Goal: Task Accomplishment & Management: Manage account settings

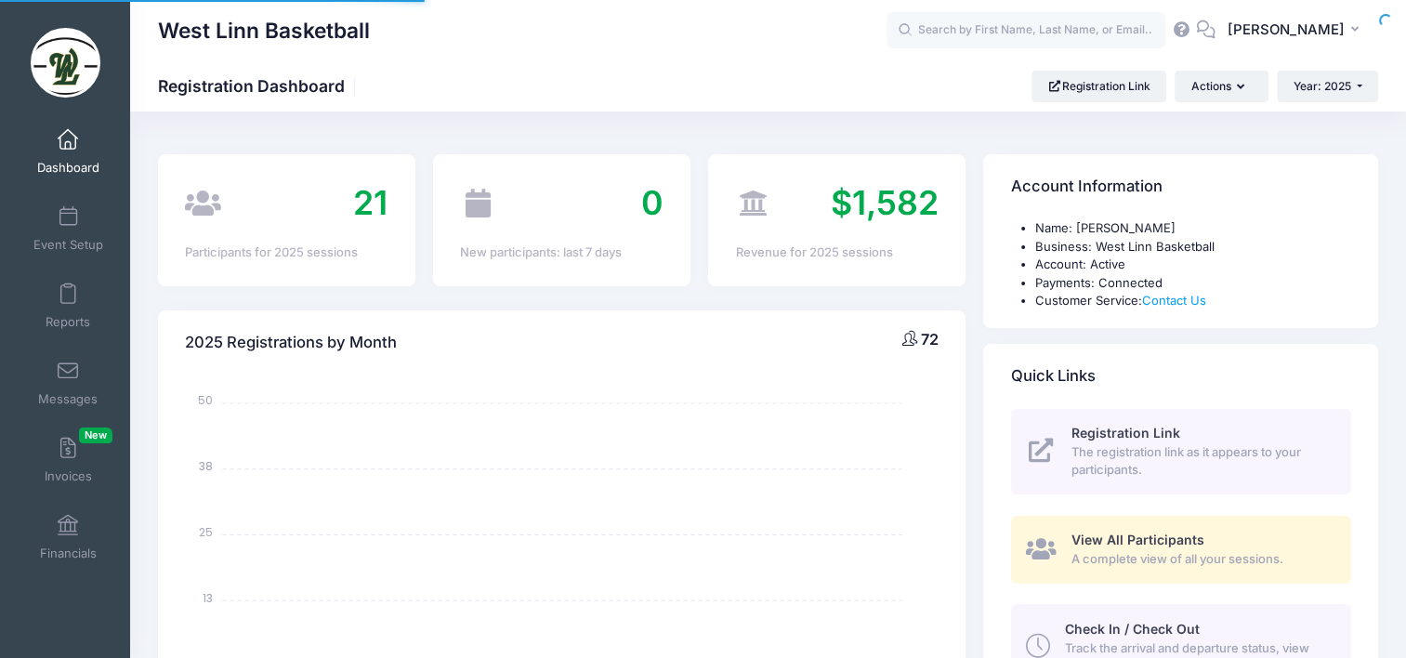
select select
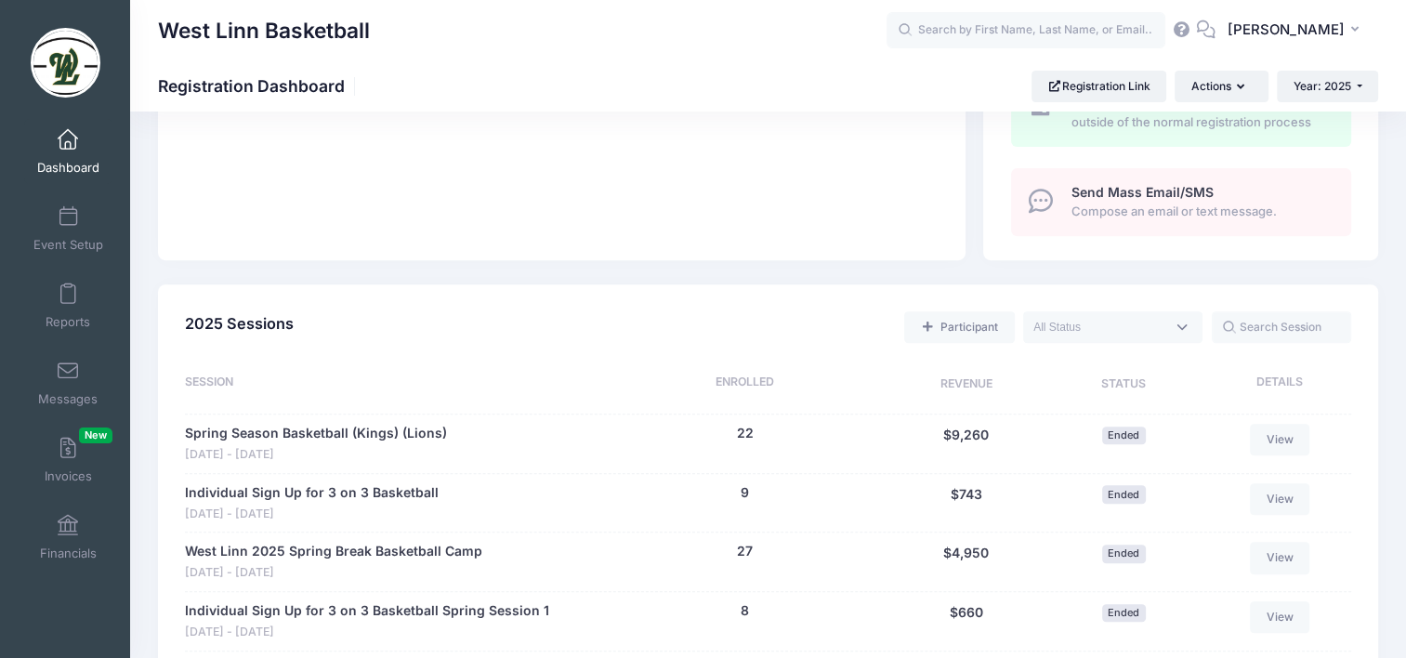
scroll to position [836, 0]
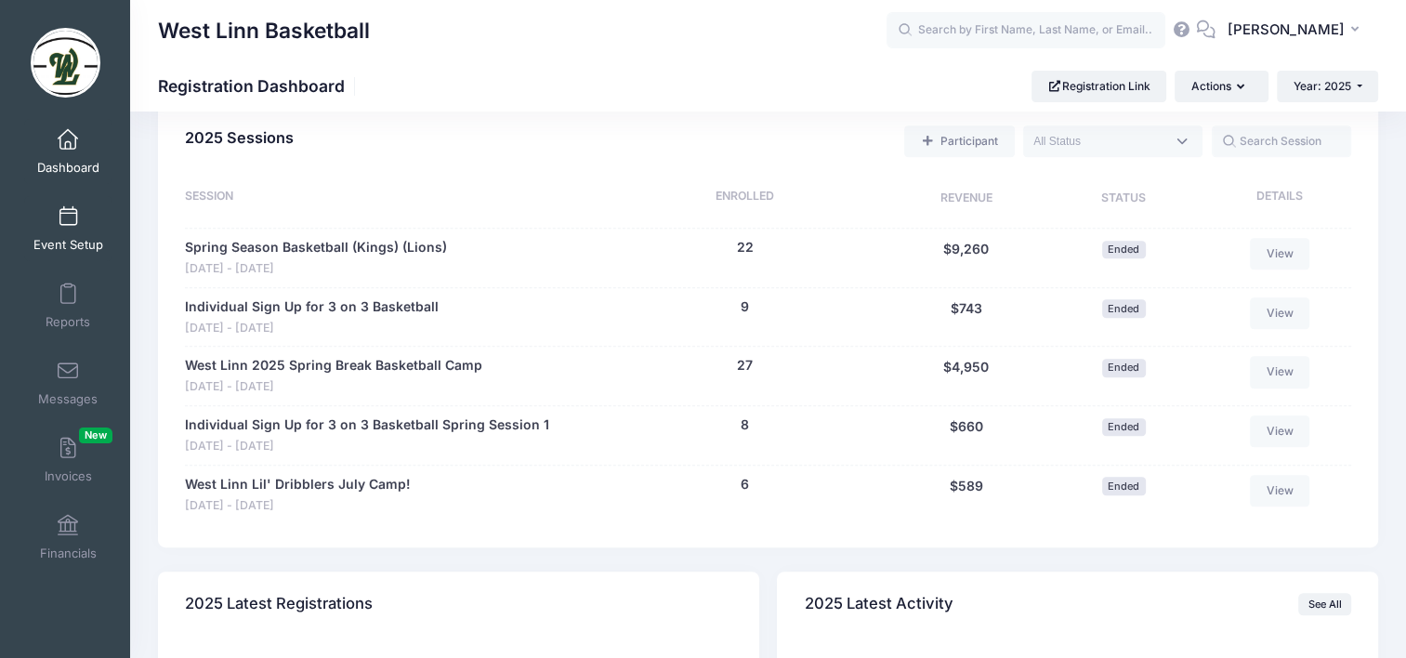
click at [59, 232] on link "Event Setup" at bounding box center [68, 228] width 88 height 65
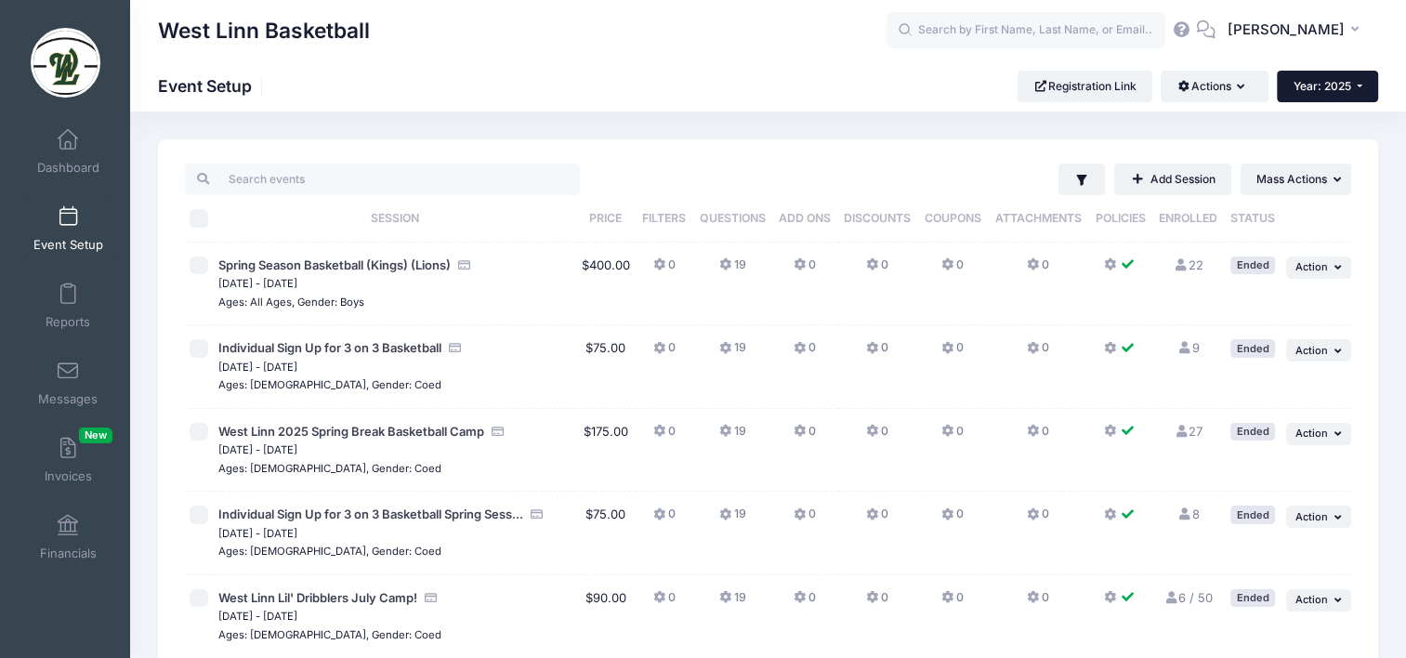
click at [1315, 85] on span "Year: 2025" at bounding box center [1322, 86] width 58 height 14
click at [1310, 142] on link "Year: 2024" at bounding box center [1337, 146] width 121 height 24
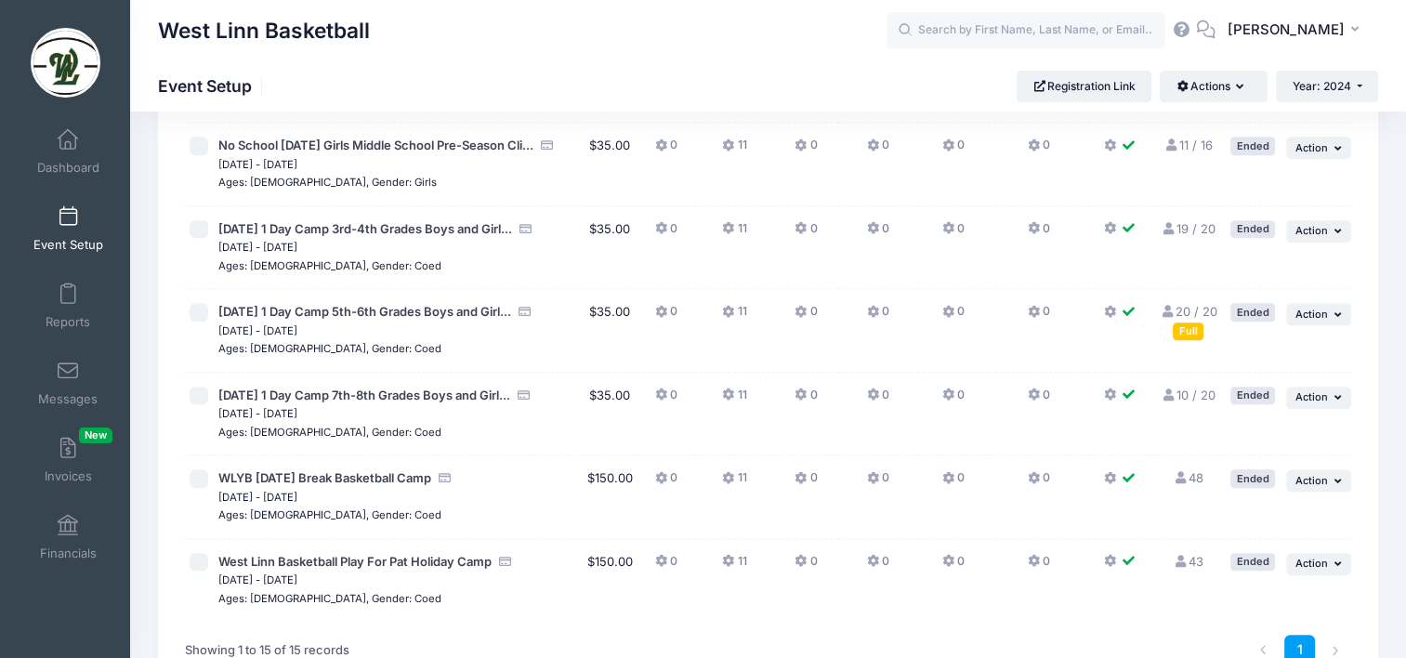
scroll to position [836, 0]
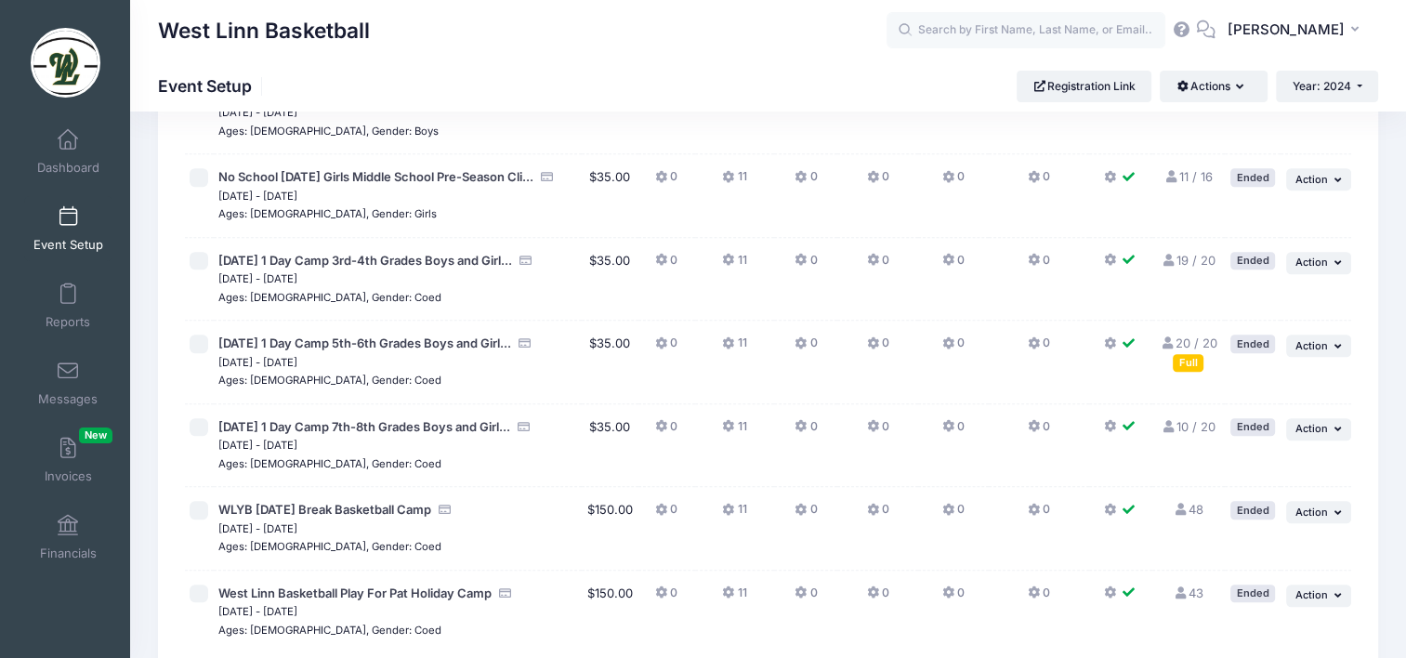
click at [193, 270] on input "checkbox" at bounding box center [199, 261] width 19 height 19
checkbox input "true"
click at [1334, 268] on icon "button" at bounding box center [1339, 262] width 11 height 10
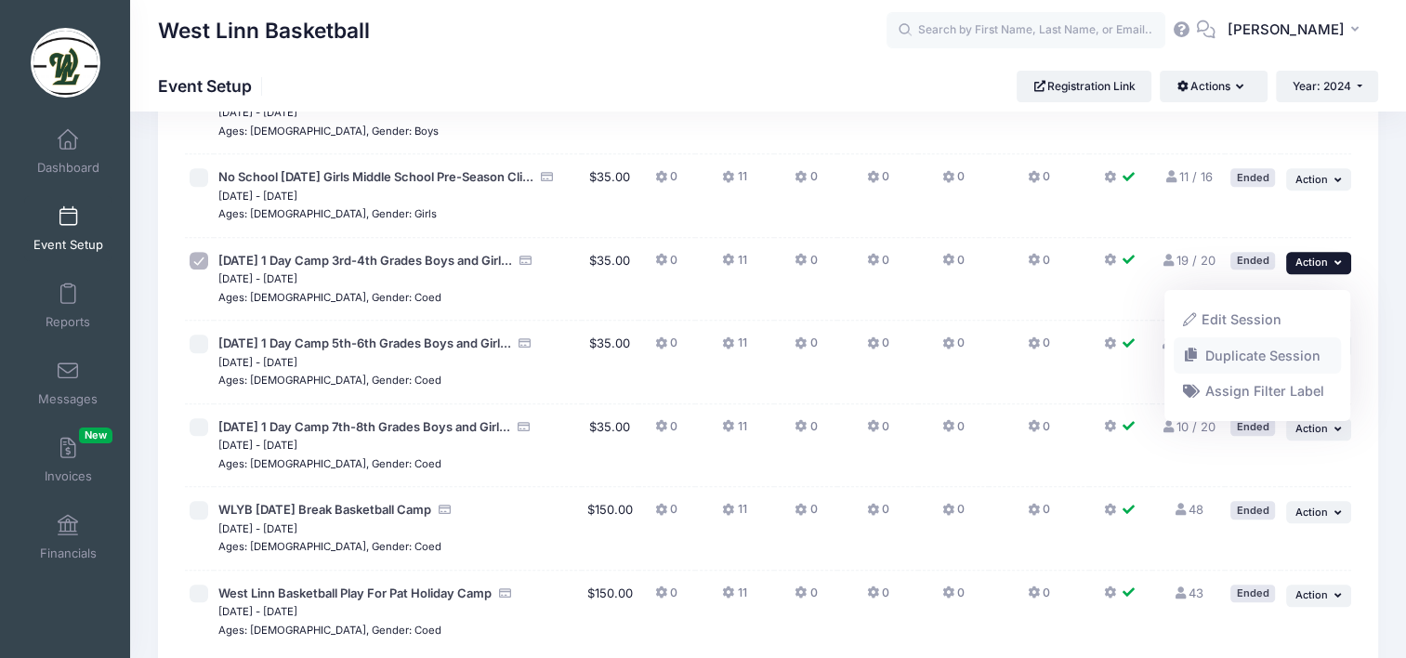
click at [1288, 361] on link "Duplicate Session" at bounding box center [1258, 354] width 168 height 35
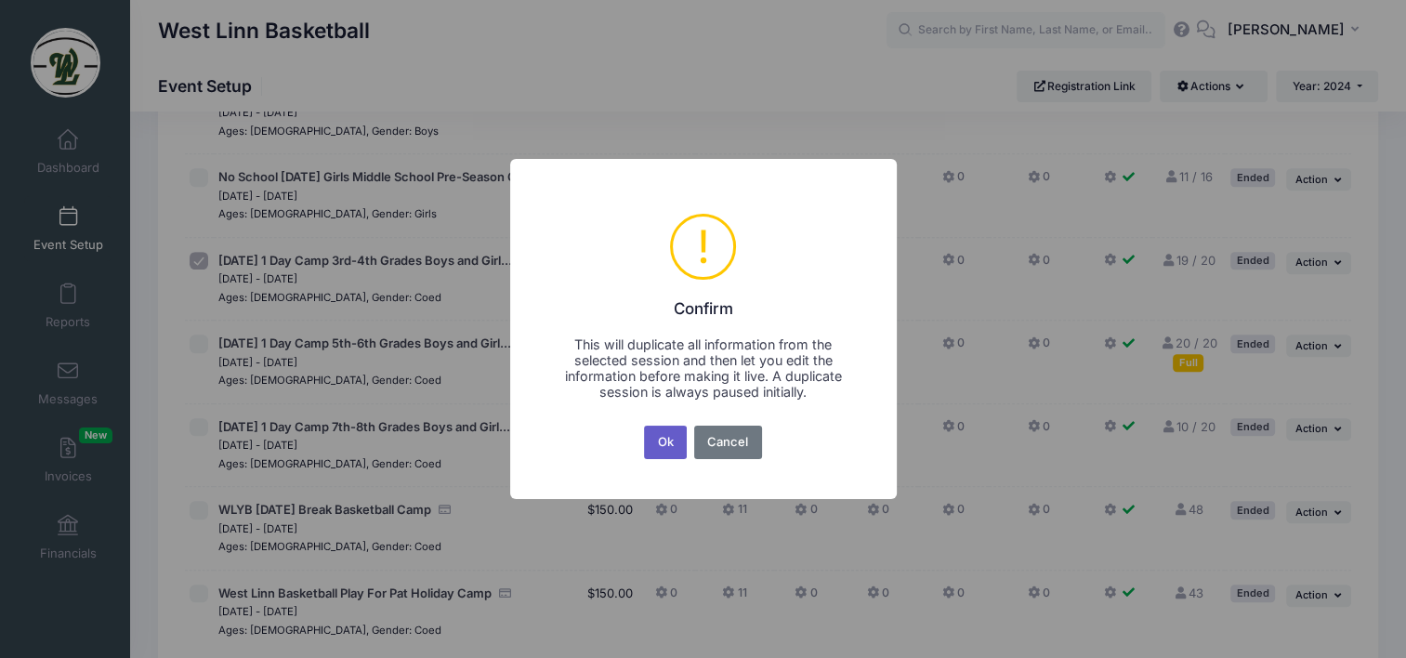
click at [668, 442] on button "Ok" at bounding box center [665, 442] width 43 height 33
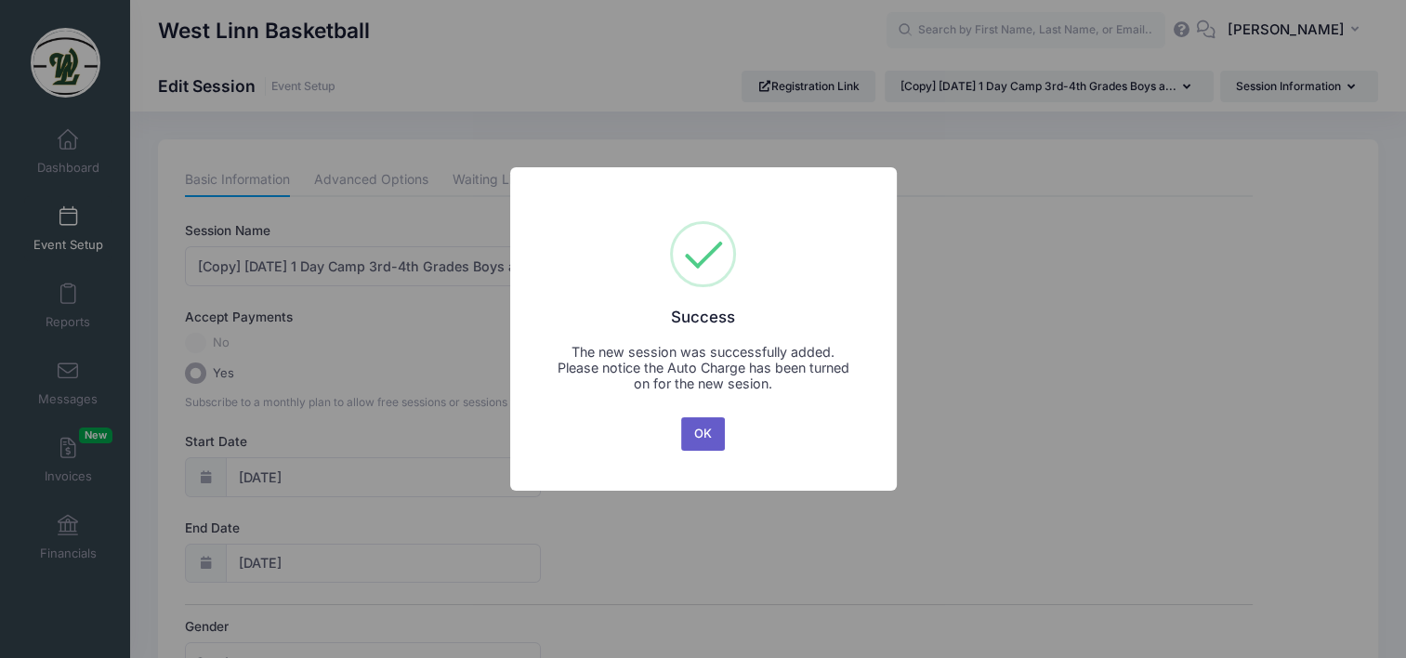
click at [709, 434] on button "OK" at bounding box center [703, 433] width 45 height 33
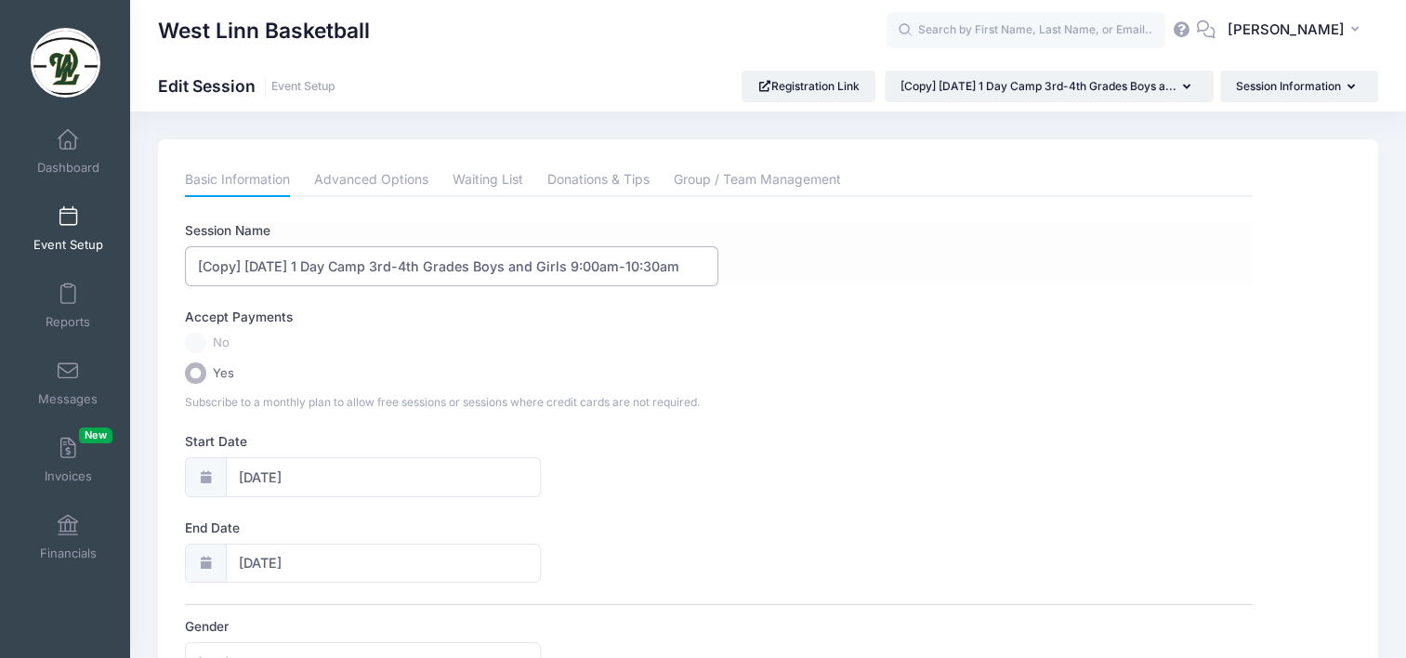
drag, startPoint x: 327, startPoint y: 261, endPoint x: 188, endPoint y: 271, distance: 139.7
click at [188, 271] on input "[Copy] Veterans Day 1 Day Camp 3rd-4th Grades Boys and Girls 9:00am-10:30am" at bounding box center [451, 266] width 533 height 40
click at [597, 260] on input "Labor 1 Day Camp 3rd-4th Grades Boys and Girls 9:00am-10:30am" at bounding box center [451, 266] width 533 height 40
click at [598, 263] on input "Labor 1 Day Camp 3rd-4th Grades Boys and Girls 9:00am-10:30am" at bounding box center [451, 266] width 533 height 40
type input "Labor 1 Day Camp 3rd-4th Grades Boys and Girls 9:00am-10:45am"
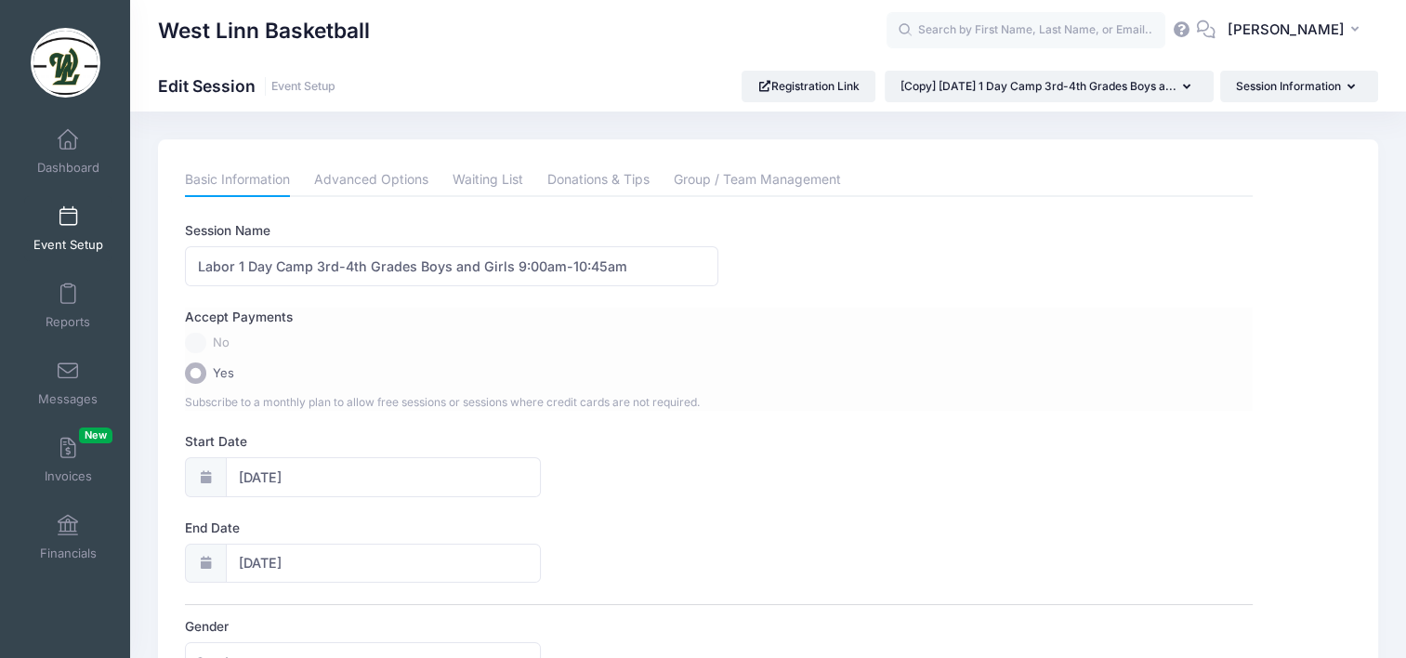
click at [550, 308] on div "Accept Payments" at bounding box center [719, 320] width 1085 height 25
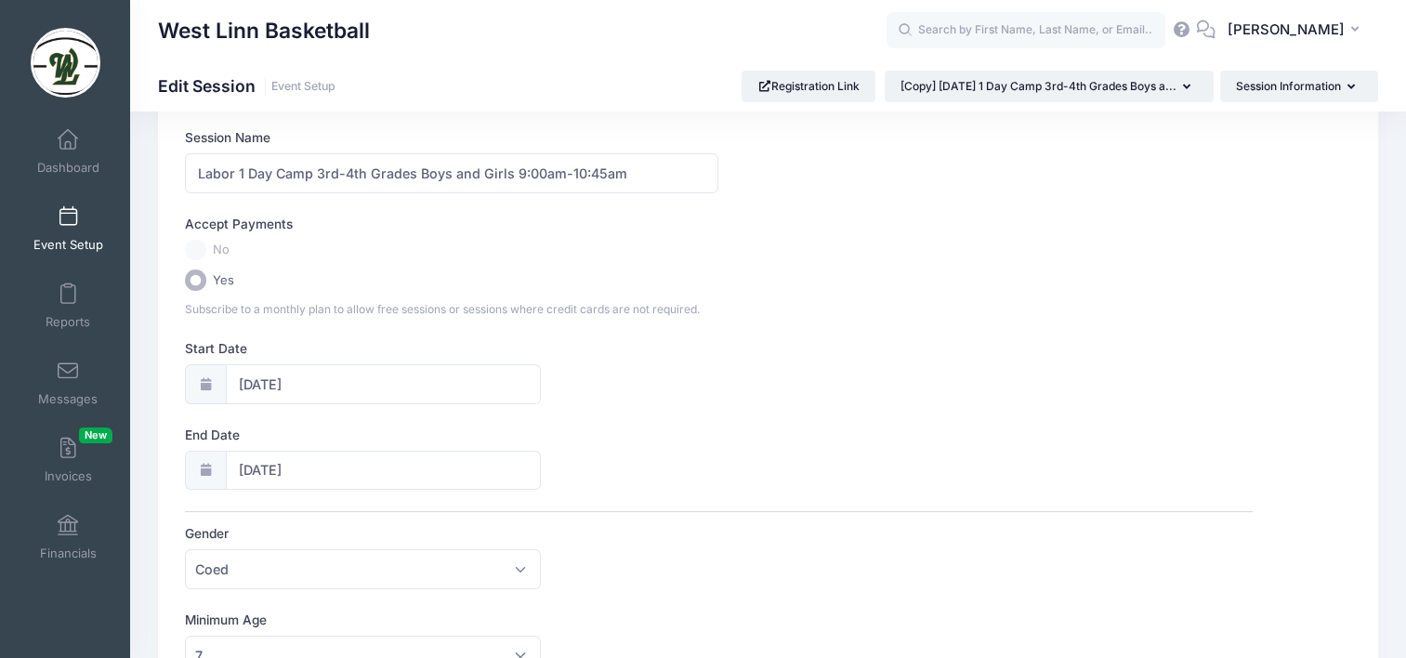
scroll to position [186, 0]
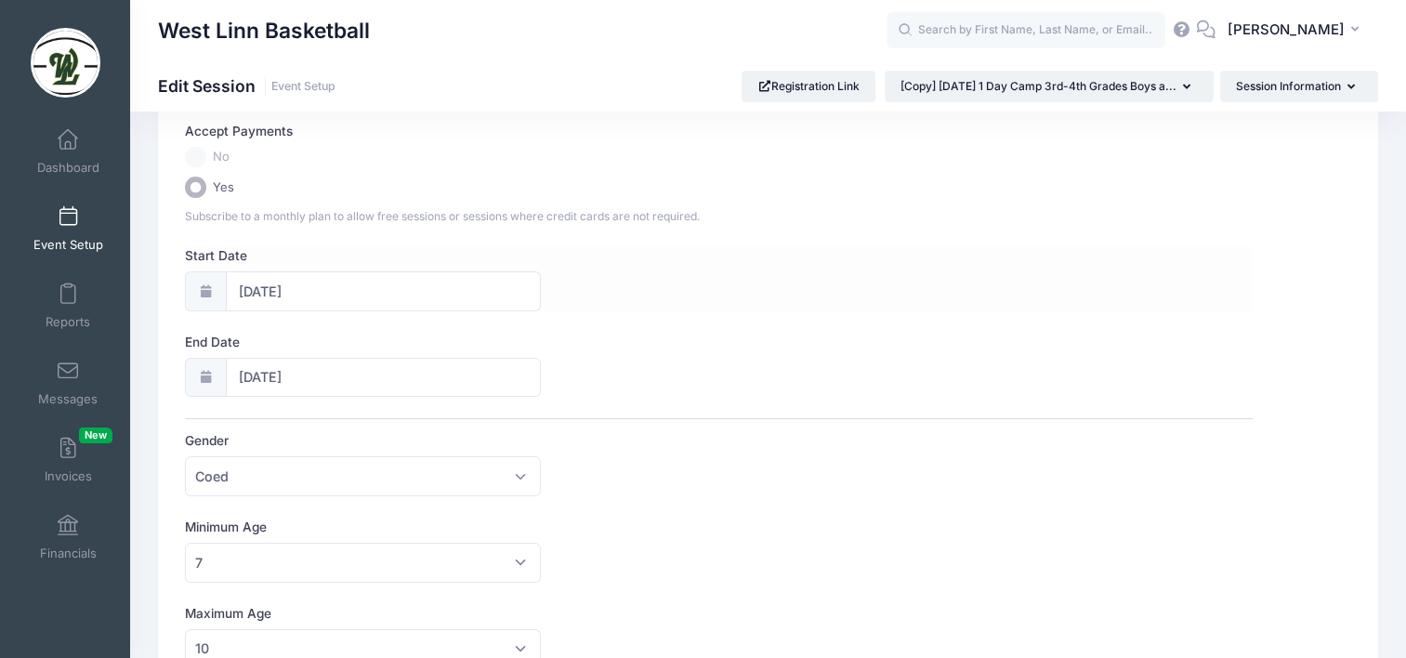
click at [203, 286] on icon at bounding box center [205, 291] width 15 height 12
click at [346, 294] on input "11/11/2024" at bounding box center [384, 291] width 316 height 40
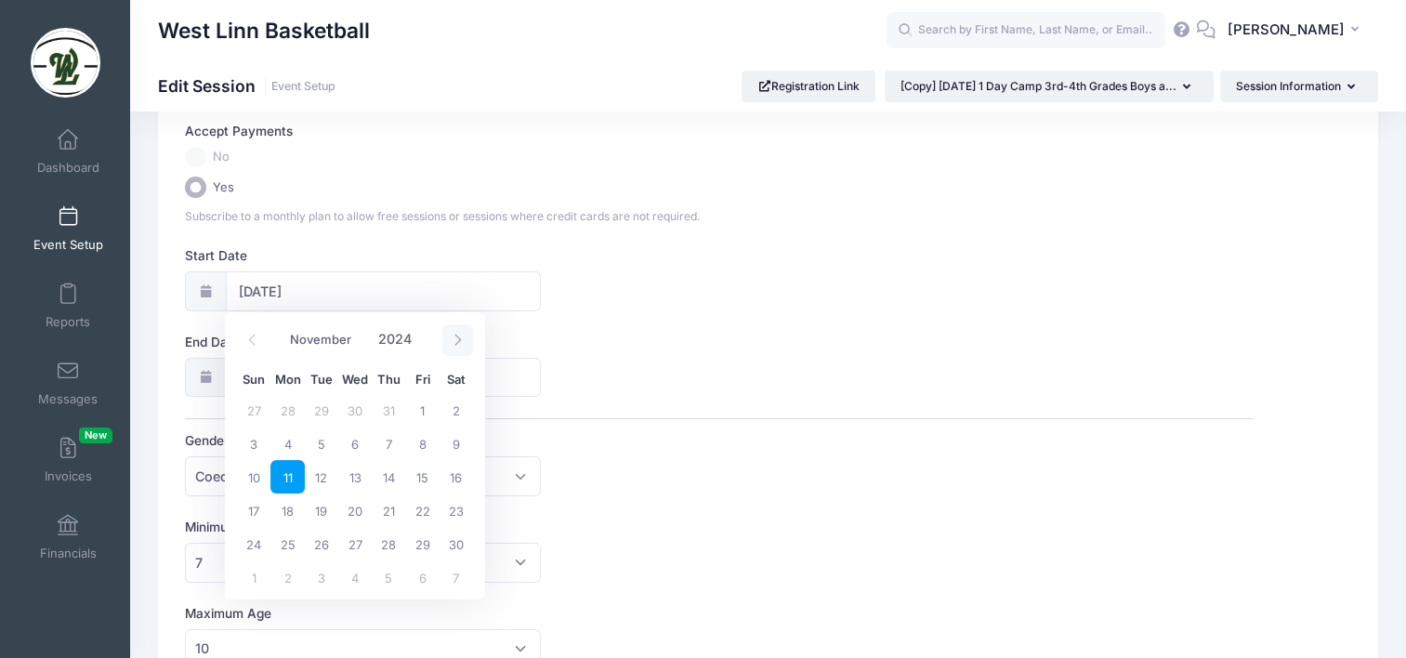
click at [457, 335] on icon at bounding box center [458, 340] width 12 height 12
select select "11"
click at [457, 335] on icon at bounding box center [458, 340] width 12 height 12
type input "2025"
click at [457, 335] on icon at bounding box center [458, 340] width 12 height 12
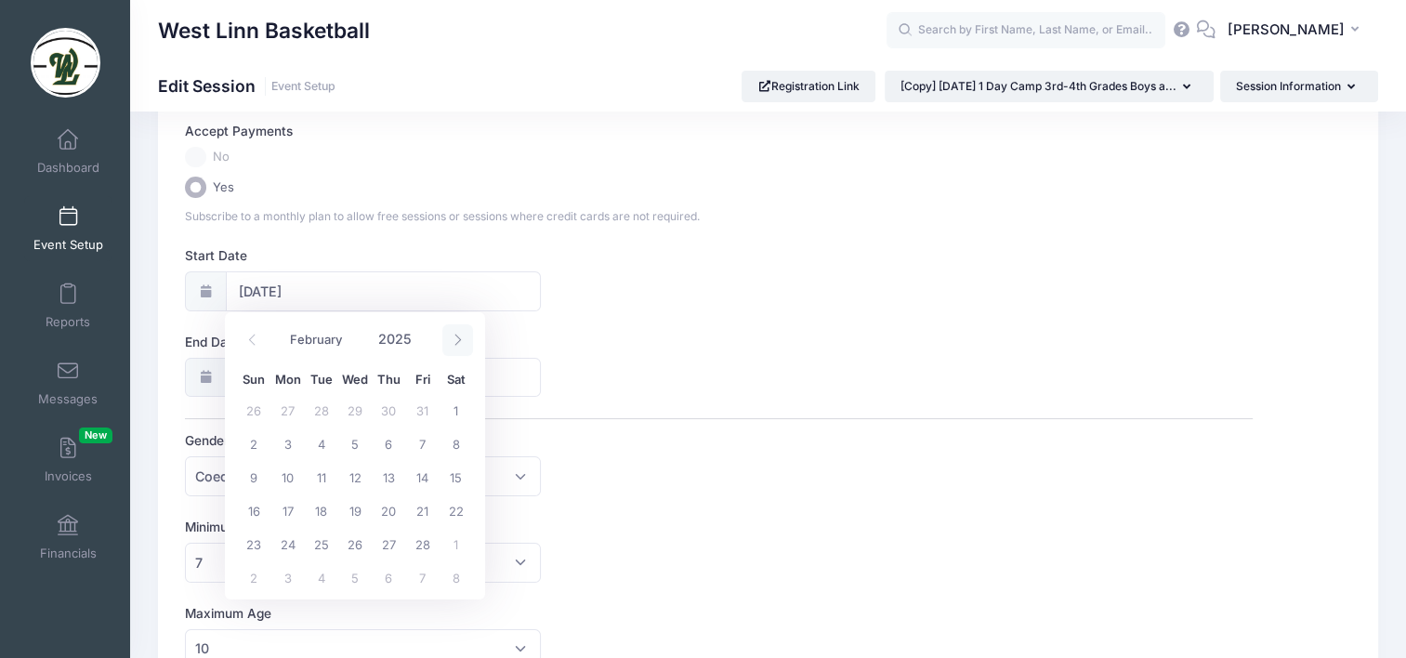
click at [457, 335] on icon at bounding box center [458, 340] width 12 height 12
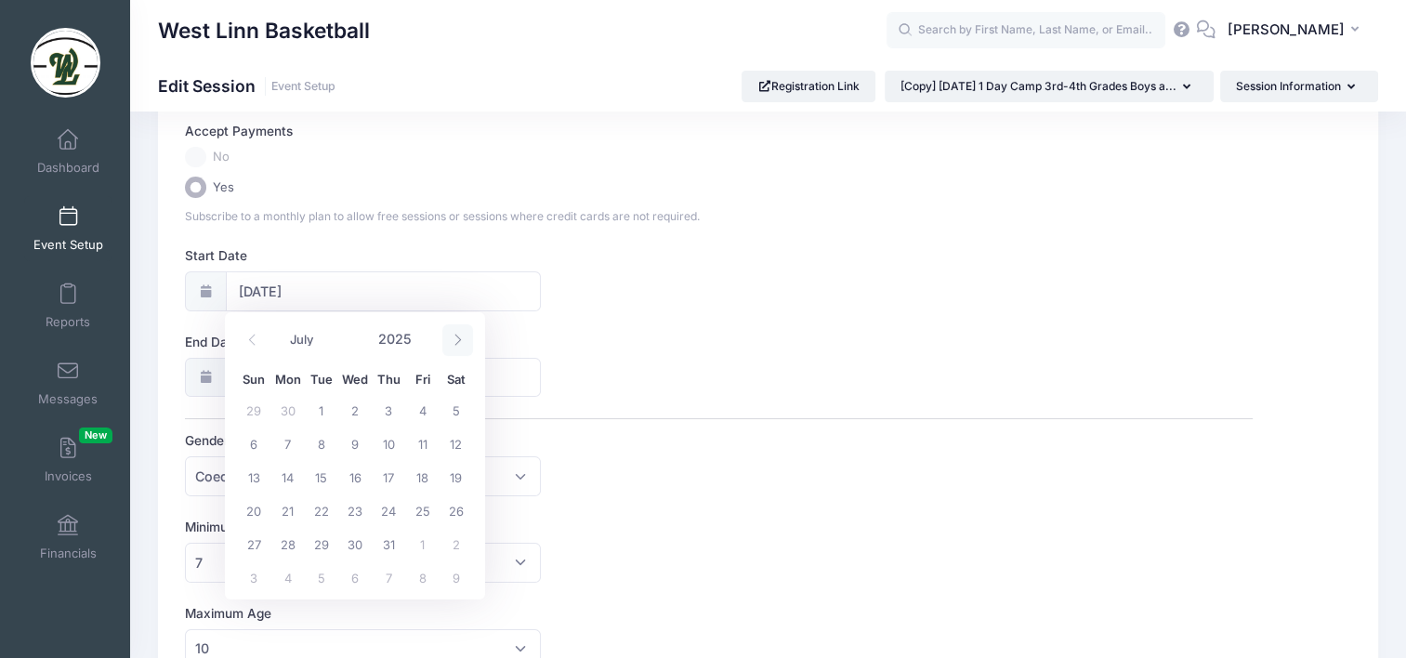
click at [457, 335] on icon at bounding box center [458, 340] width 12 height 12
select select "8"
click at [282, 414] on span "1" at bounding box center [286, 409] width 33 height 33
type input "09/01/2025"
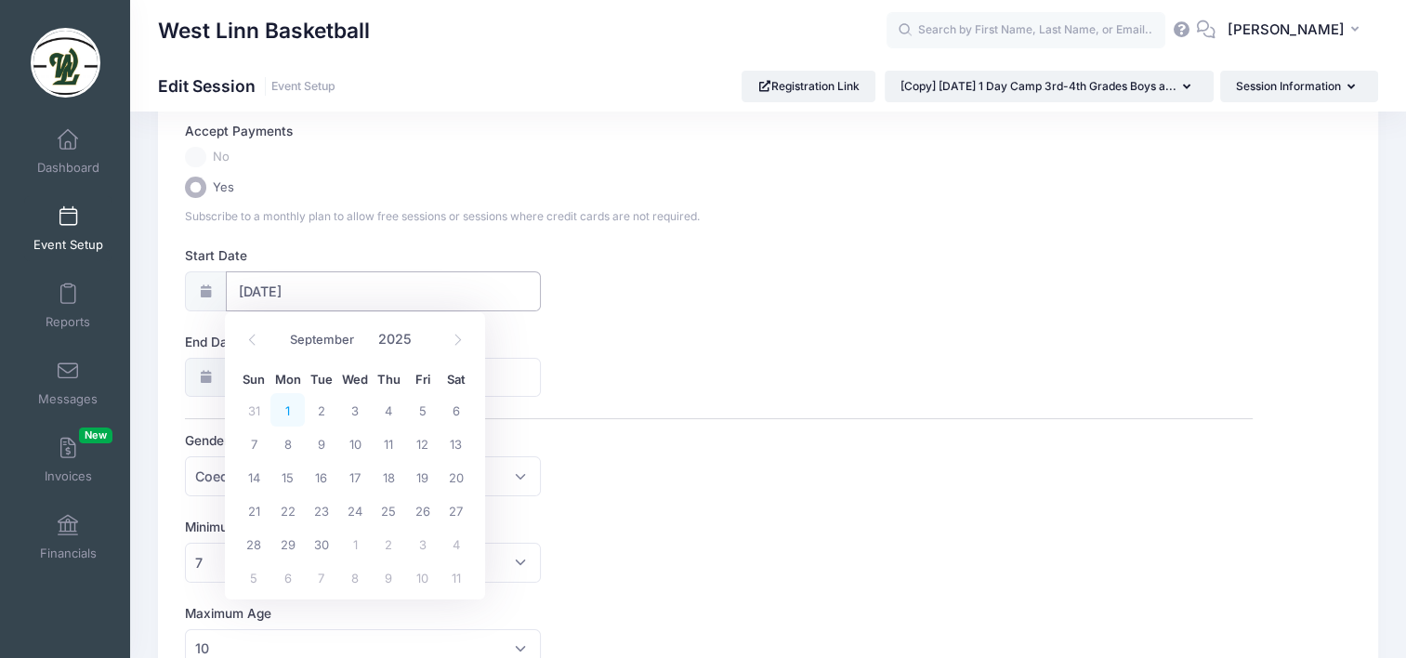
type input "09/02/2025"
type input "2025"
select select "8"
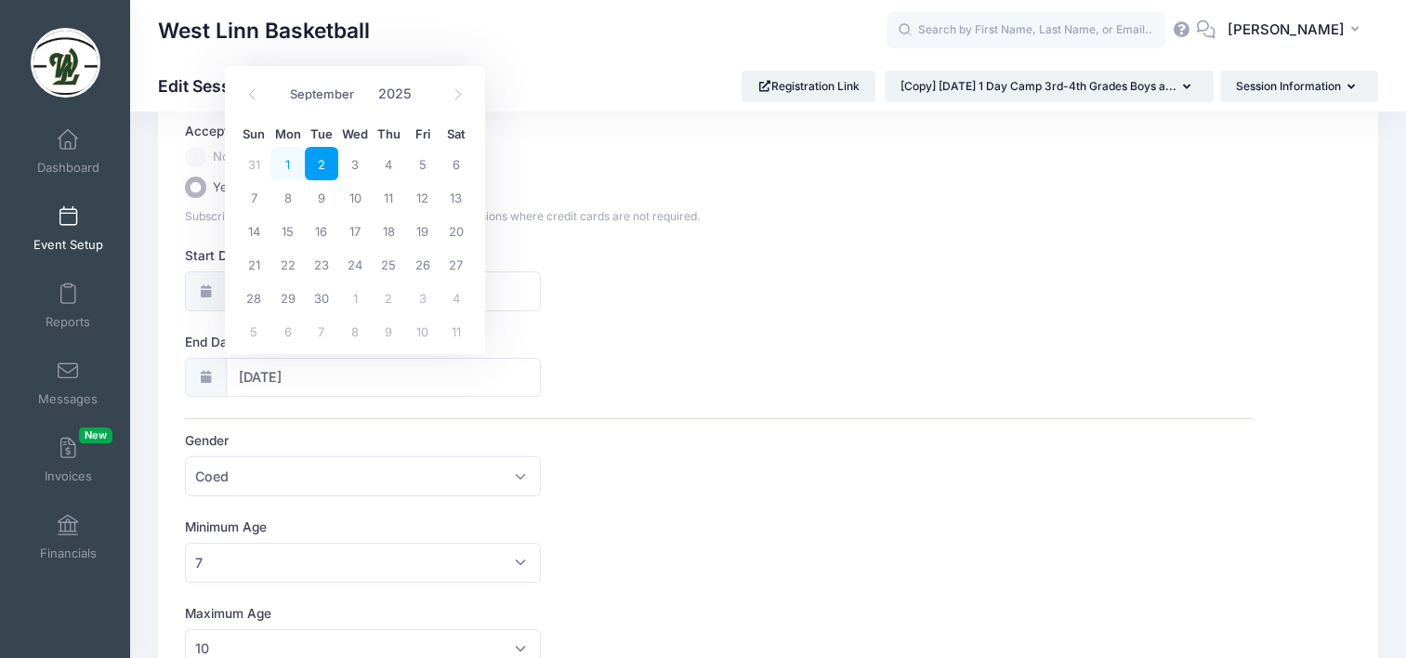
click at [290, 164] on span "1" at bounding box center [286, 163] width 33 height 33
type input "09/01/2025"
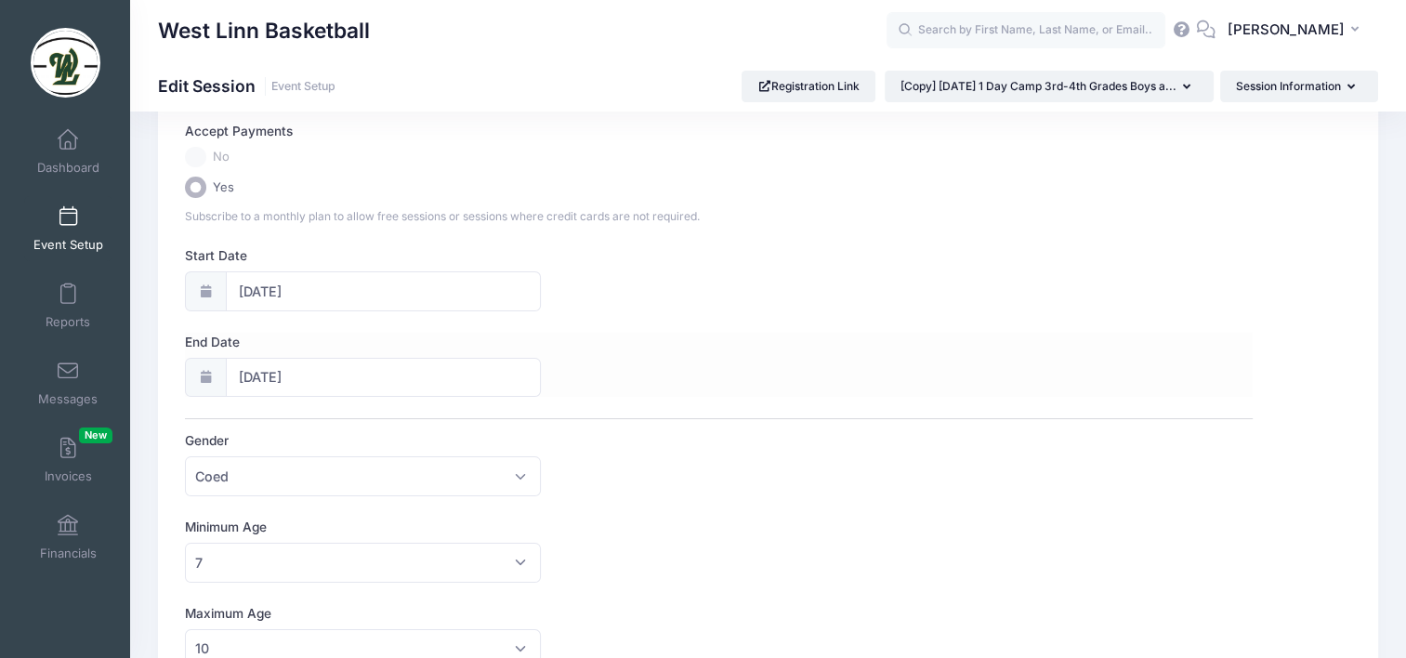
click at [660, 335] on label "End Date" at bounding box center [451, 342] width 533 height 19
click at [542, 358] on input "09/01/2025" at bounding box center [384, 378] width 316 height 40
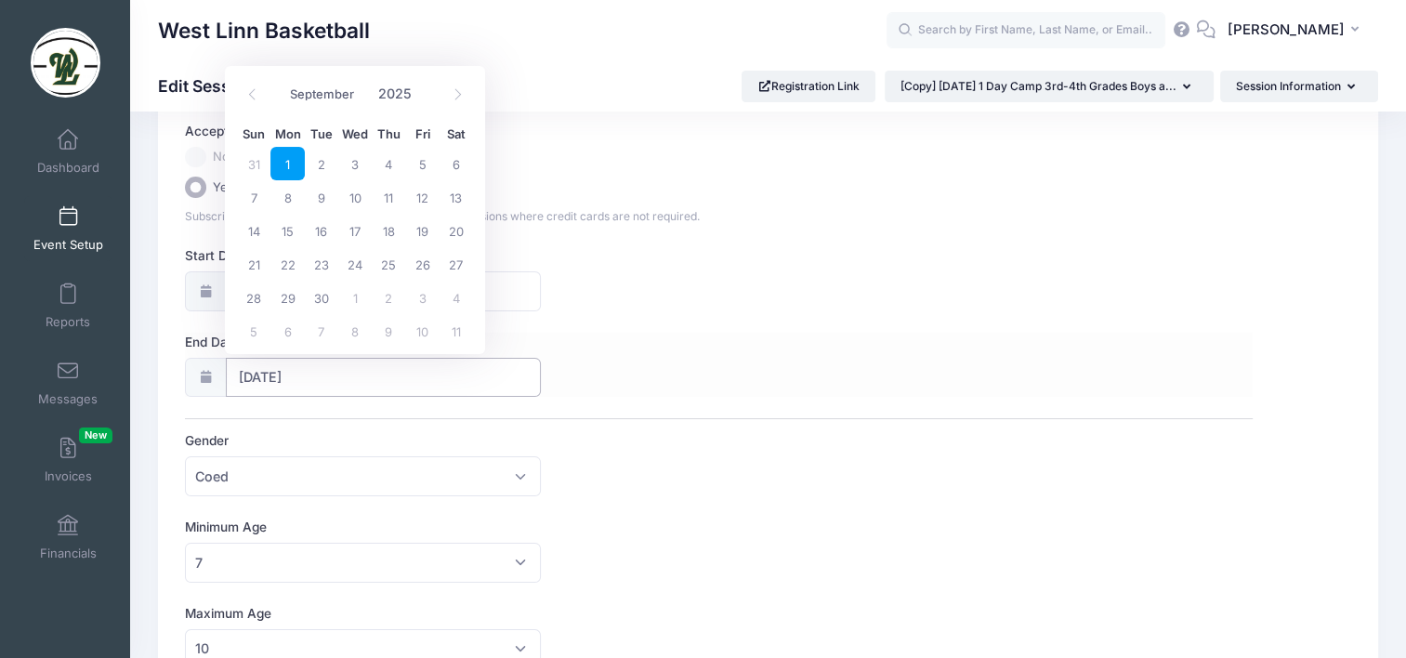
scroll to position [279, 0]
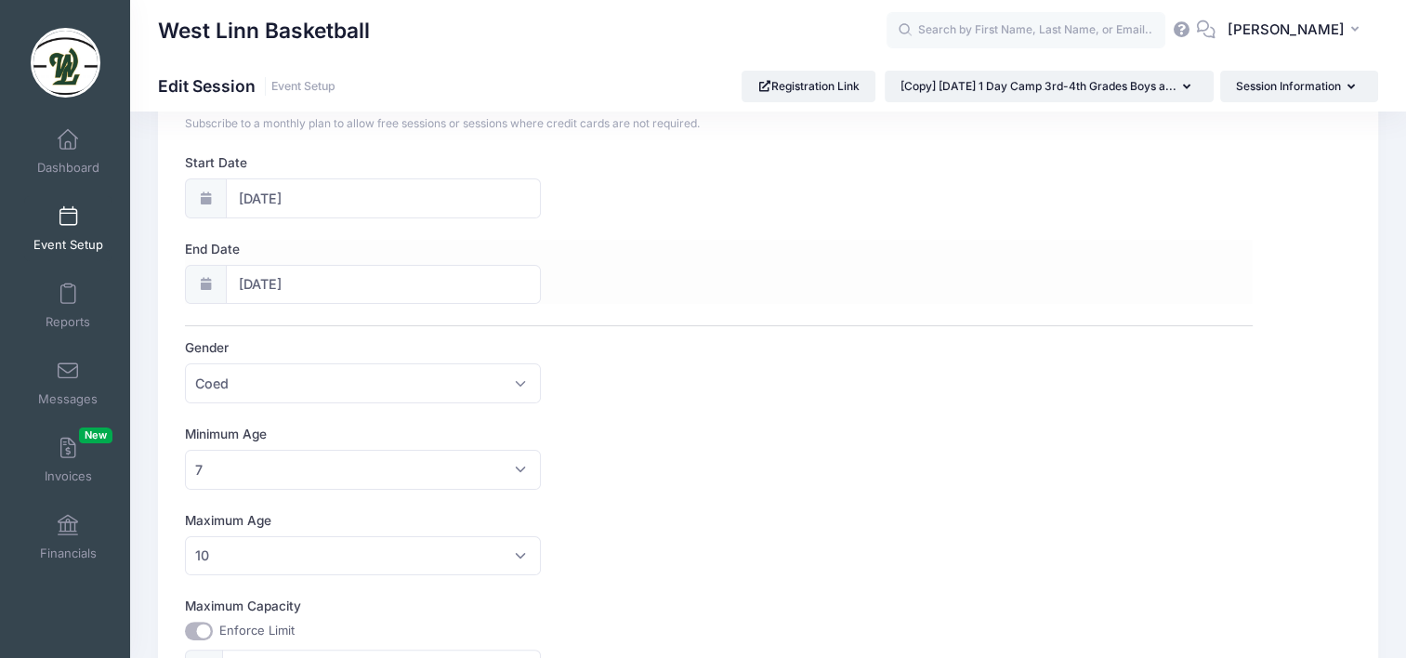
click at [660, 341] on label "Gender" at bounding box center [451, 347] width 533 height 19
click at [186, 363] on select "Please select Coed Boys Girls Any" at bounding box center [185, 363] width 1 height 1
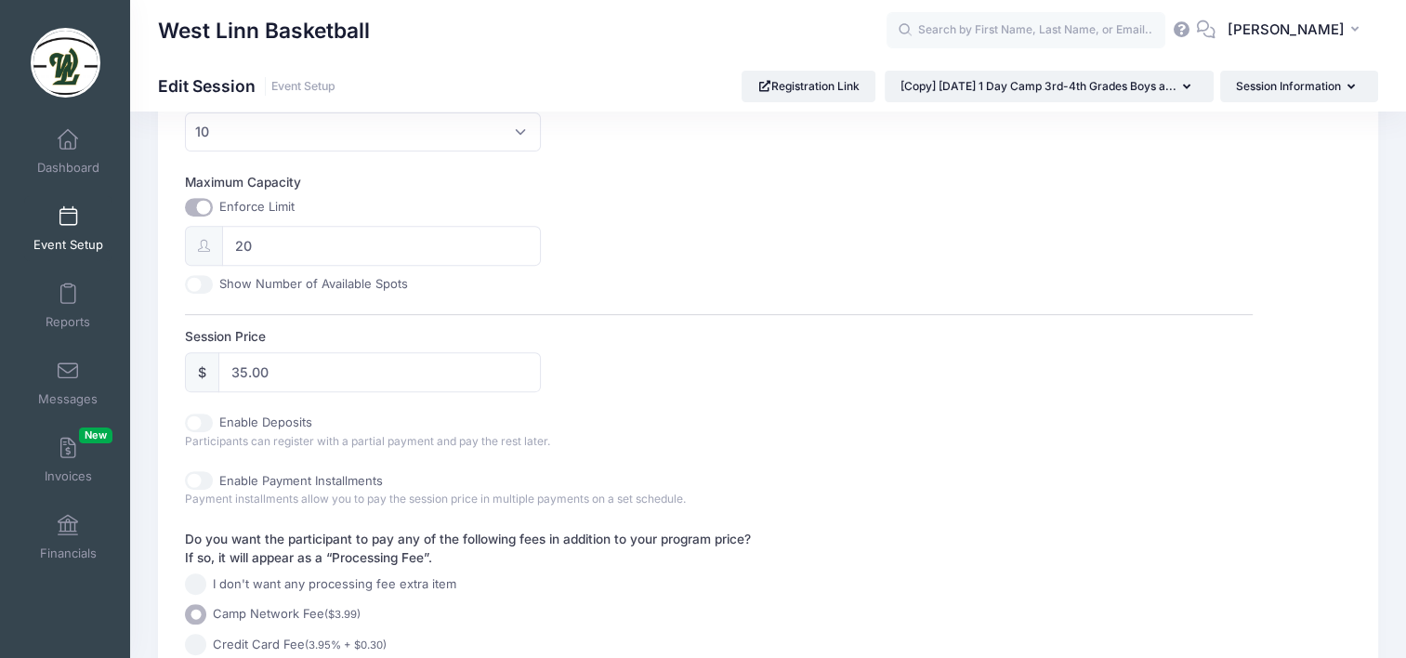
scroll to position [743, 0]
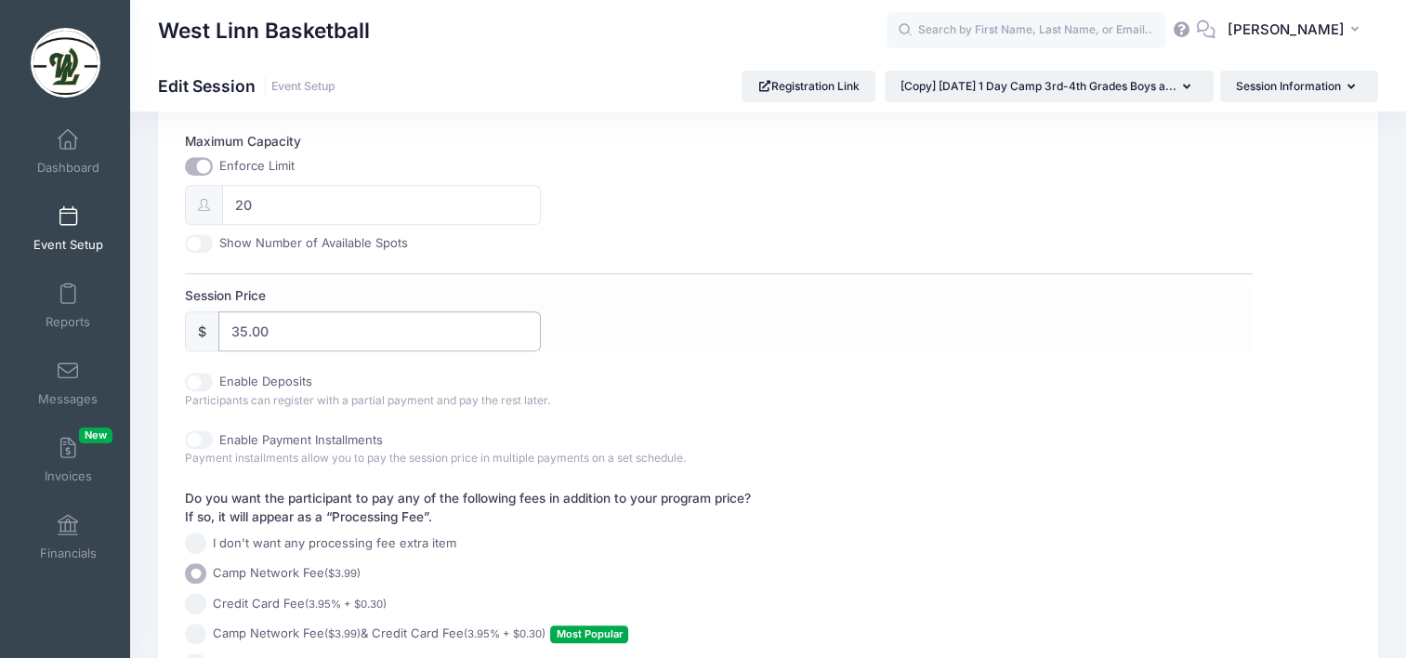
click at [245, 327] on input "35.00" at bounding box center [379, 331] width 322 height 40
click at [569, 361] on div "Session Name Labor 1 Day Camp 3rd-4th Grades Boys and Girls 9:00am-10:45am Acce…" at bounding box center [718, 76] width 1067 height 1197
click at [244, 324] on input "37.00" at bounding box center [379, 331] width 322 height 40
type input "38.00"
click at [601, 358] on div "Session Name Labor 1 Day Camp 3rd-4th Grades Boys and Girls 9:00am-10:45am Acce…" at bounding box center [718, 76] width 1067 height 1197
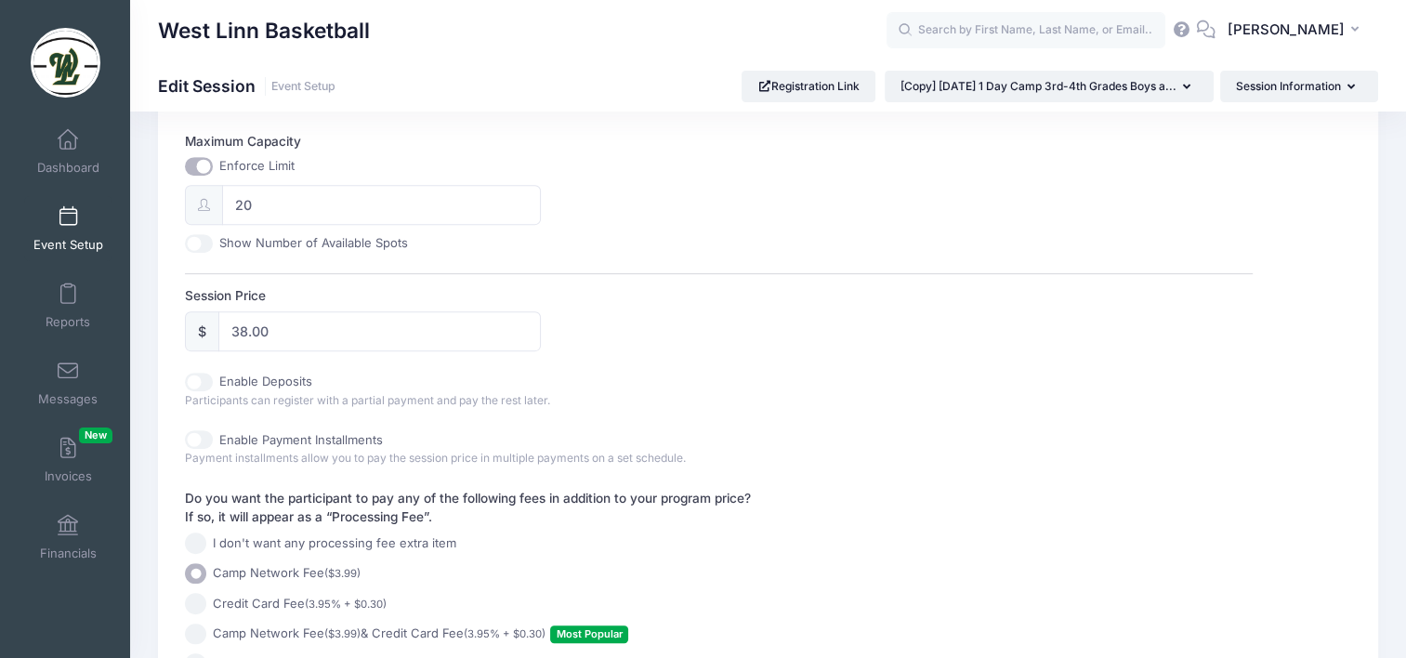
scroll to position [836, 0]
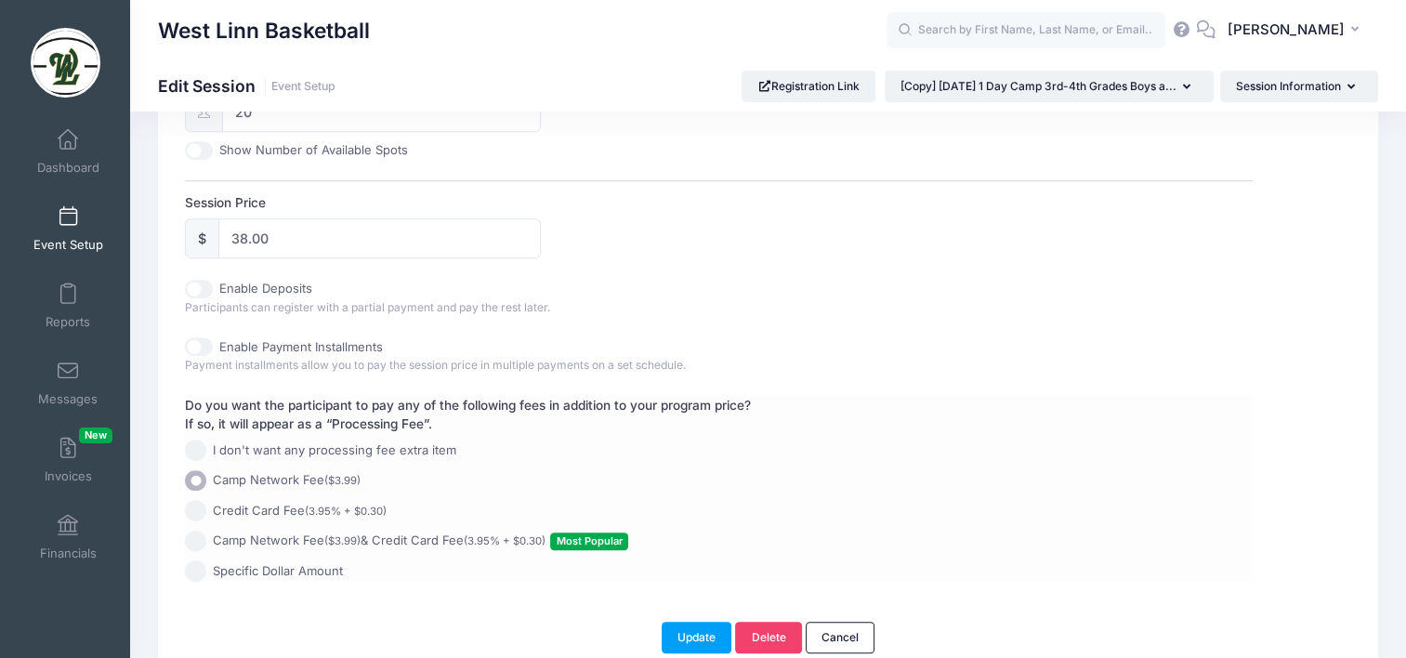
click at [193, 537] on input "Camp Network Fee ($3.99) & Credit Card Fee (3.95% + $0.30) Most Popular" at bounding box center [195, 541] width 21 height 21
radio input "true"
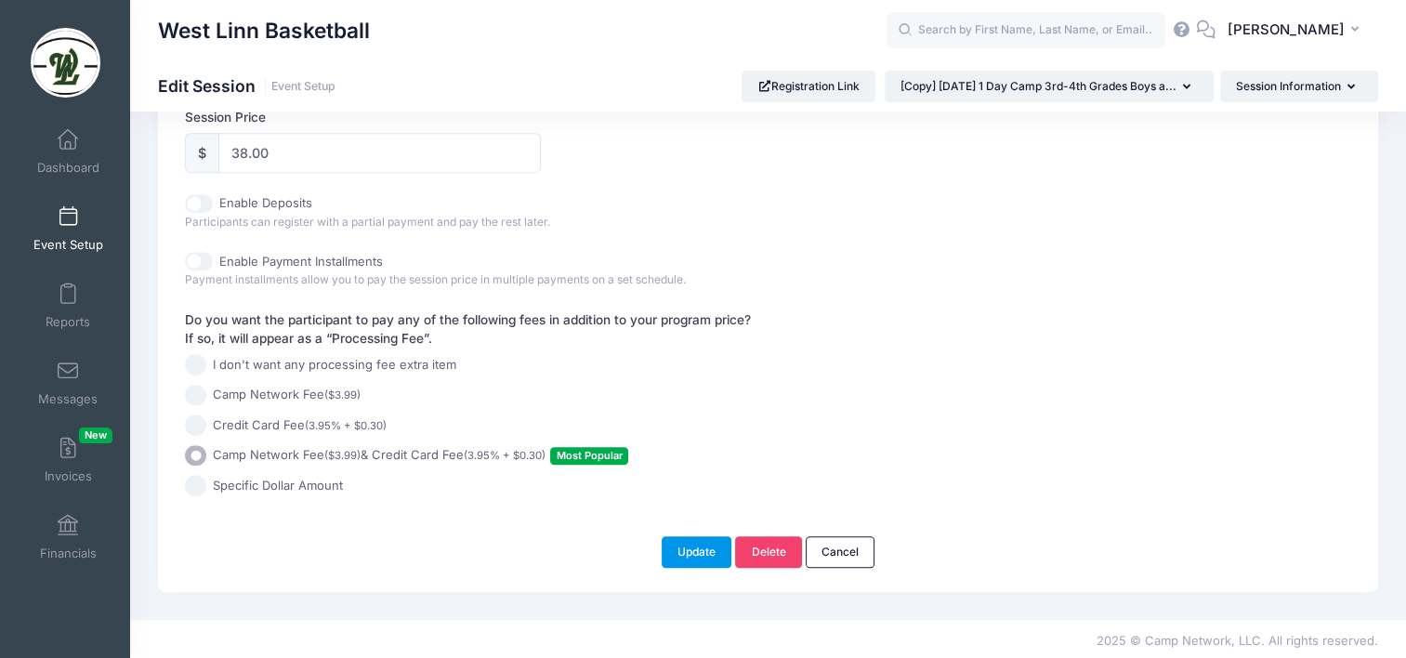
click at [702, 549] on button "Update" at bounding box center [697, 552] width 71 height 32
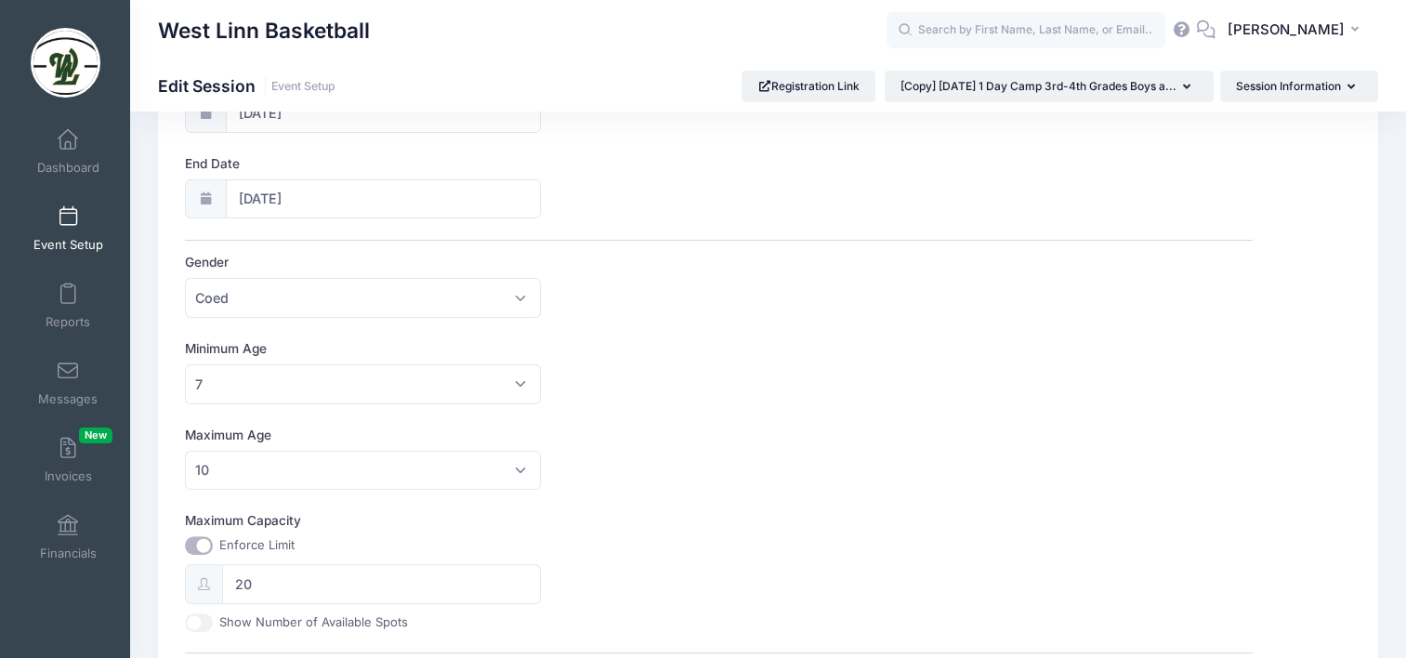
scroll to position [0, 0]
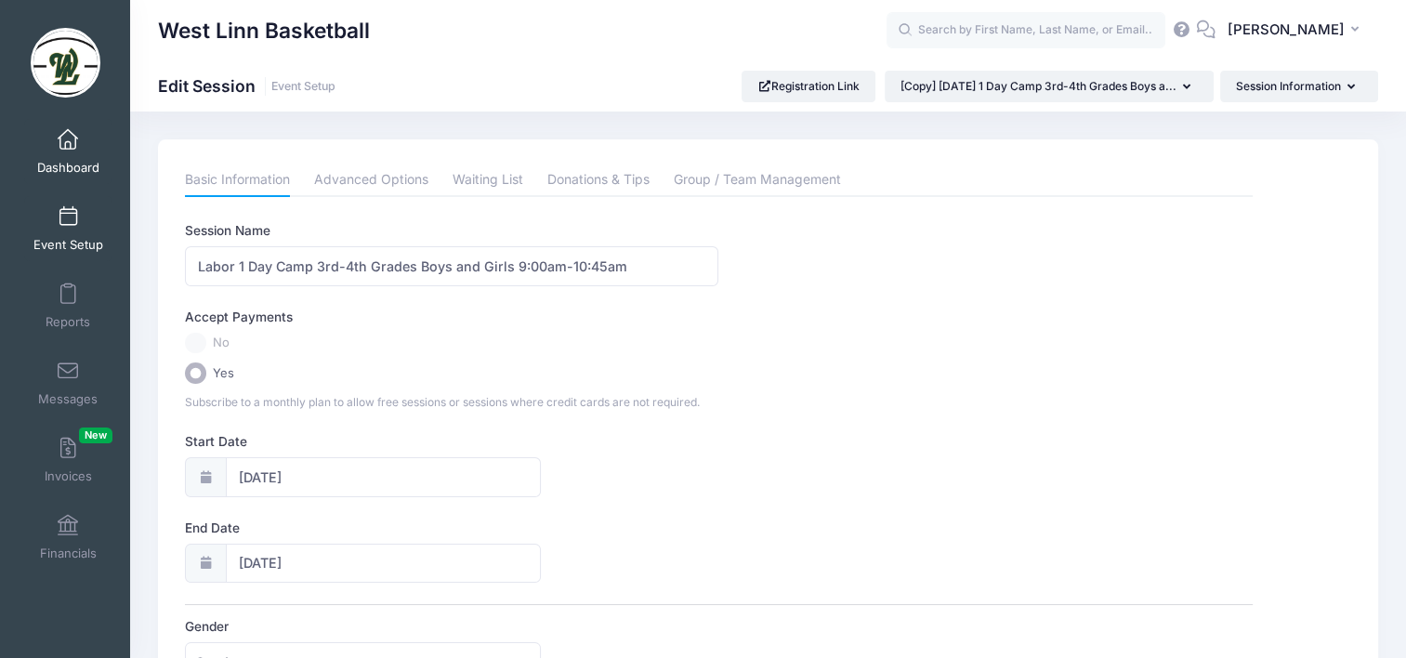
click at [59, 161] on span "Dashboard" at bounding box center [68, 168] width 62 height 16
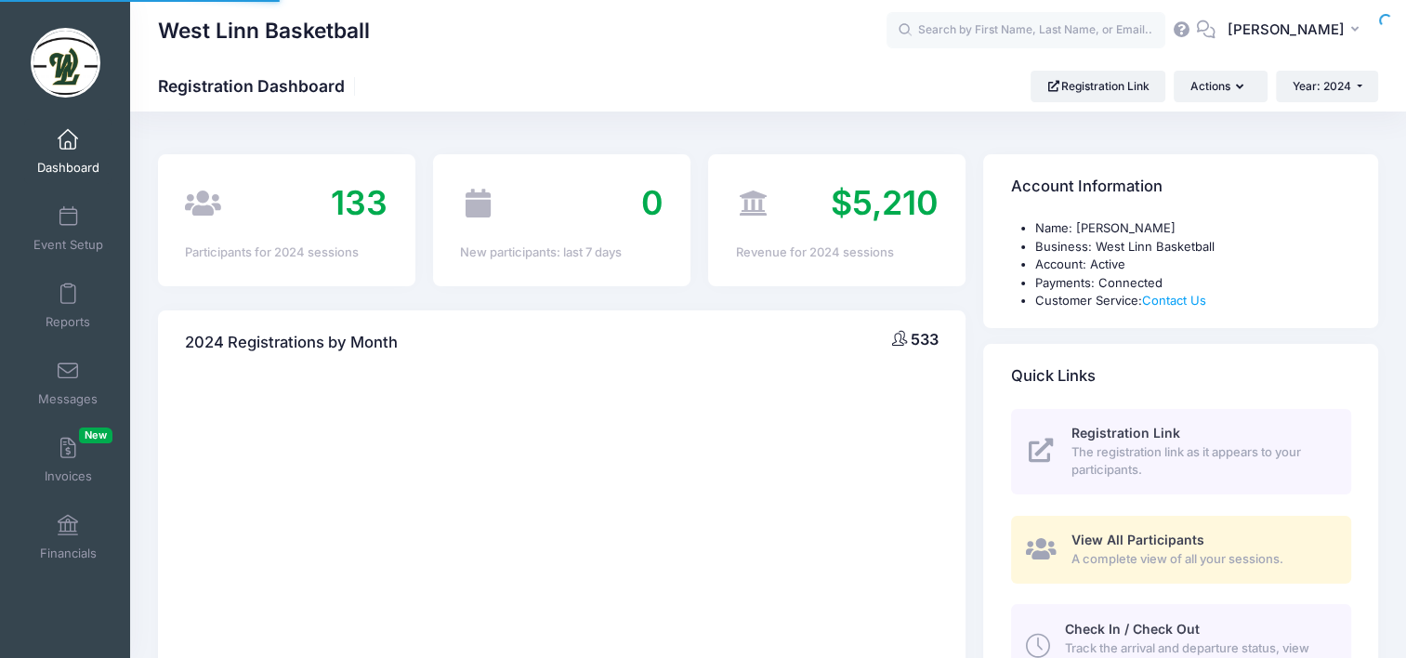
select select
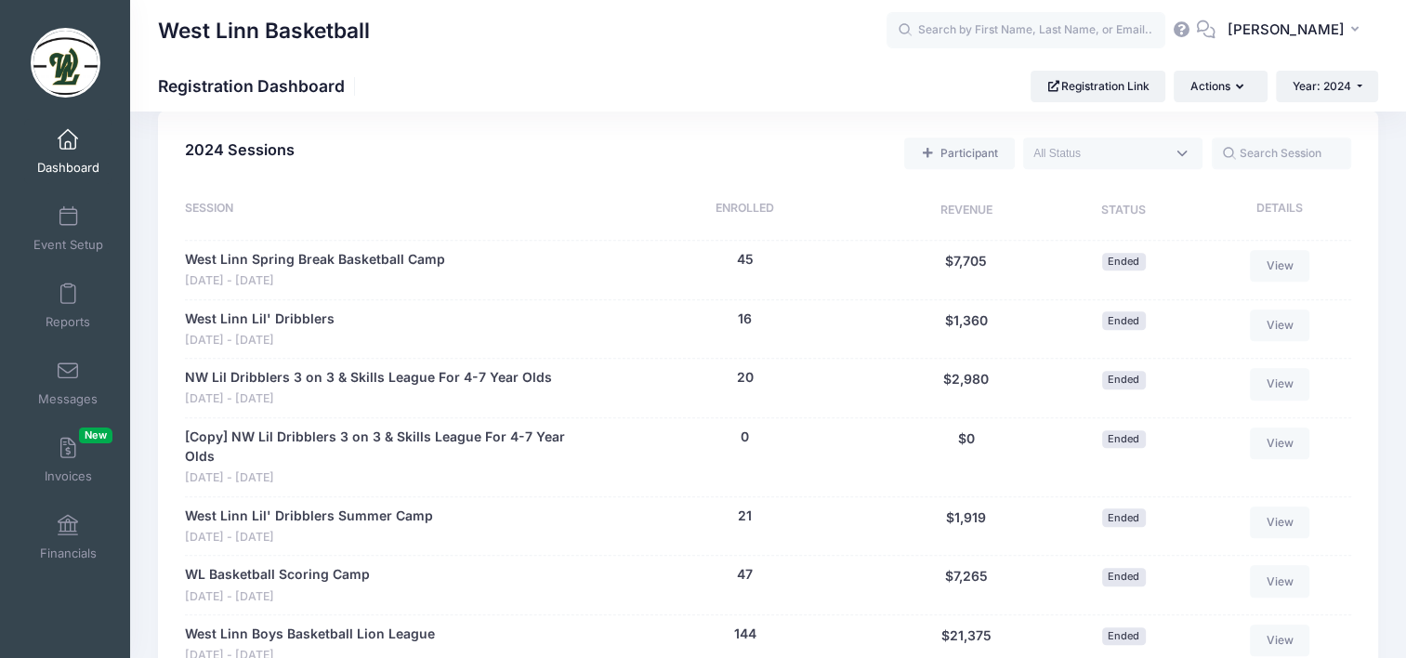
scroll to position [929, 0]
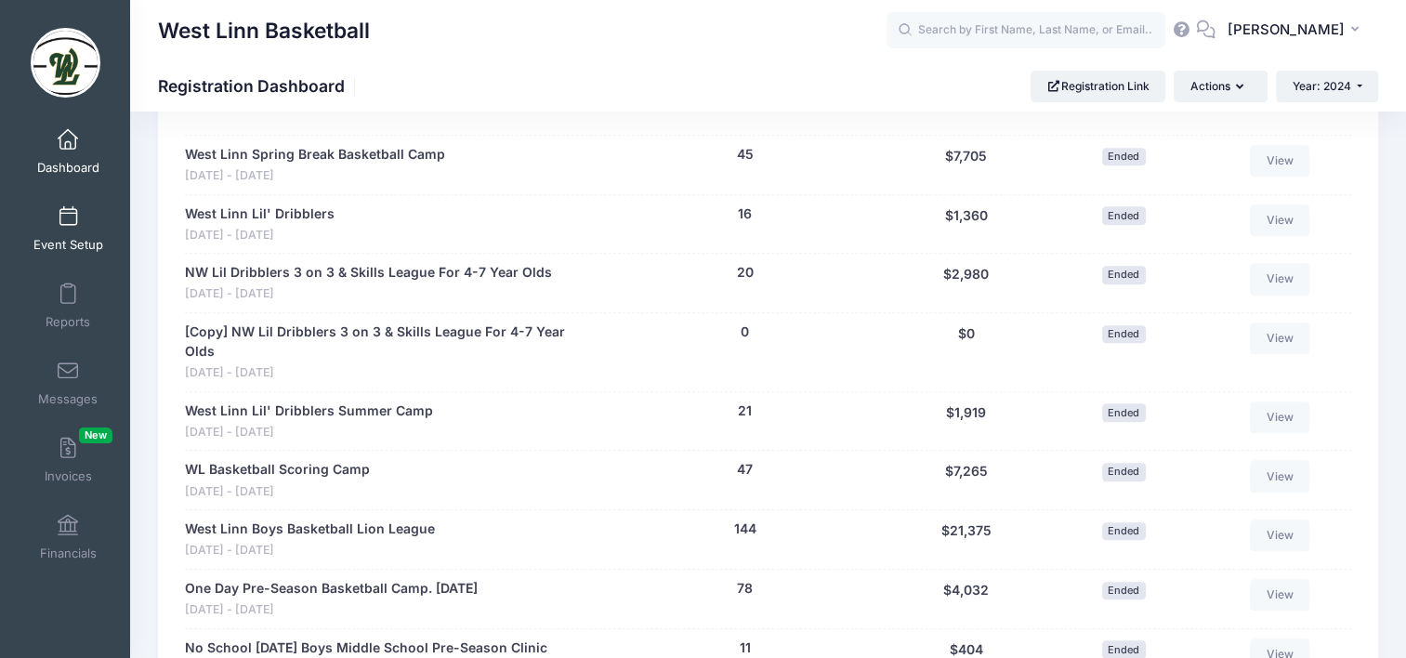
click at [68, 227] on span at bounding box center [68, 217] width 0 height 20
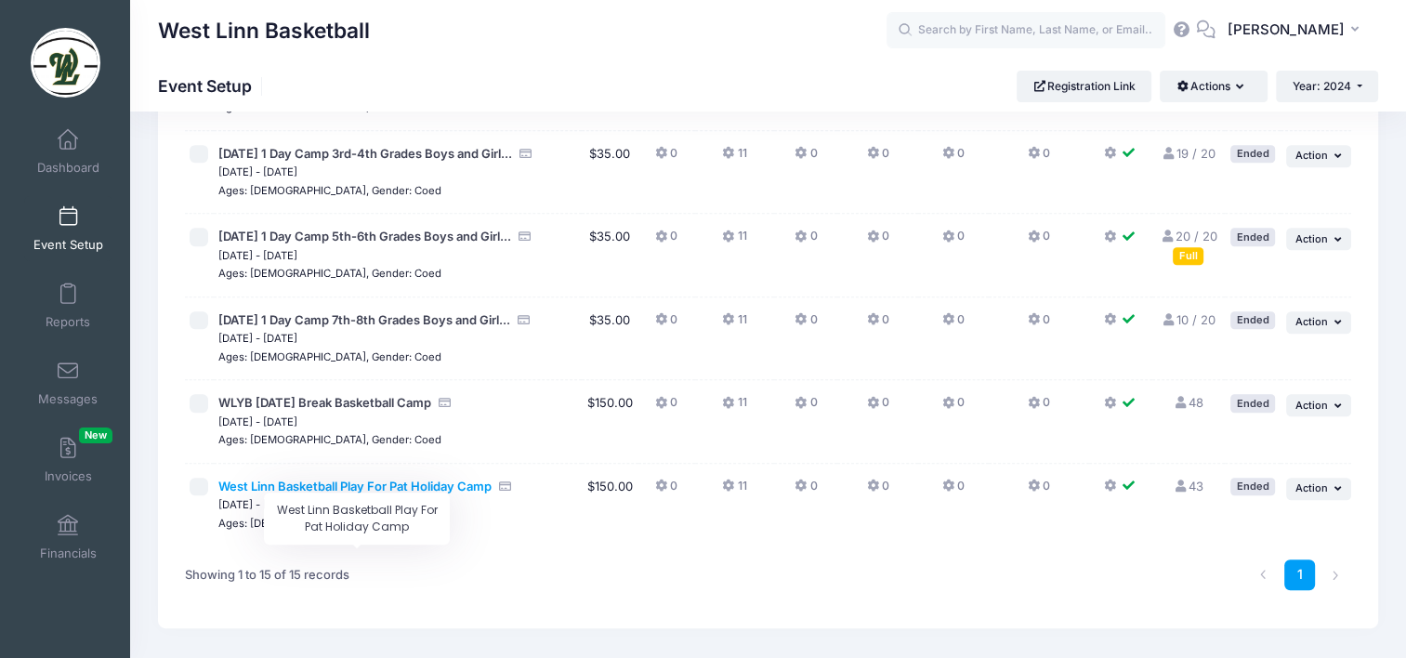
scroll to position [792, 0]
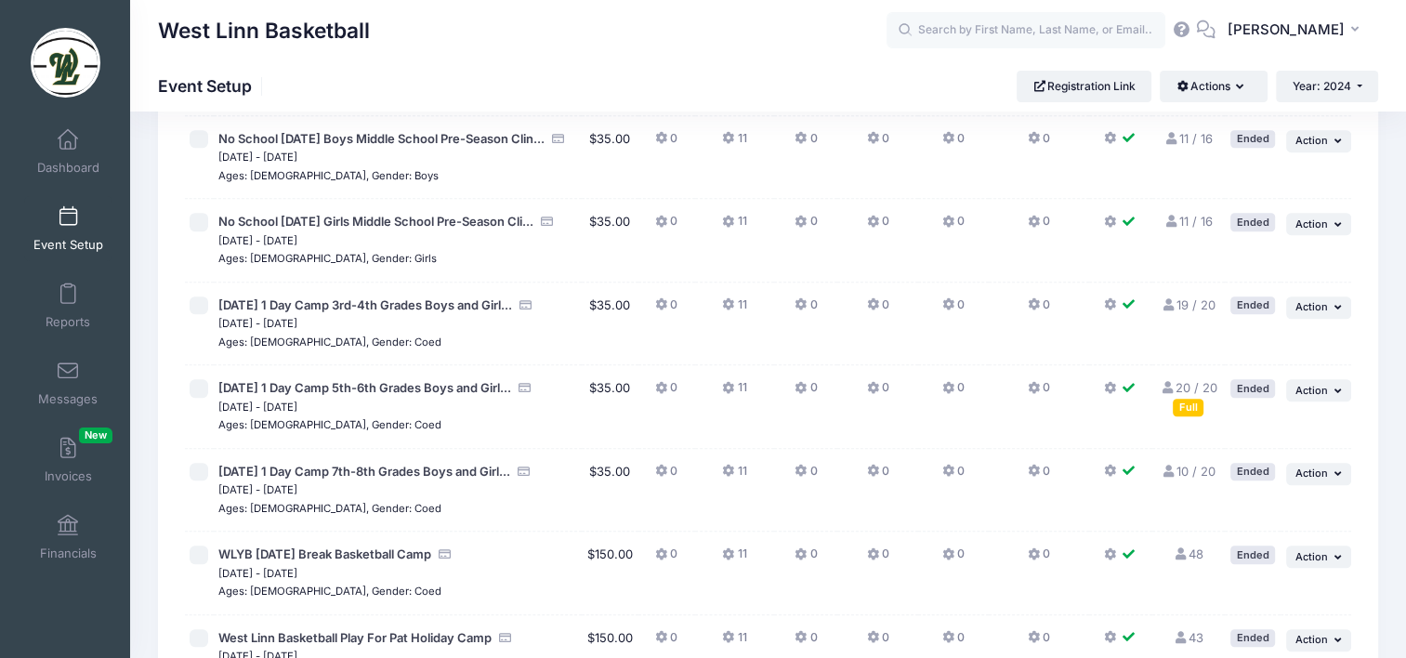
click at [195, 398] on input "checkbox" at bounding box center [199, 388] width 19 height 19
checkbox input "true"
click at [1307, 397] on span "Action" at bounding box center [1311, 390] width 33 height 13
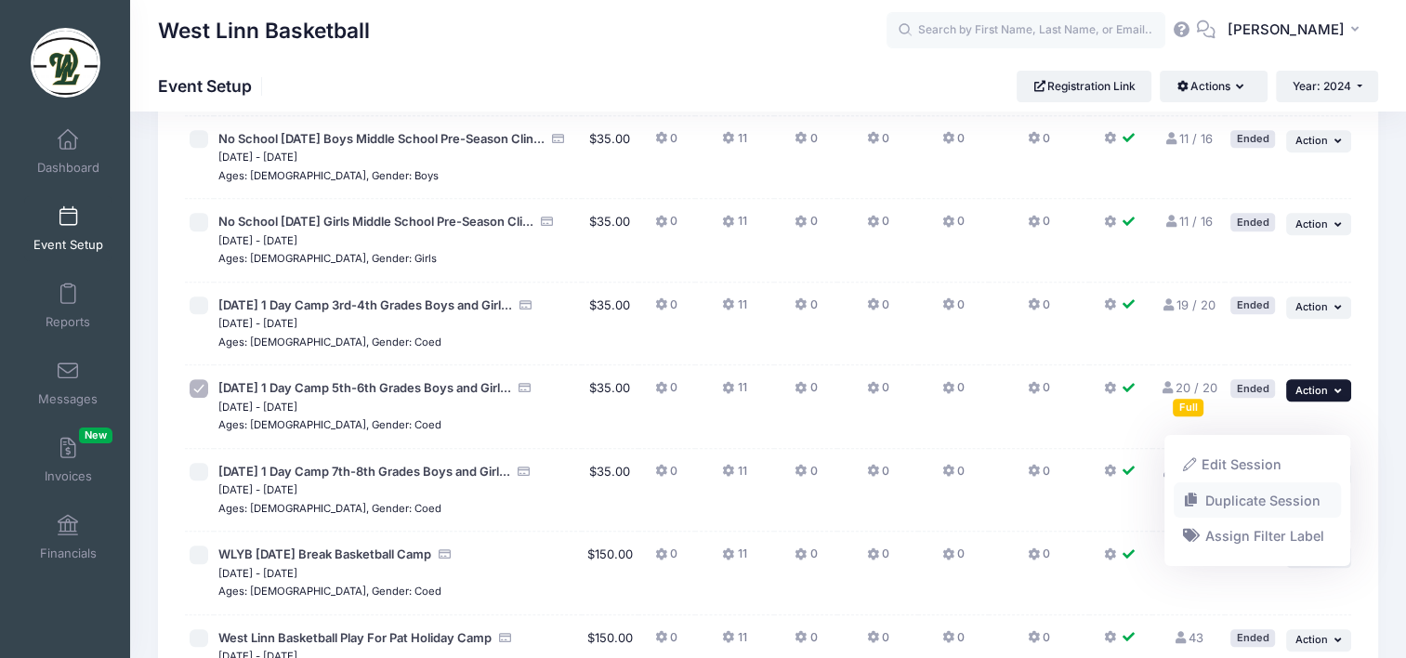
click at [1268, 504] on link "Duplicate Session" at bounding box center [1258, 499] width 168 height 35
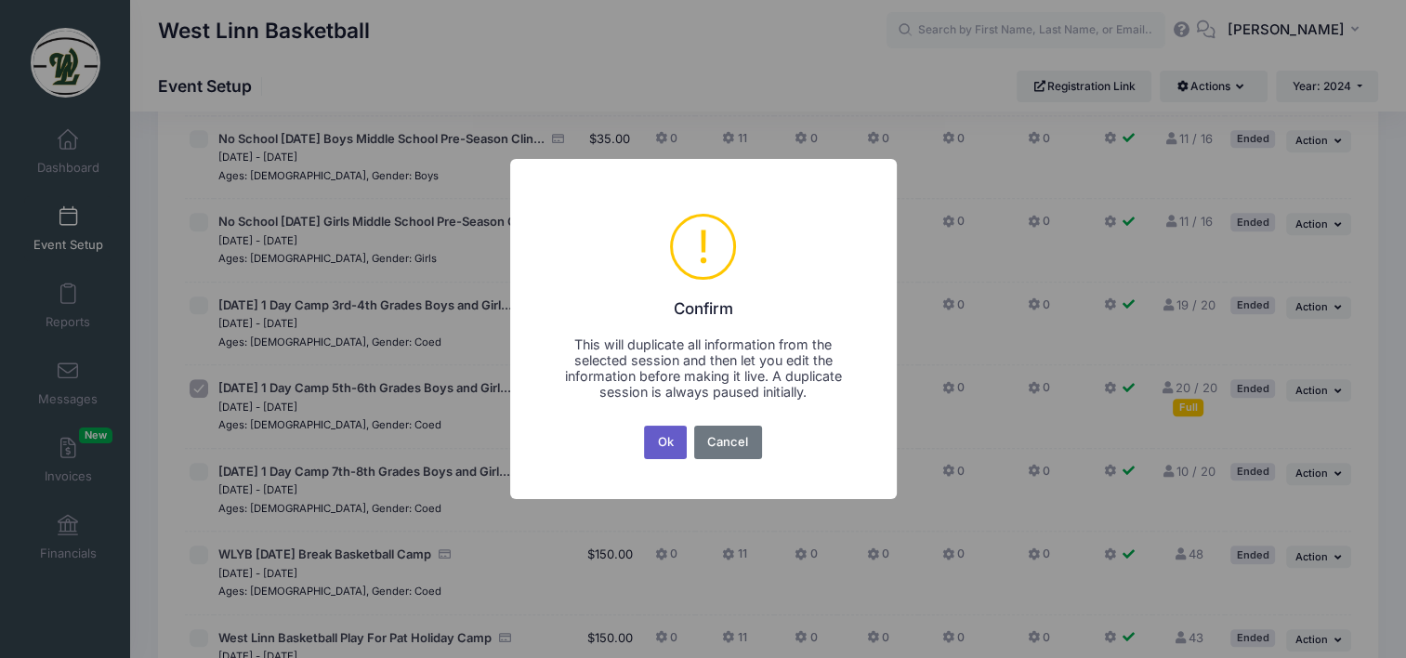
click at [671, 439] on button "Ok" at bounding box center [665, 442] width 43 height 33
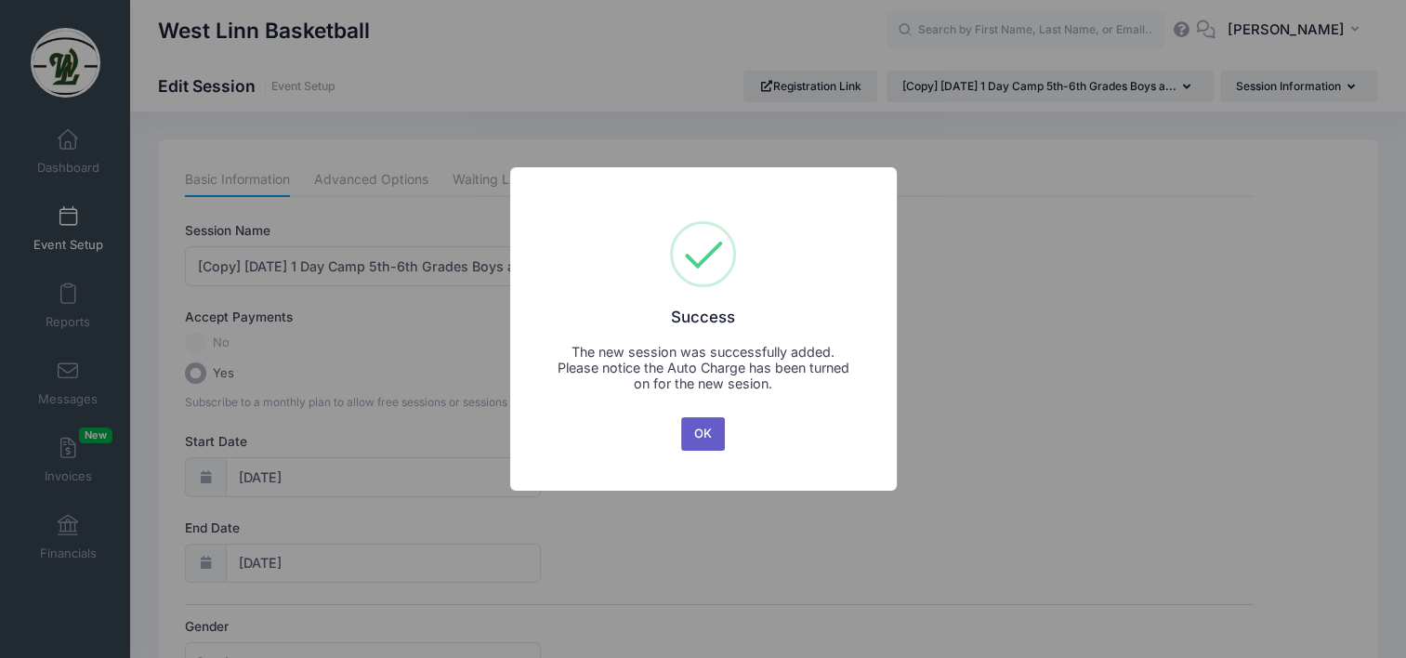
click at [717, 439] on button "OK" at bounding box center [703, 433] width 45 height 33
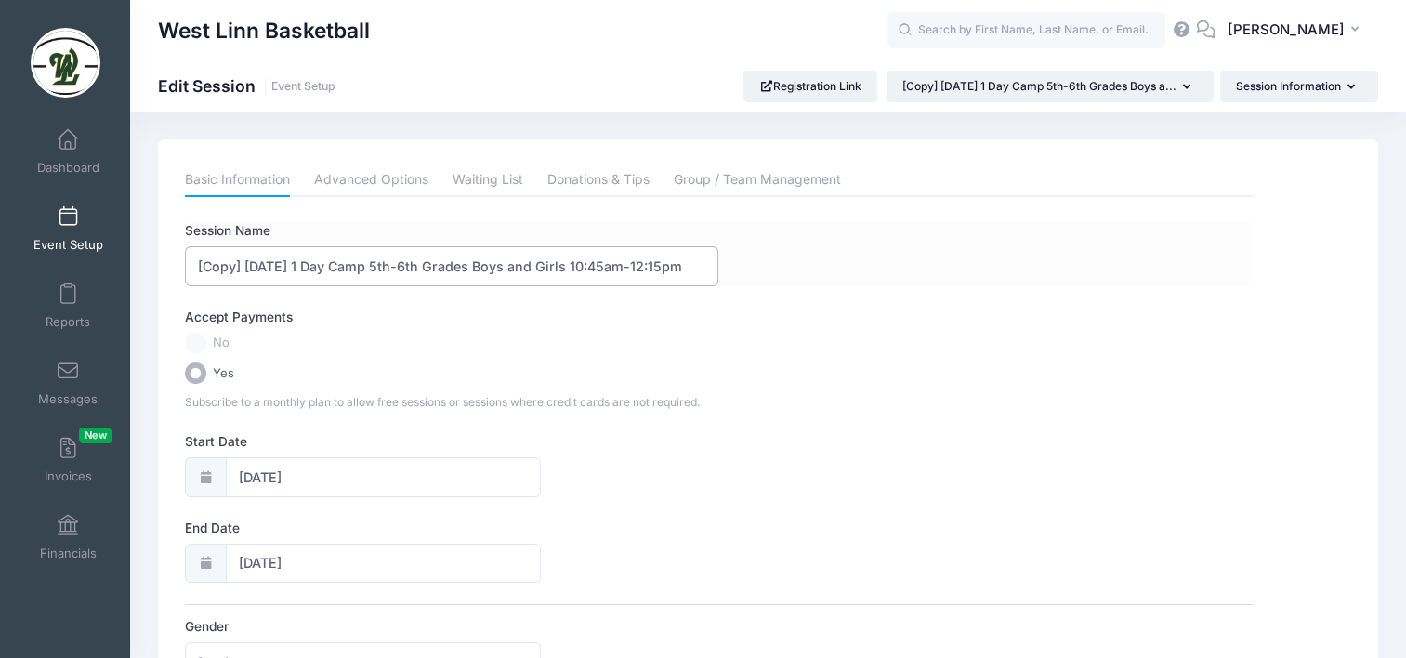
drag, startPoint x: 305, startPoint y: 260, endPoint x: 198, endPoint y: 268, distance: 107.1
click at [198, 268] on input "[Copy] Veterans Day 1 Day Camp 5th-6th Grades Boys and Girls 10:45am-12:15pm" at bounding box center [451, 266] width 533 height 40
drag, startPoint x: 538, startPoint y: 264, endPoint x: 572, endPoint y: 261, distance: 34.5
click at [572, 261] on input "Labor Day 1 Day Camp 5th-6th Grades Boys and Girls 10:45am-12:15pm" at bounding box center [451, 266] width 533 height 40
drag, startPoint x: 646, startPoint y: 260, endPoint x: 615, endPoint y: 261, distance: 30.7
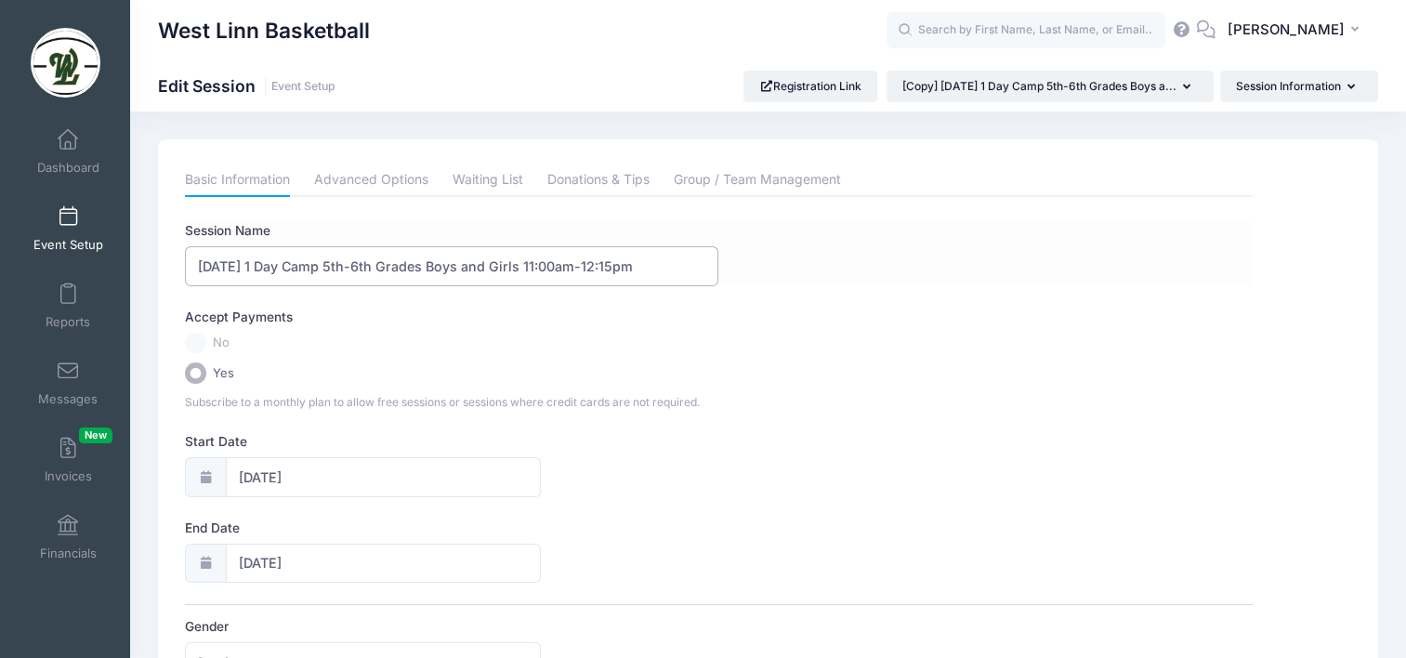
click at [615, 261] on input "Labor Day 1 Day Camp 5th-6th Grades Boys and Girls 11:00am-12:15pm" at bounding box center [451, 266] width 533 height 40
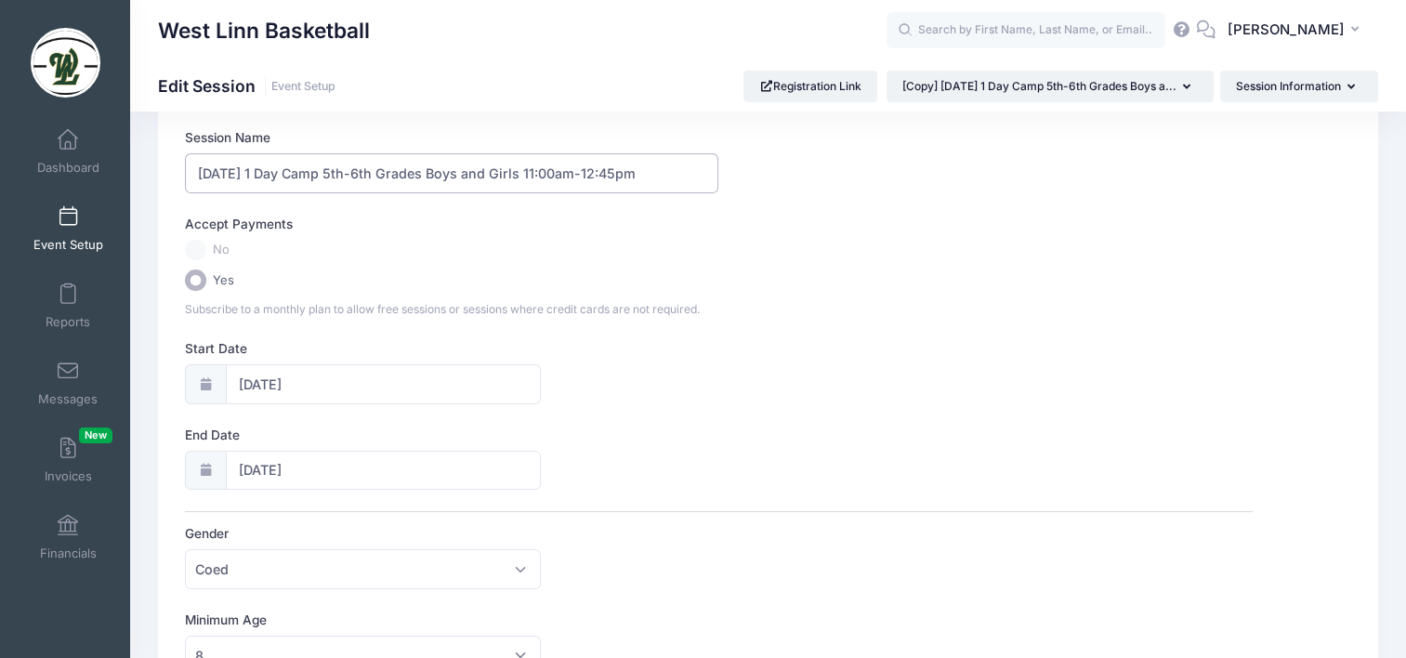
scroll to position [186, 0]
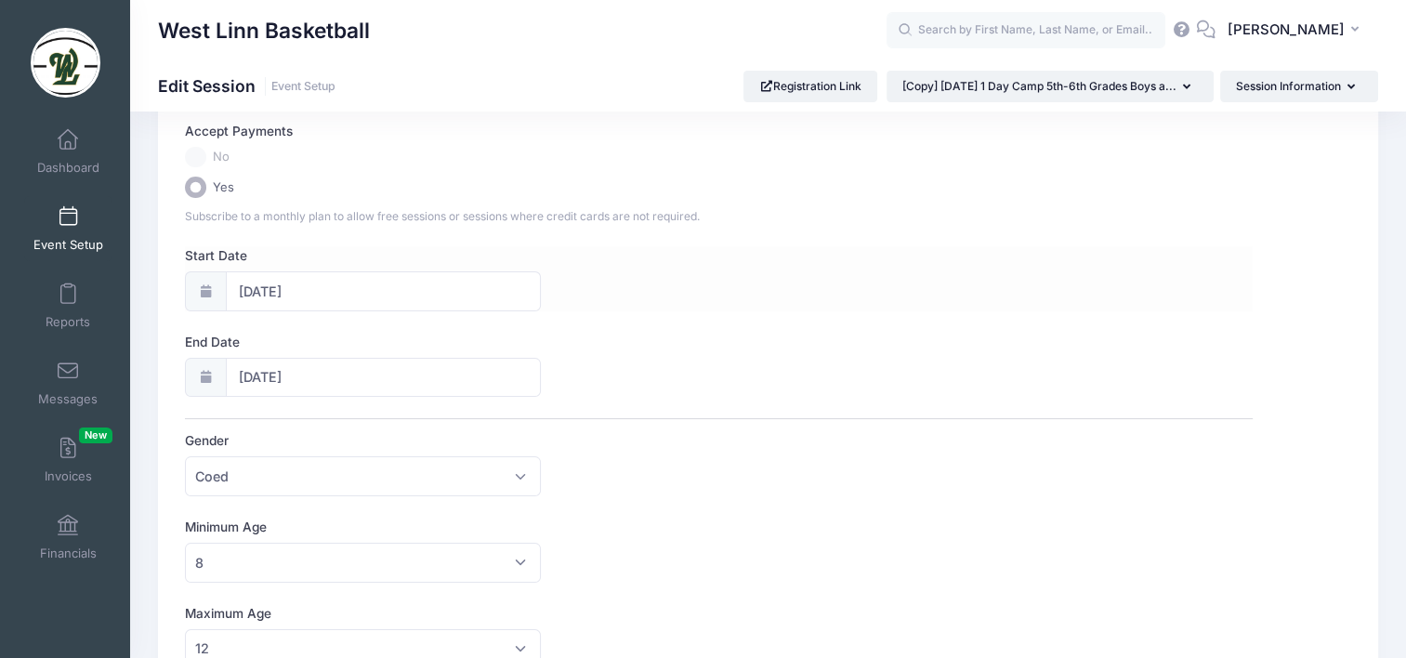
type input "Labor Day 1 Day Camp 5th-6th Grades Boys and Girls 11:00am-12:45pm"
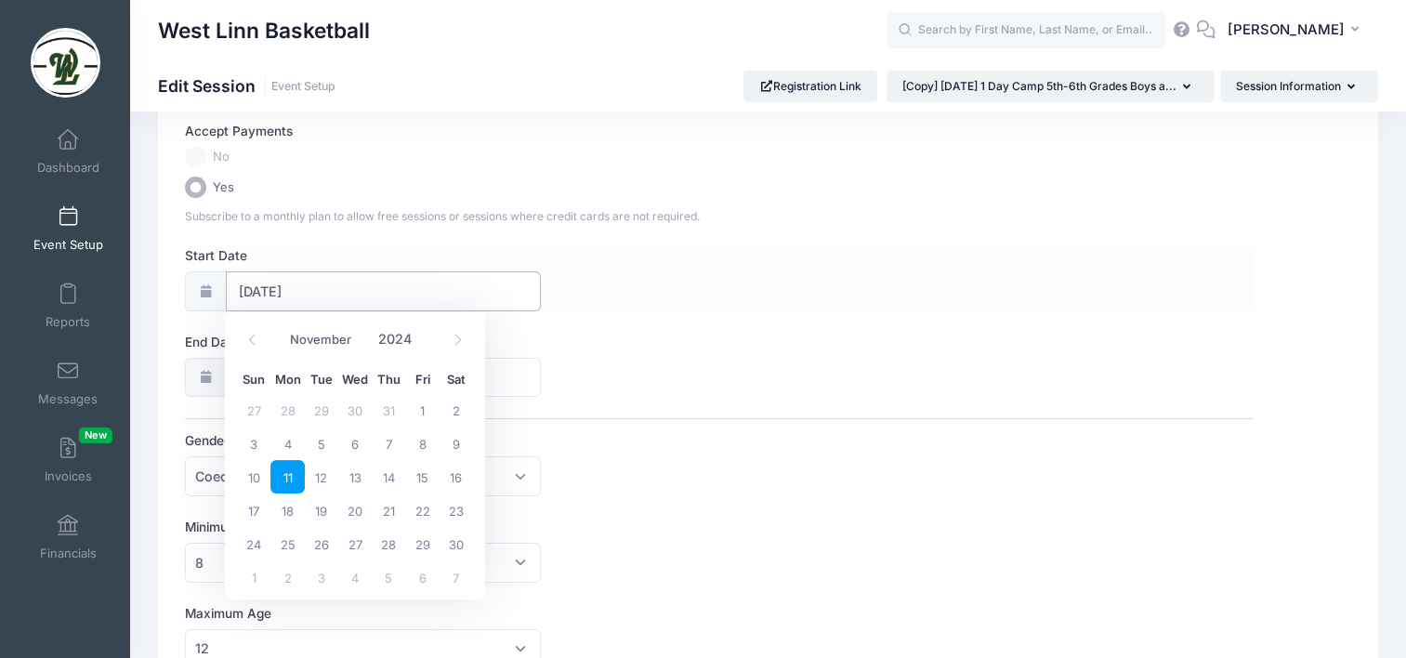
click at [335, 288] on input "11/11/2024" at bounding box center [384, 291] width 316 height 40
click at [462, 338] on icon at bounding box center [458, 340] width 12 height 12
select select "11"
click at [462, 338] on icon at bounding box center [458, 340] width 12 height 12
type input "2025"
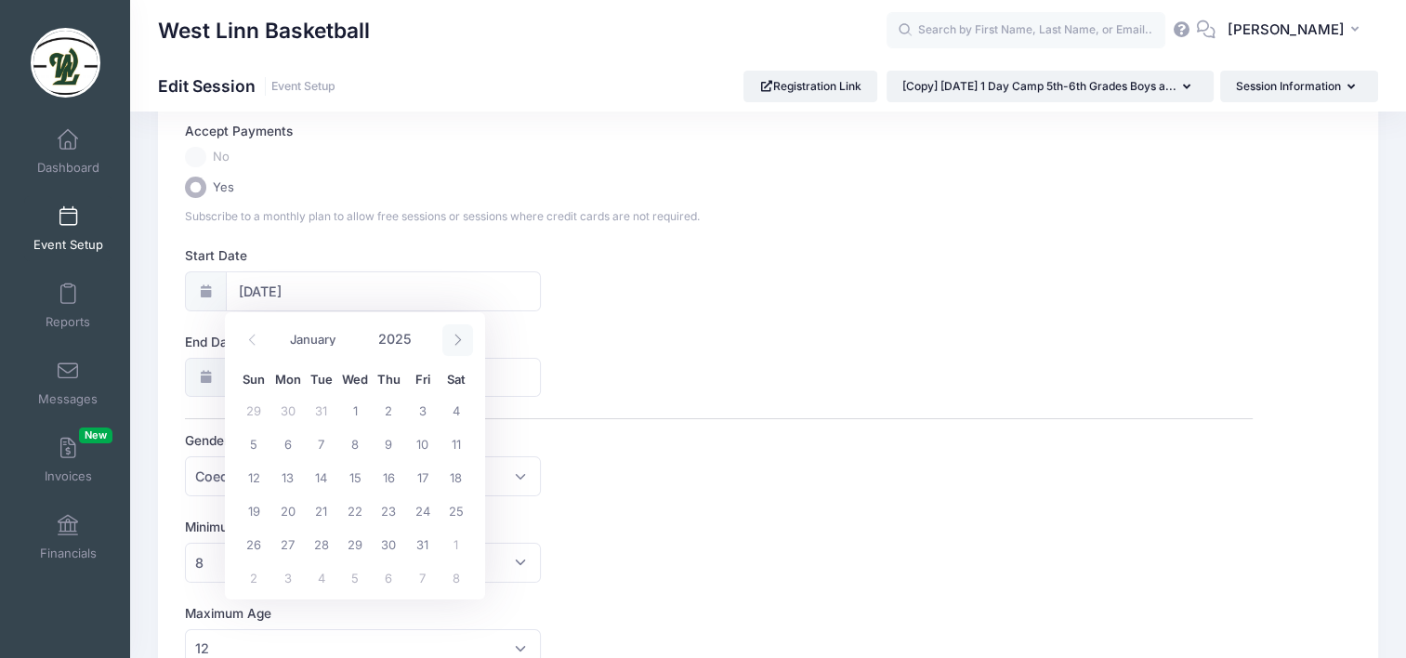
click at [462, 338] on icon at bounding box center [458, 340] width 12 height 12
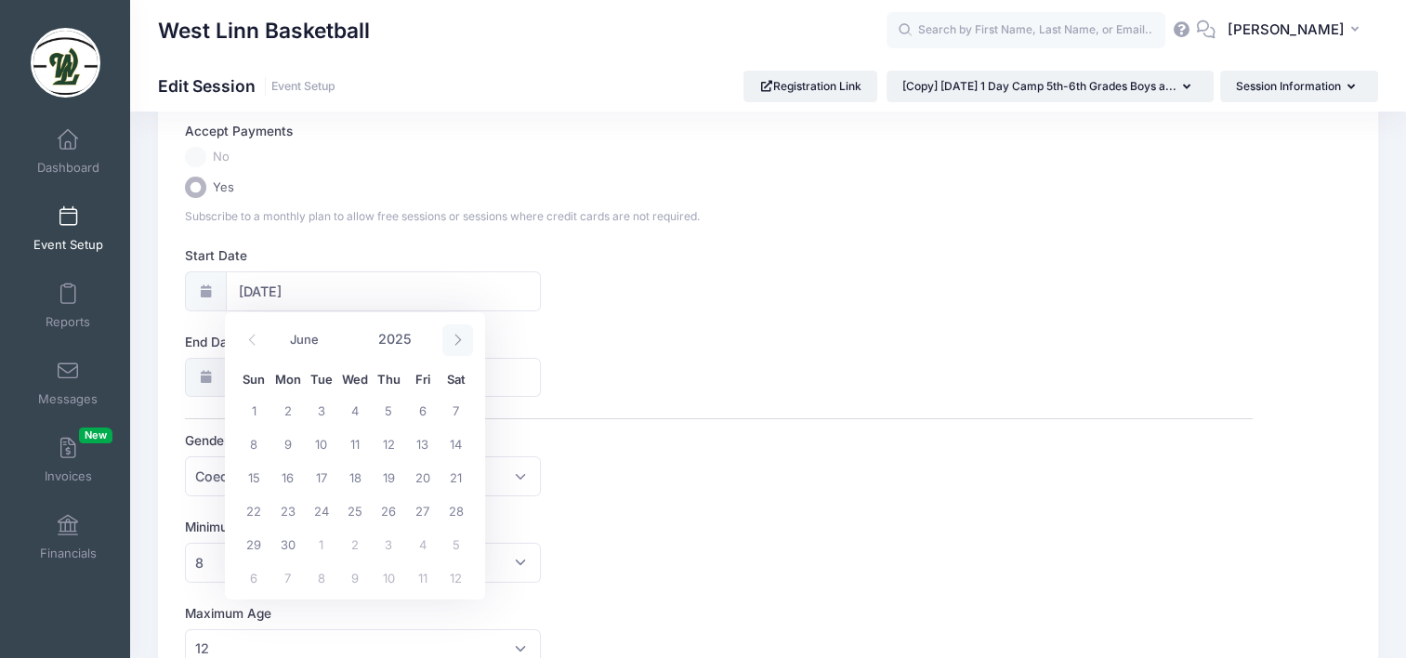
click at [462, 338] on icon at bounding box center [458, 340] width 12 height 12
select select "8"
click at [297, 405] on span "1" at bounding box center [286, 409] width 33 height 33
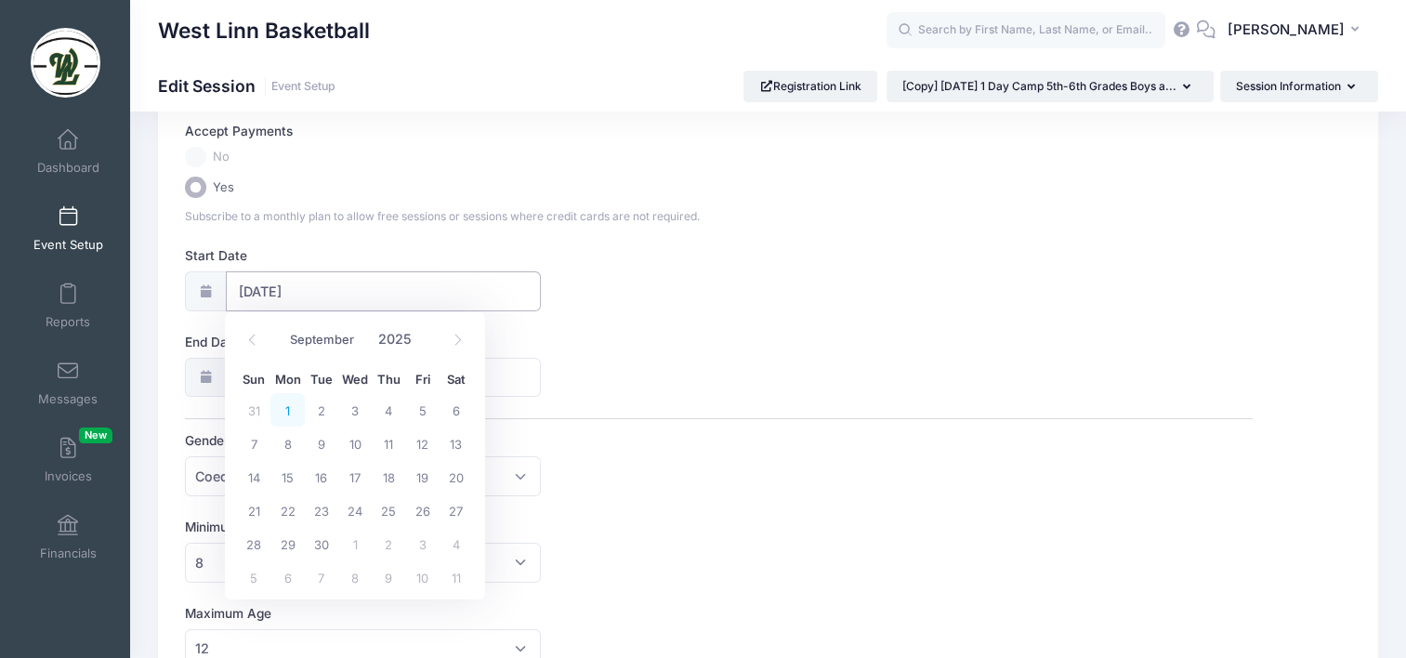
type input "[DATE]"
type input "2025"
select select "8"
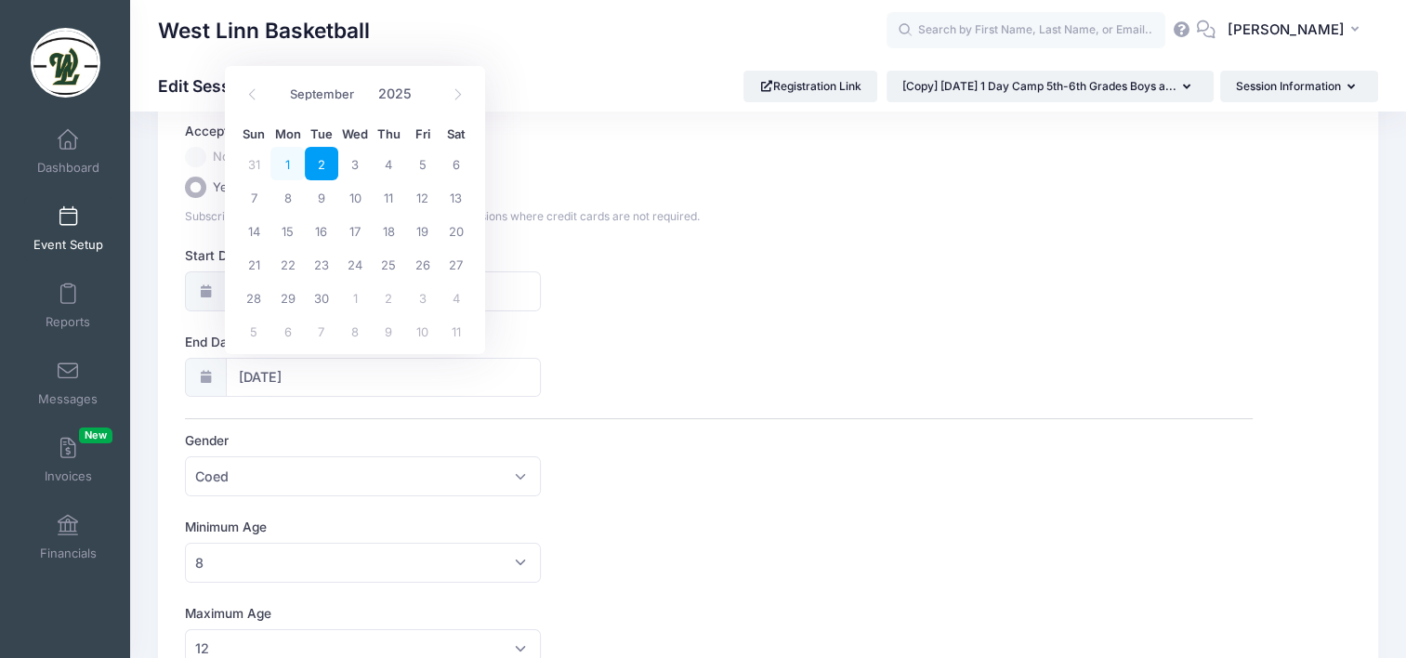
click at [286, 165] on span "1" at bounding box center [286, 163] width 33 height 33
type input "[DATE]"
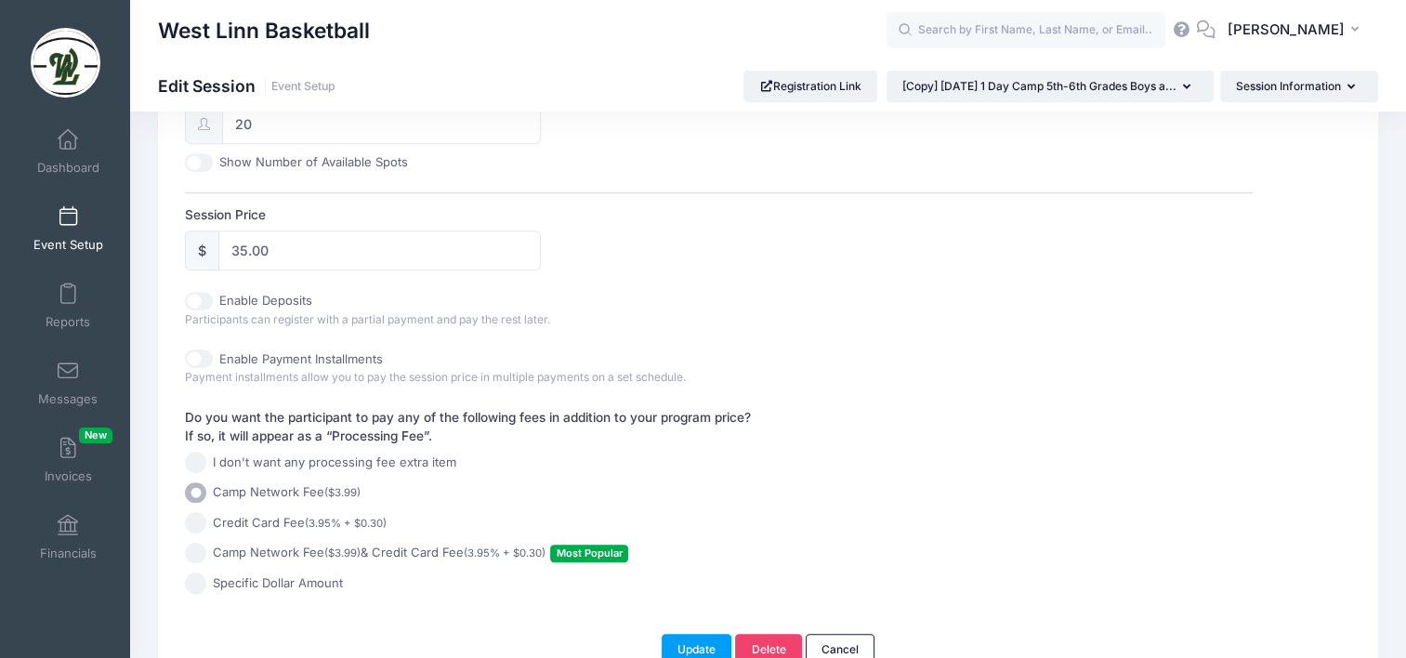
scroll to position [836, 0]
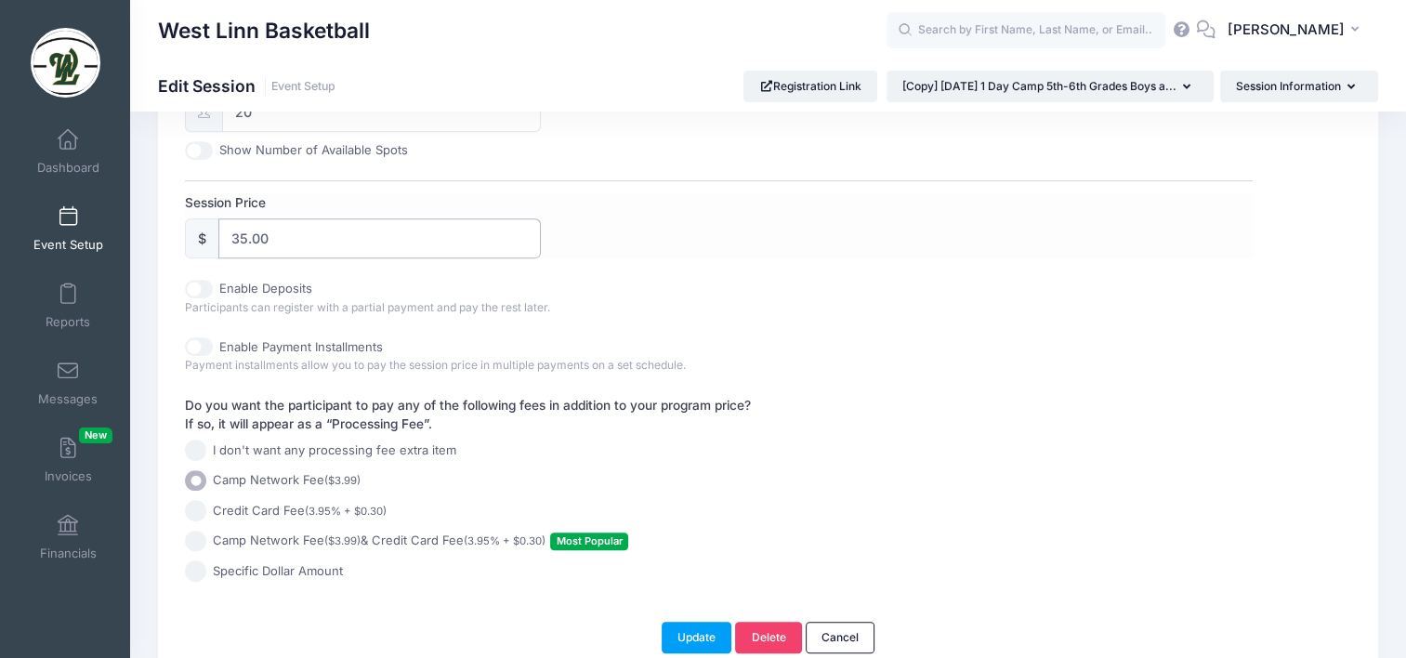
click at [241, 229] on input "35.00" at bounding box center [379, 238] width 322 height 40
type input "38.00"
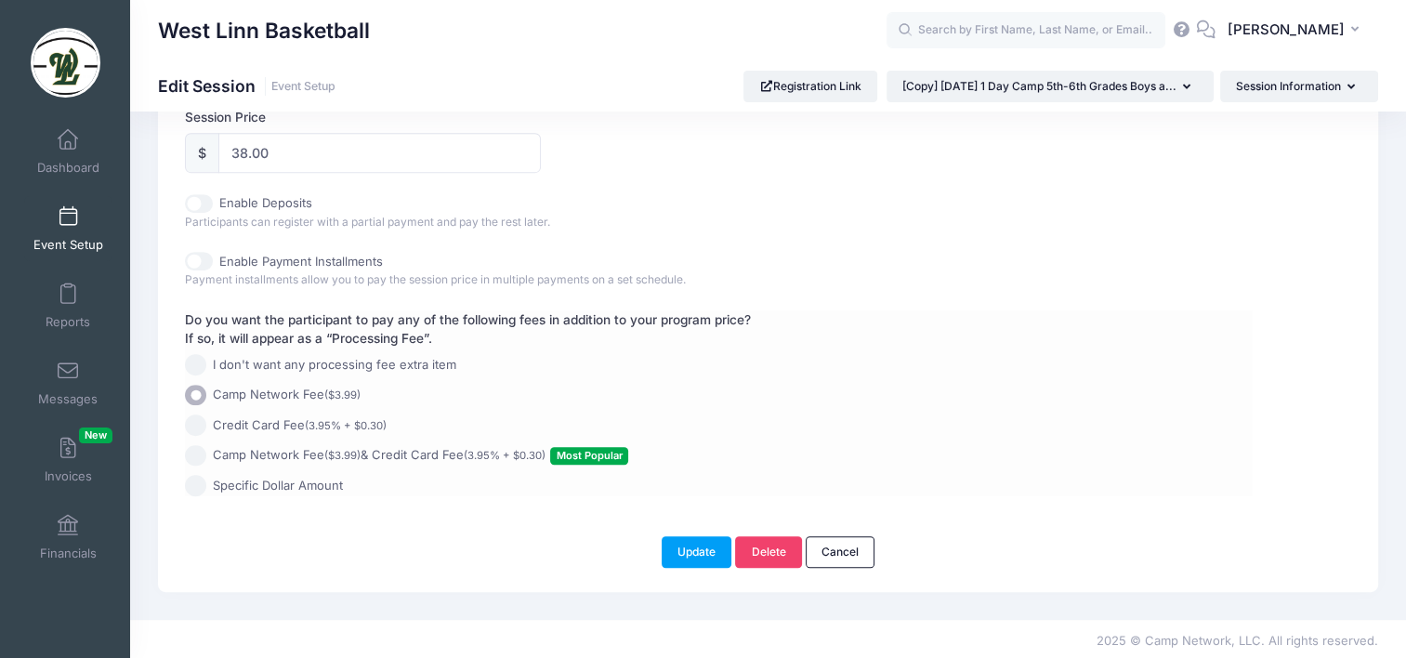
click at [199, 453] on input "Camp Network Fee ($3.99) & Credit Card Fee (3.95% + $0.30) Most Popular" at bounding box center [195, 455] width 21 height 21
radio input "true"
click at [688, 546] on button "Update" at bounding box center [697, 552] width 71 height 32
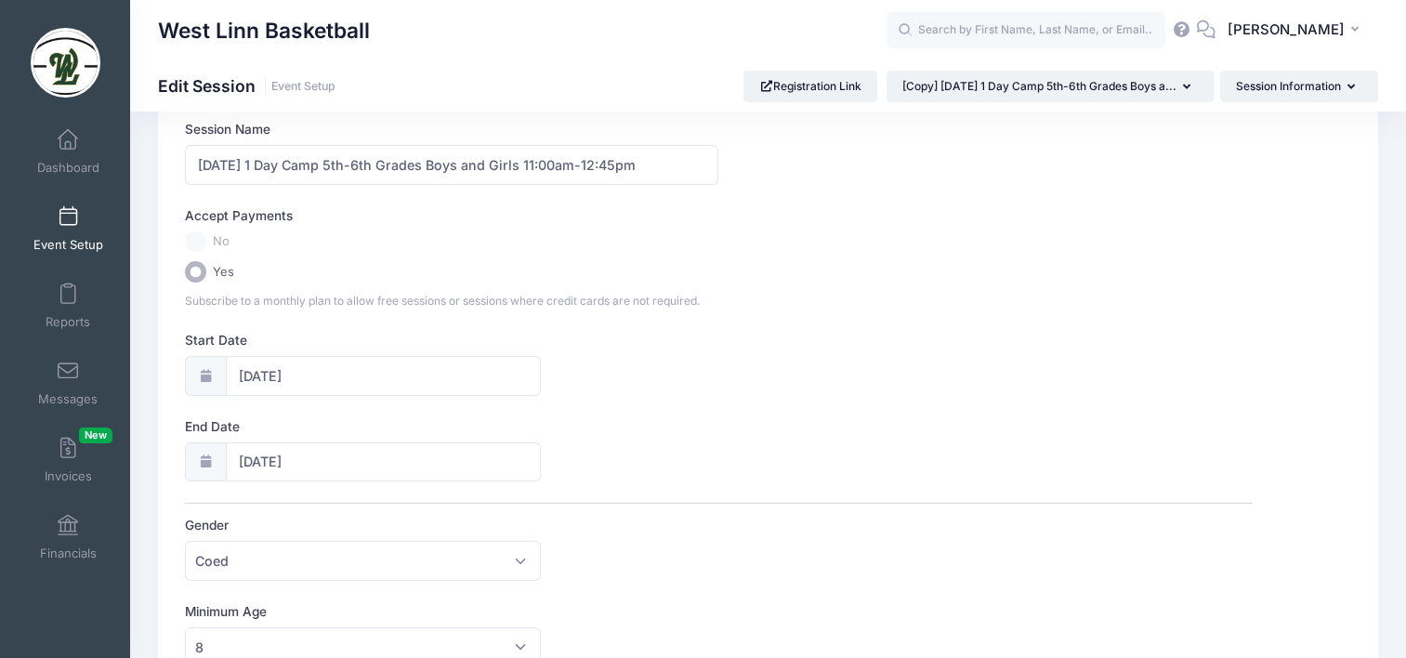
scroll to position [0, 0]
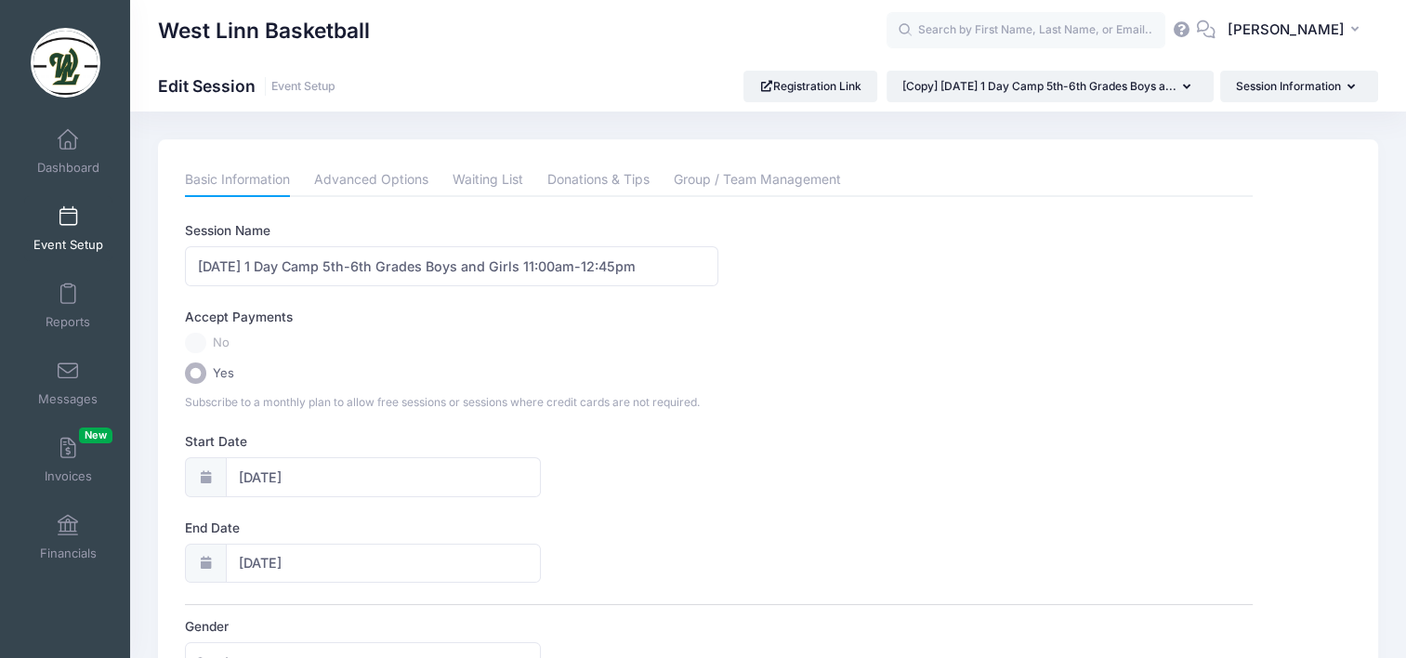
click at [68, 218] on span at bounding box center [68, 217] width 0 height 20
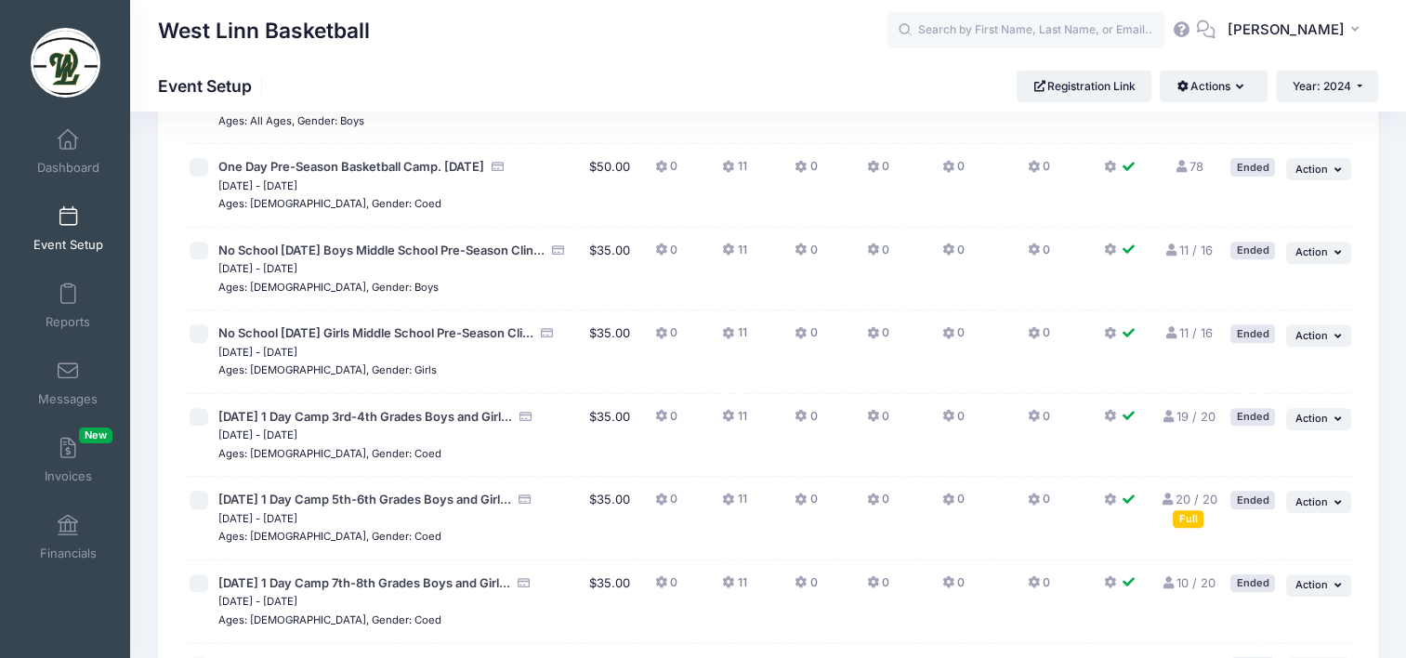
scroll to position [929, 0]
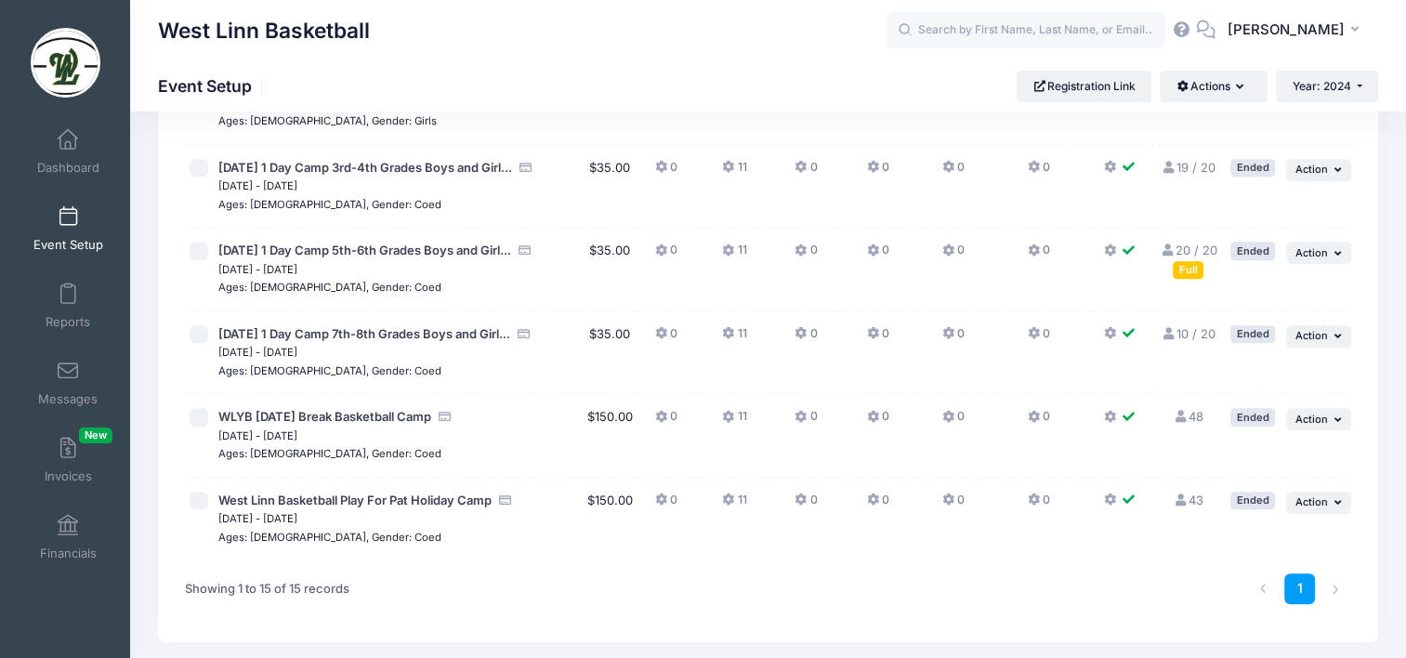
click at [202, 344] on input "checkbox" at bounding box center [199, 334] width 19 height 19
checkbox input "true"
click at [1314, 342] on span "Action" at bounding box center [1311, 335] width 33 height 13
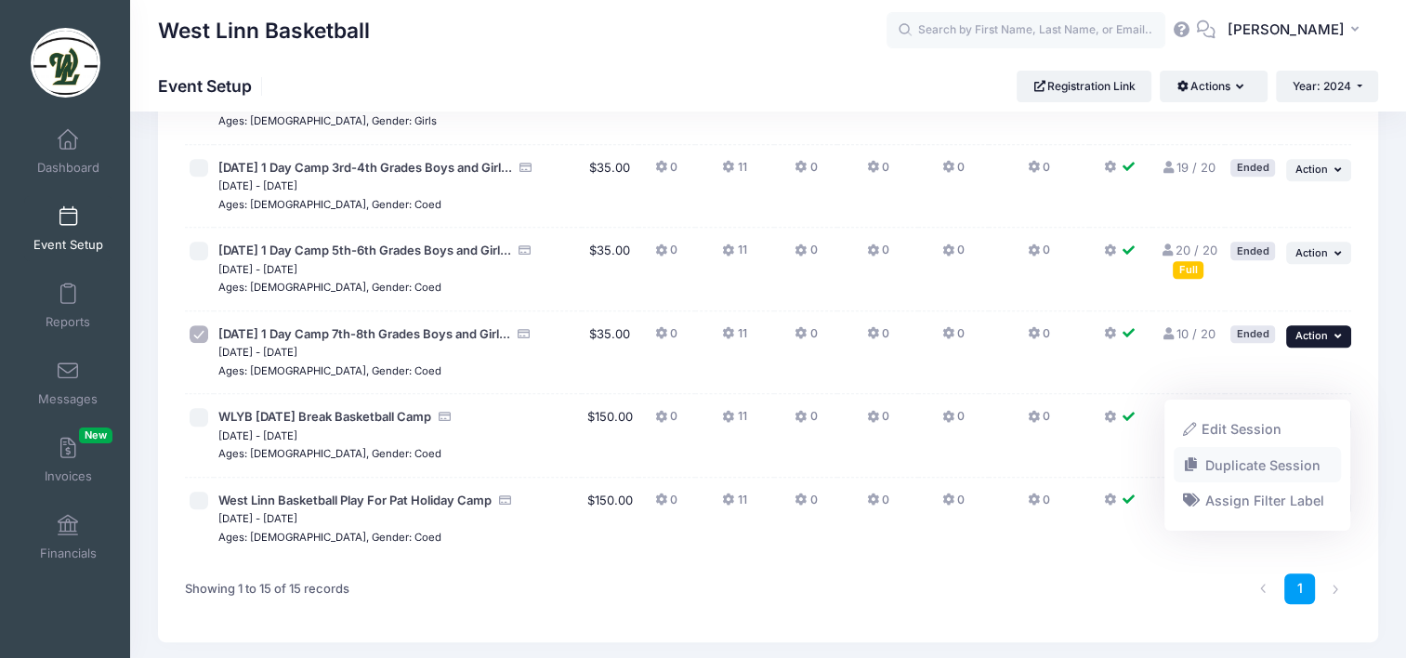
click at [1242, 473] on link "Duplicate Session" at bounding box center [1258, 464] width 168 height 35
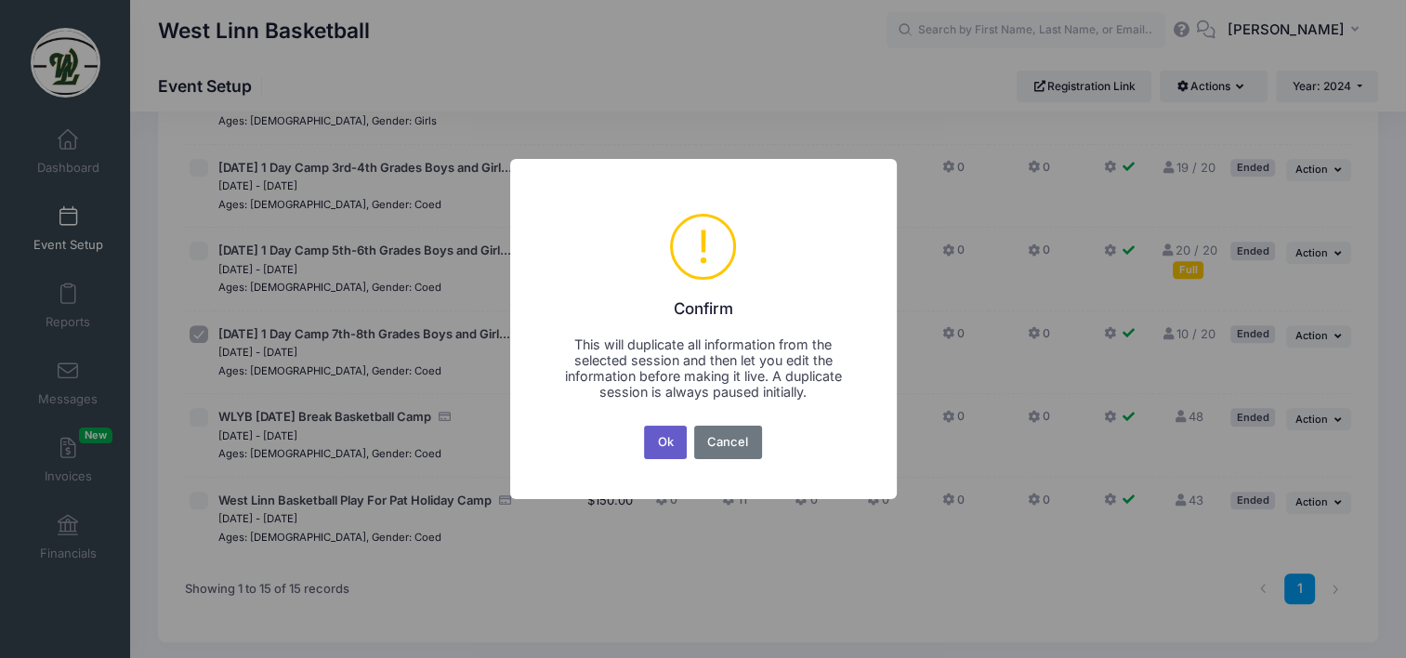
click at [657, 437] on button "Ok" at bounding box center [665, 442] width 43 height 33
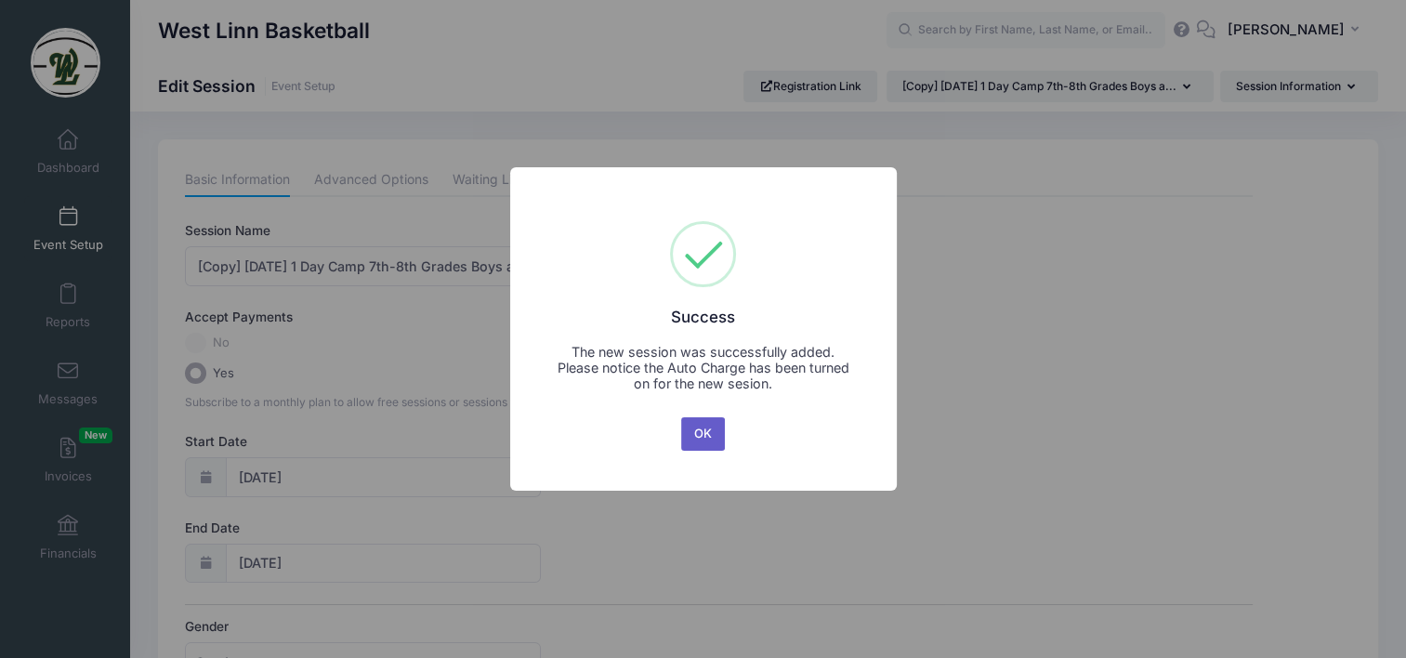
click at [706, 429] on button "OK" at bounding box center [703, 433] width 45 height 33
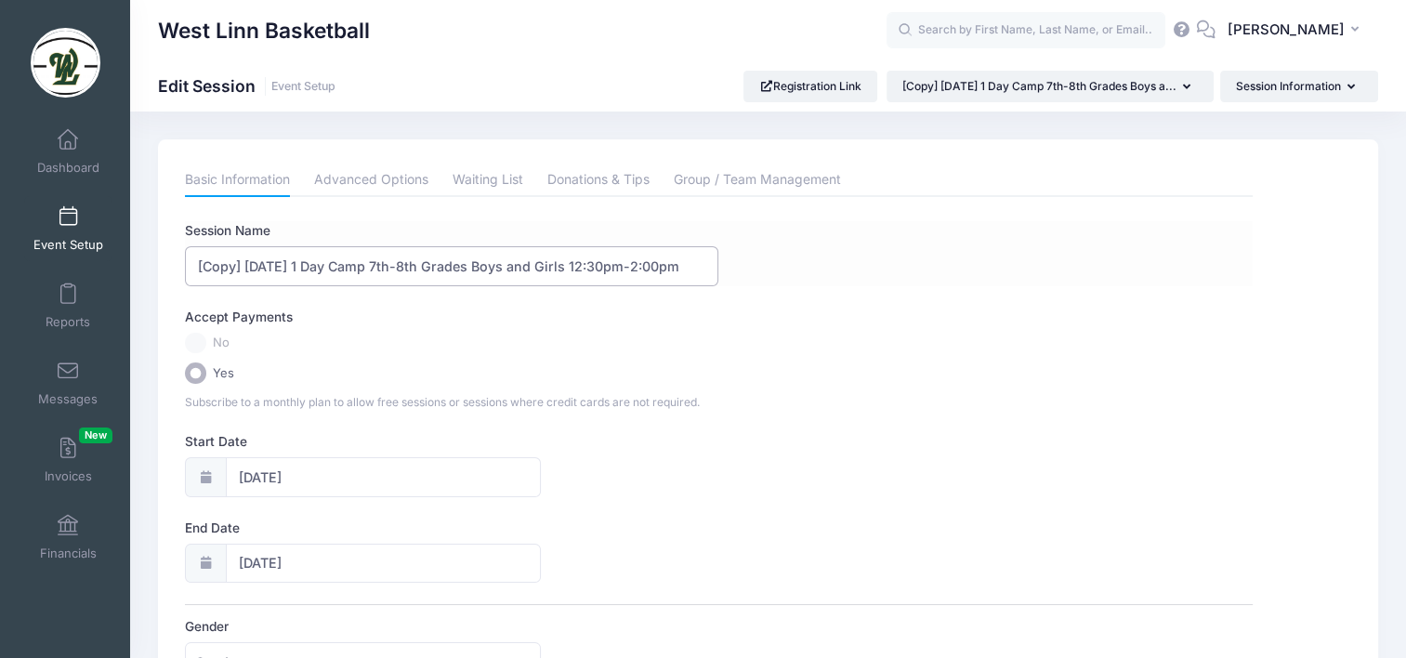
drag, startPoint x: 299, startPoint y: 261, endPoint x: 197, endPoint y: 269, distance: 102.6
click at [197, 269] on input "[Copy] [DATE] 1 Day Camp 7th-8th Grades Boys and Girls 12:30pm-2:00pm" at bounding box center [451, 266] width 533 height 40
drag, startPoint x: 571, startPoint y: 265, endPoint x: 544, endPoint y: 267, distance: 27.0
click at [544, 267] on input "[DATE] 1 Day Camp 7th-8th Grades Boys and Girls 12:30pm-2:00pm" at bounding box center [451, 266] width 533 height 40
drag, startPoint x: 618, startPoint y: 259, endPoint x: 606, endPoint y: 260, distance: 12.1
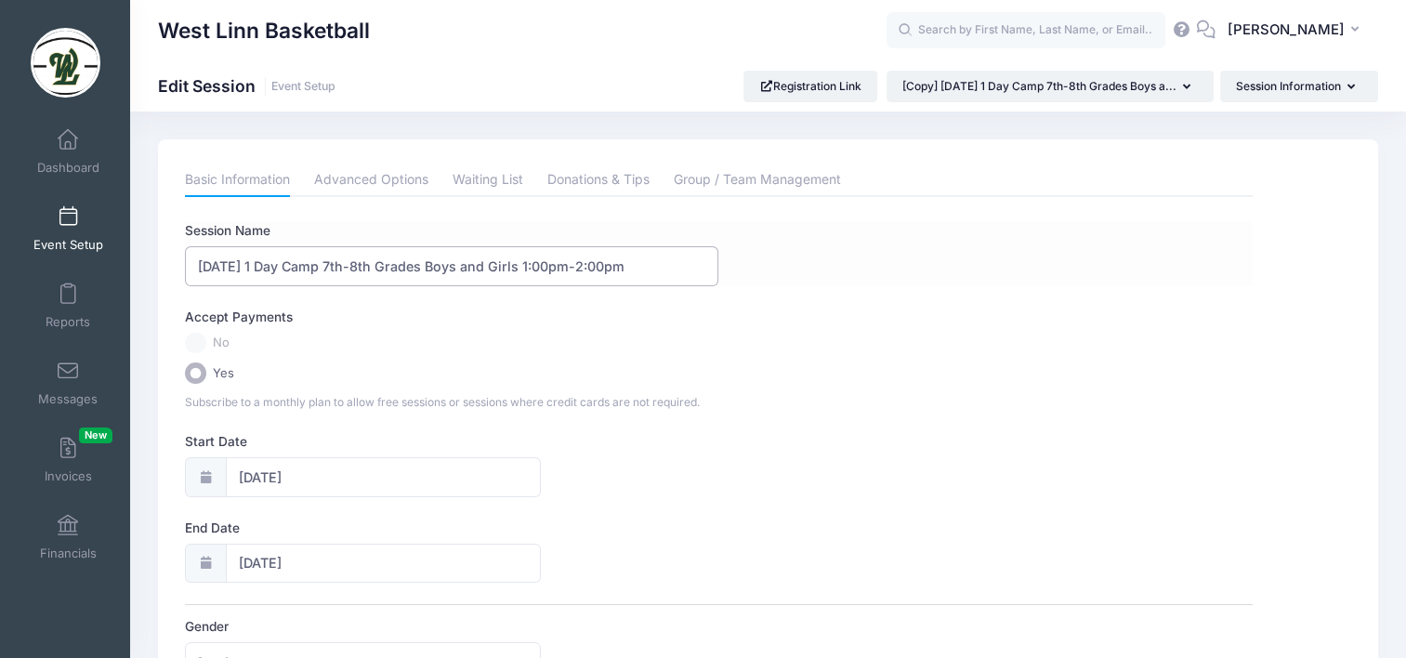
click at [606, 260] on input "[DATE] 1 Day Camp 7th-8th Grades Boys and Girls 1:00pm-2:00pm" at bounding box center [451, 266] width 533 height 40
type input "[DATE] 1 Day Camp 7th-8th Grades Boys and Girls 1:00pm-2:45pm"
click at [773, 273] on div "Session Name [DATE] 1 Day Camp 7th-8th Grades Boys and Girls 1:00pm-2:45pm" at bounding box center [718, 253] width 1067 height 65
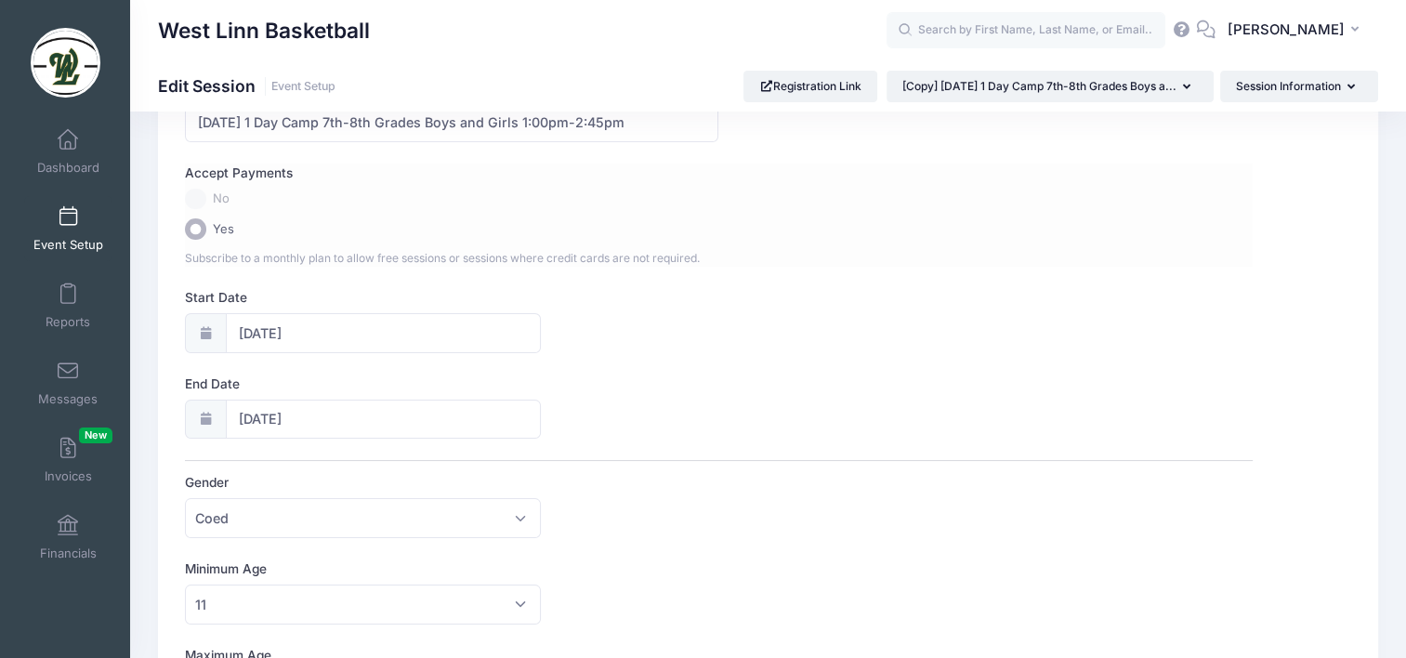
scroll to position [186, 0]
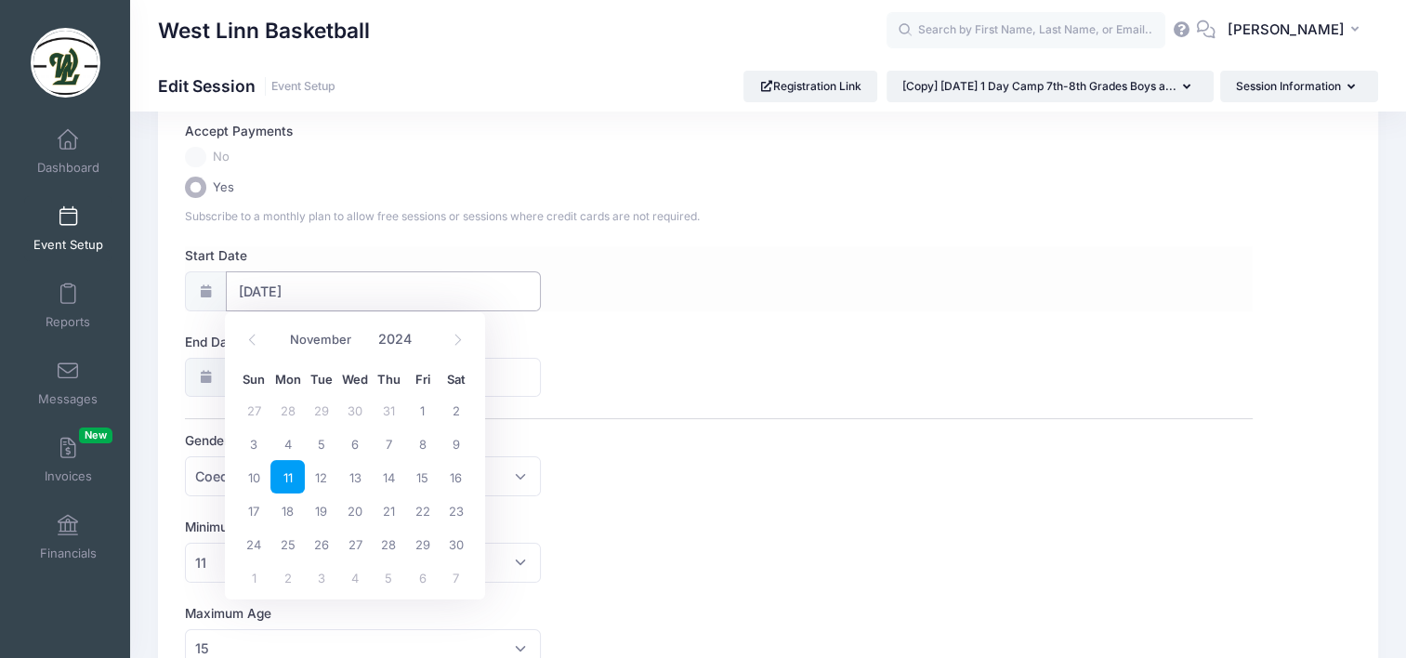
click at [344, 291] on input "[DATE]" at bounding box center [384, 291] width 316 height 40
click at [456, 341] on icon at bounding box center [458, 340] width 12 height 12
select select "11"
click at [456, 341] on icon at bounding box center [458, 340] width 12 height 12
type input "2025"
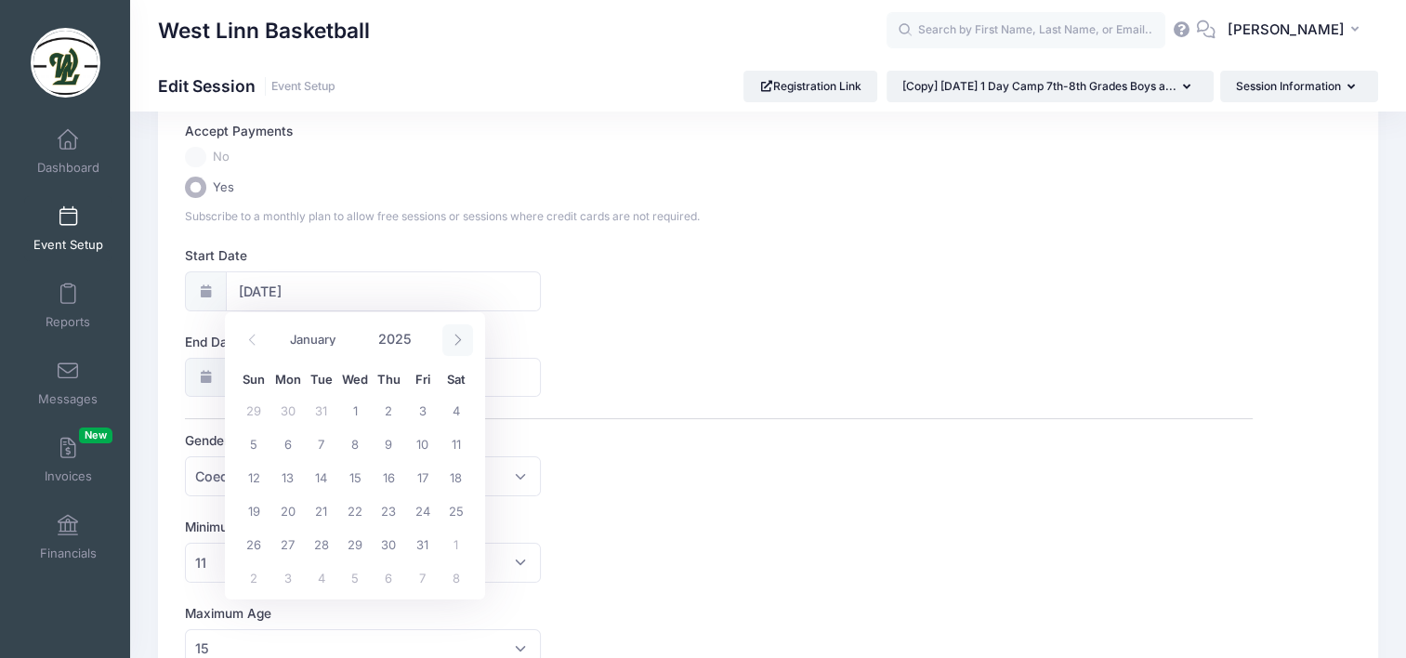
click at [456, 341] on icon at bounding box center [458, 340] width 12 height 12
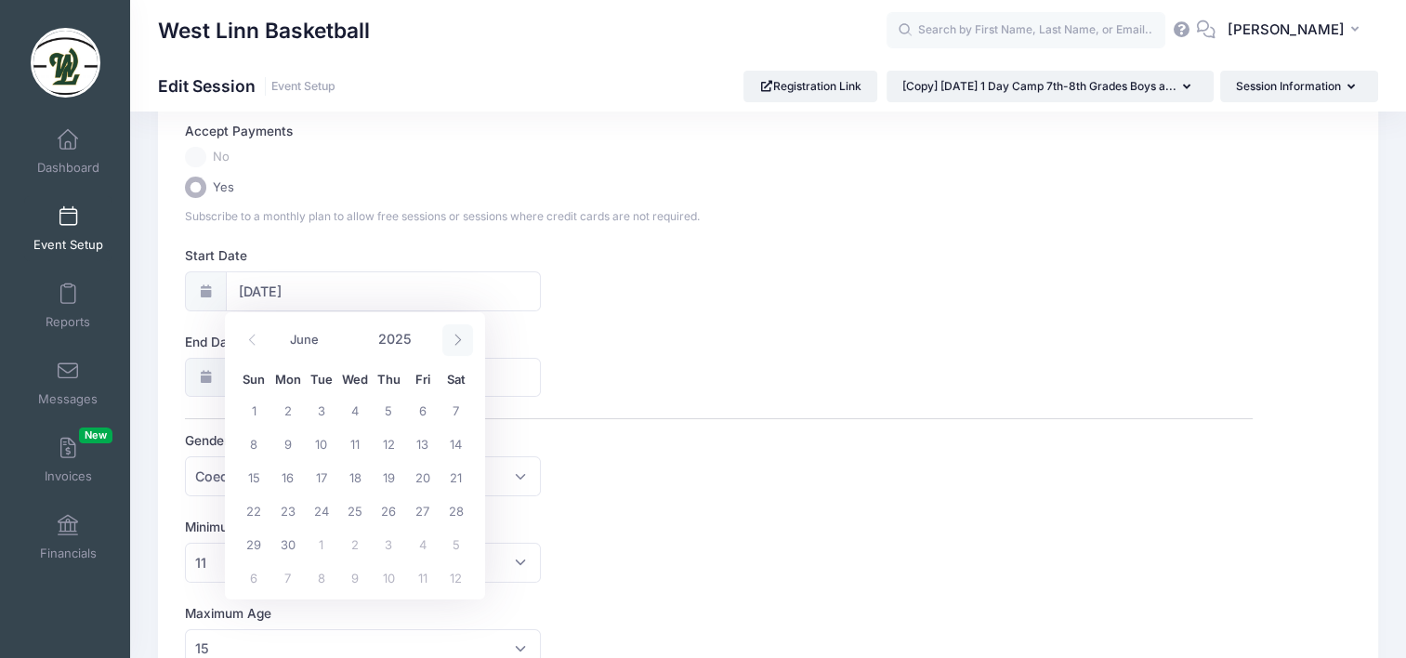
click at [456, 341] on icon at bounding box center [458, 340] width 12 height 12
select select "8"
click at [288, 413] on span "1" at bounding box center [286, 409] width 33 height 33
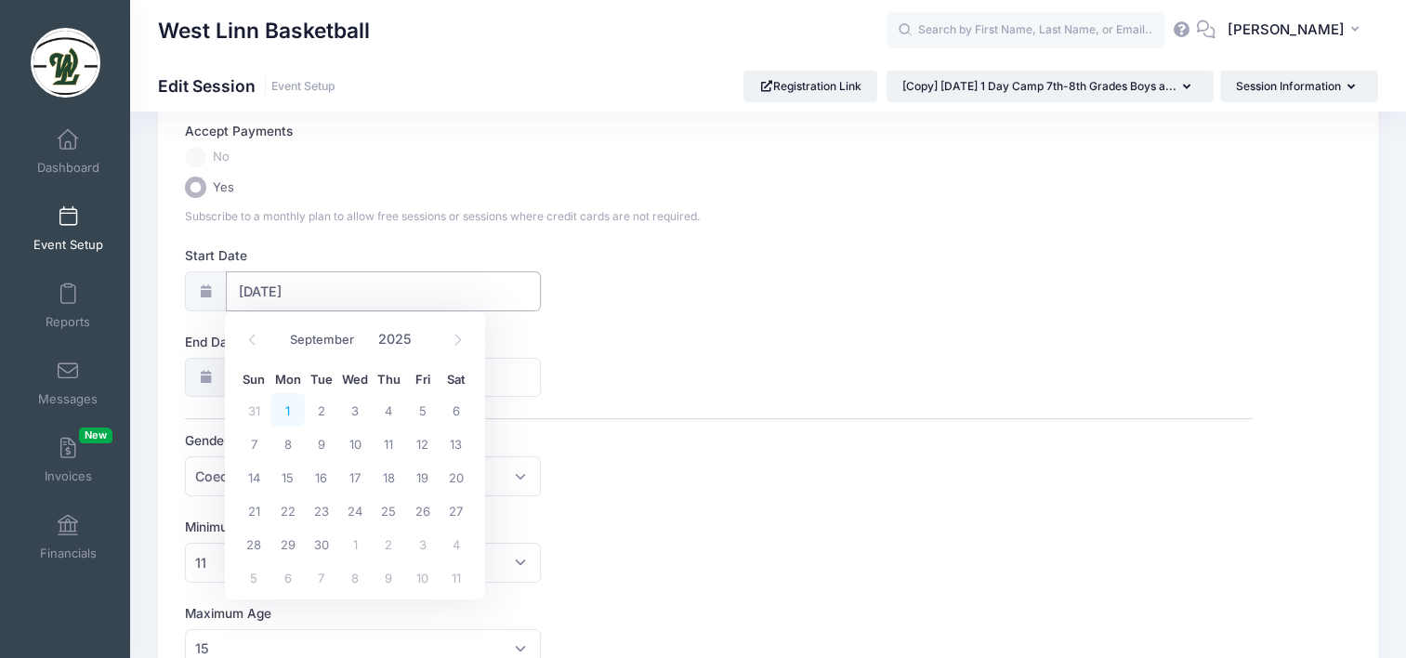
type input "09/01/2025"
type input "09/02/2025"
type input "2025"
select select "8"
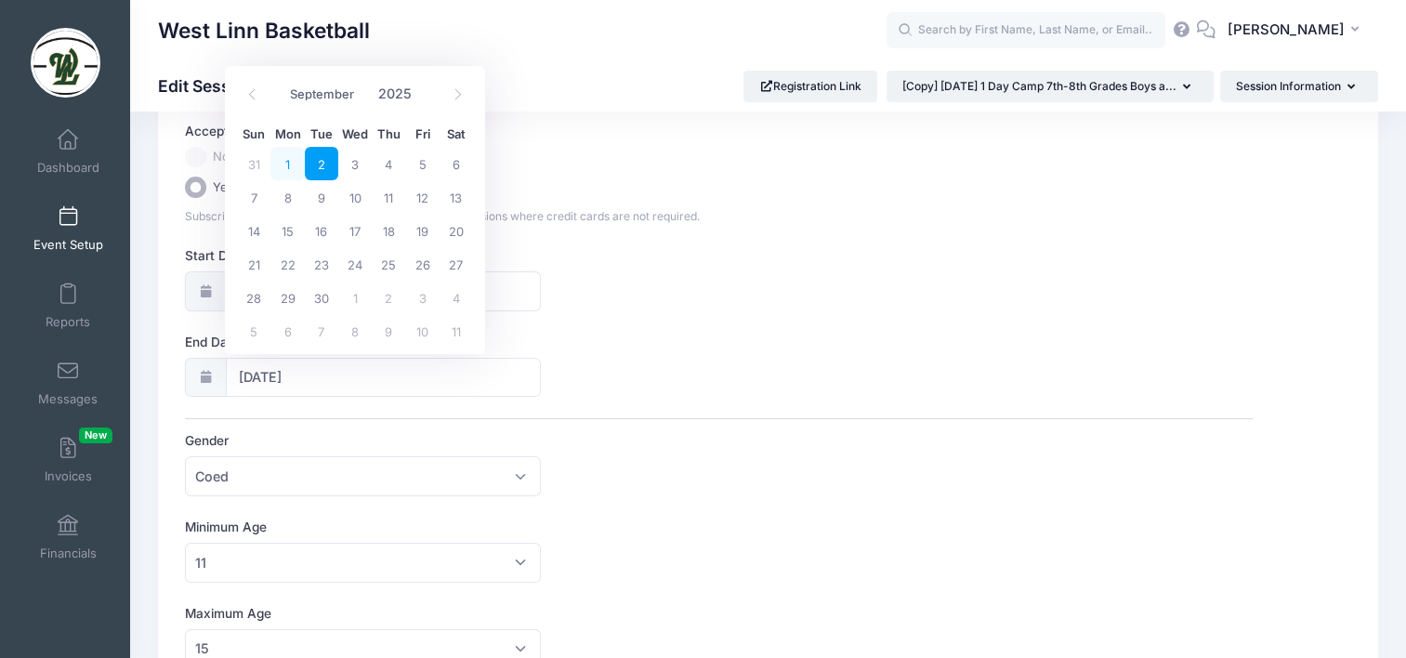
click at [291, 167] on span "1" at bounding box center [286, 163] width 33 height 33
type input "09/01/2025"
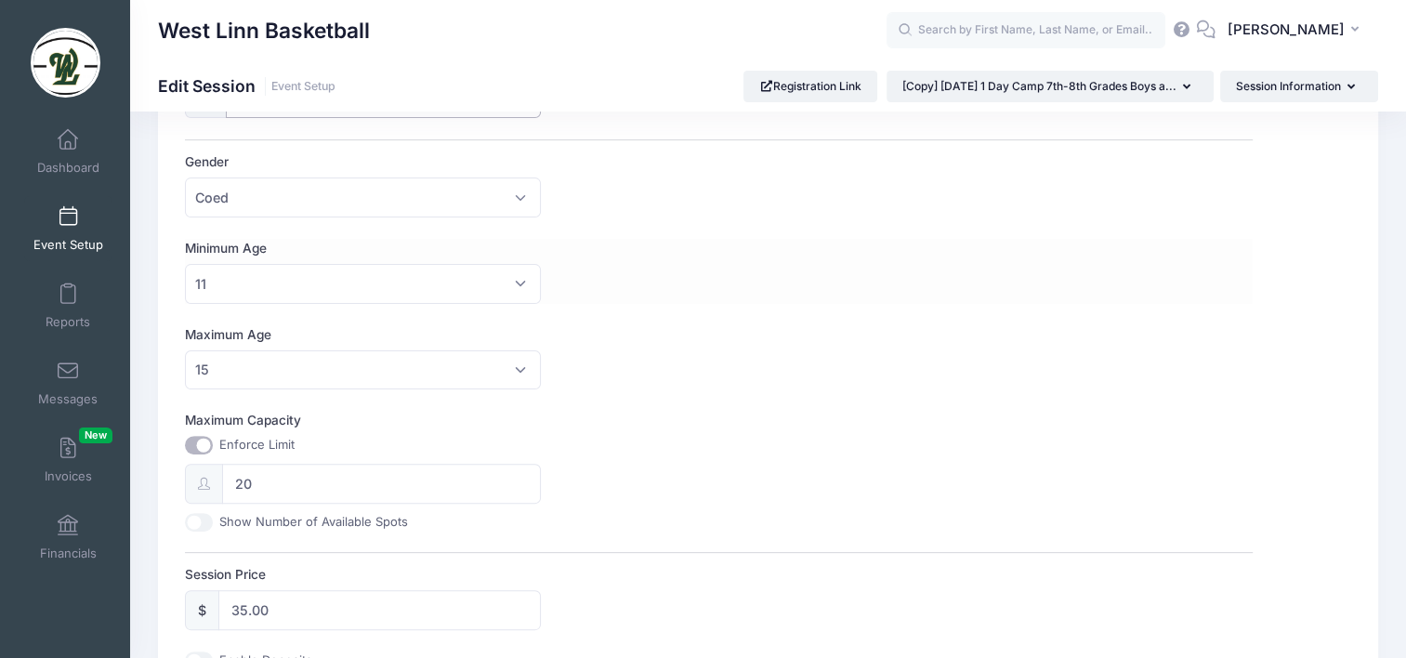
scroll to position [650, 0]
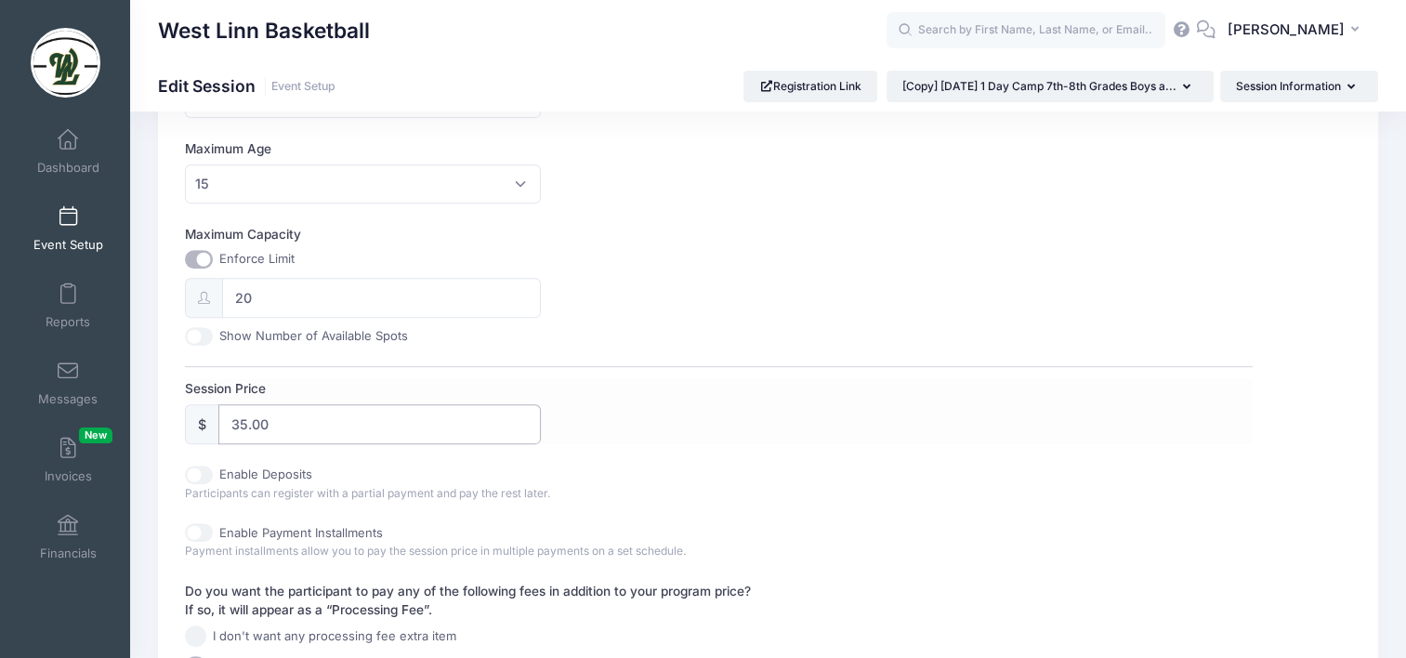
click at [244, 416] on input "35.00" at bounding box center [379, 424] width 322 height 40
type input "38.00"
click at [662, 422] on div "Session Price $ 38.00" at bounding box center [718, 411] width 1067 height 65
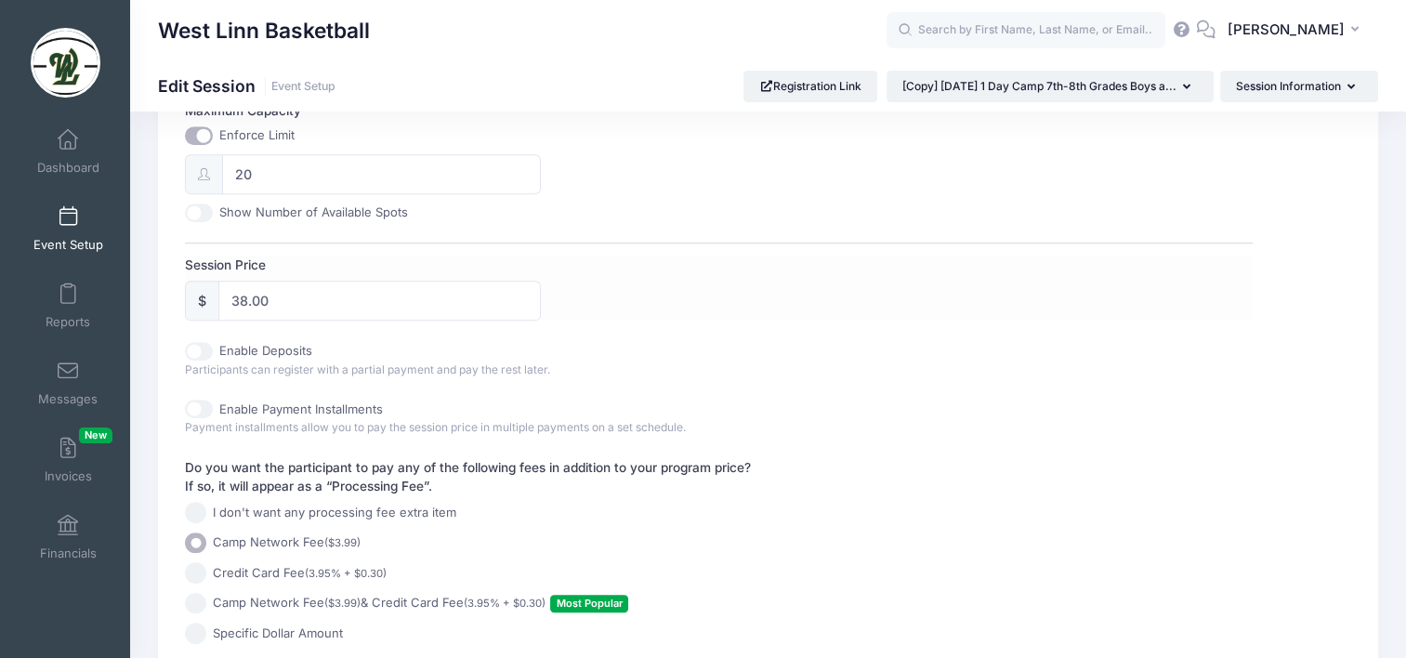
scroll to position [922, 0]
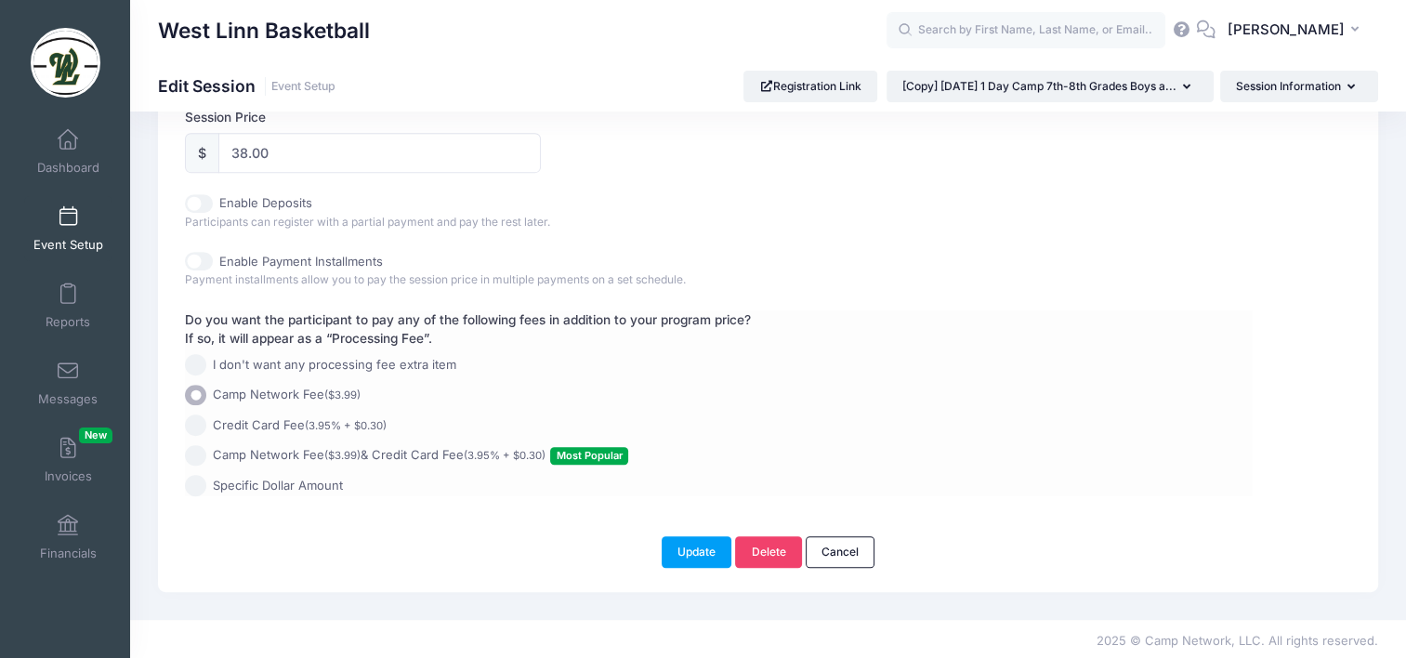
click at [192, 453] on input "Camp Network Fee ($3.99) & Credit Card Fee (3.95% + $0.30) Most Popular" at bounding box center [195, 455] width 21 height 21
radio input "true"
click at [686, 545] on button "Update" at bounding box center [697, 552] width 71 height 32
click at [699, 546] on button "Update" at bounding box center [697, 552] width 71 height 32
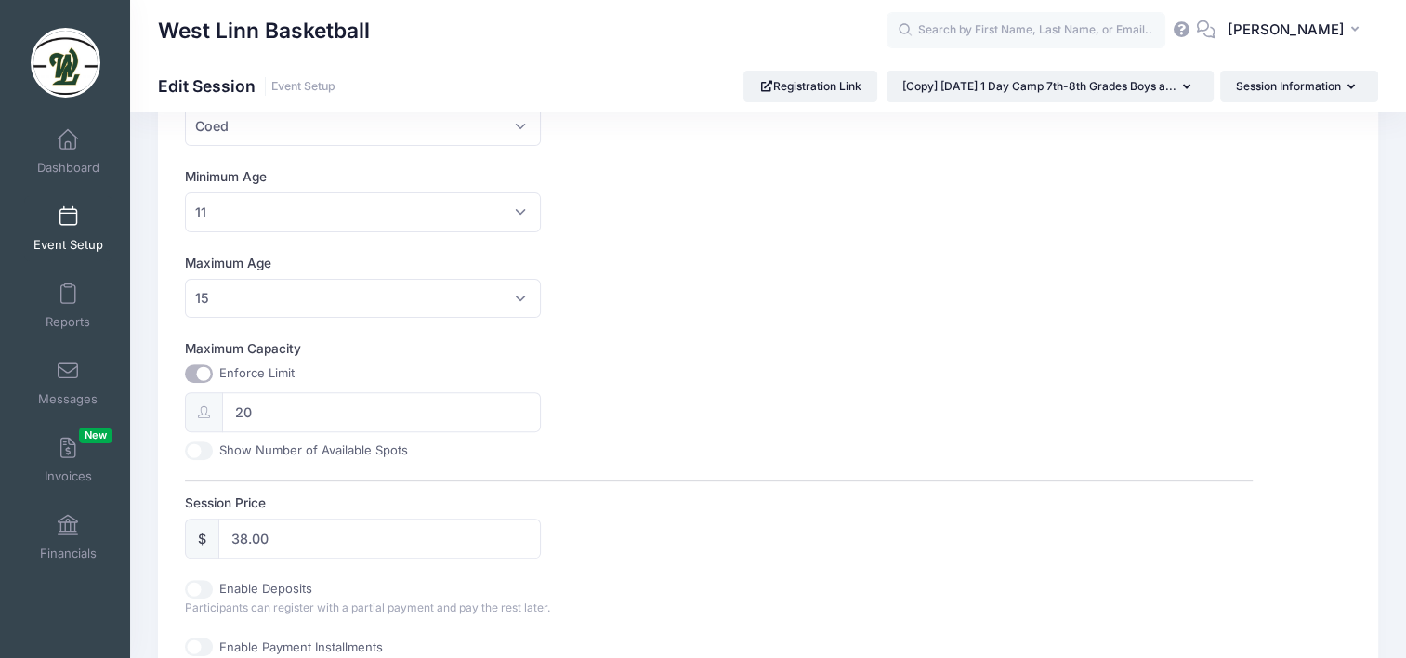
scroll to position [650, 0]
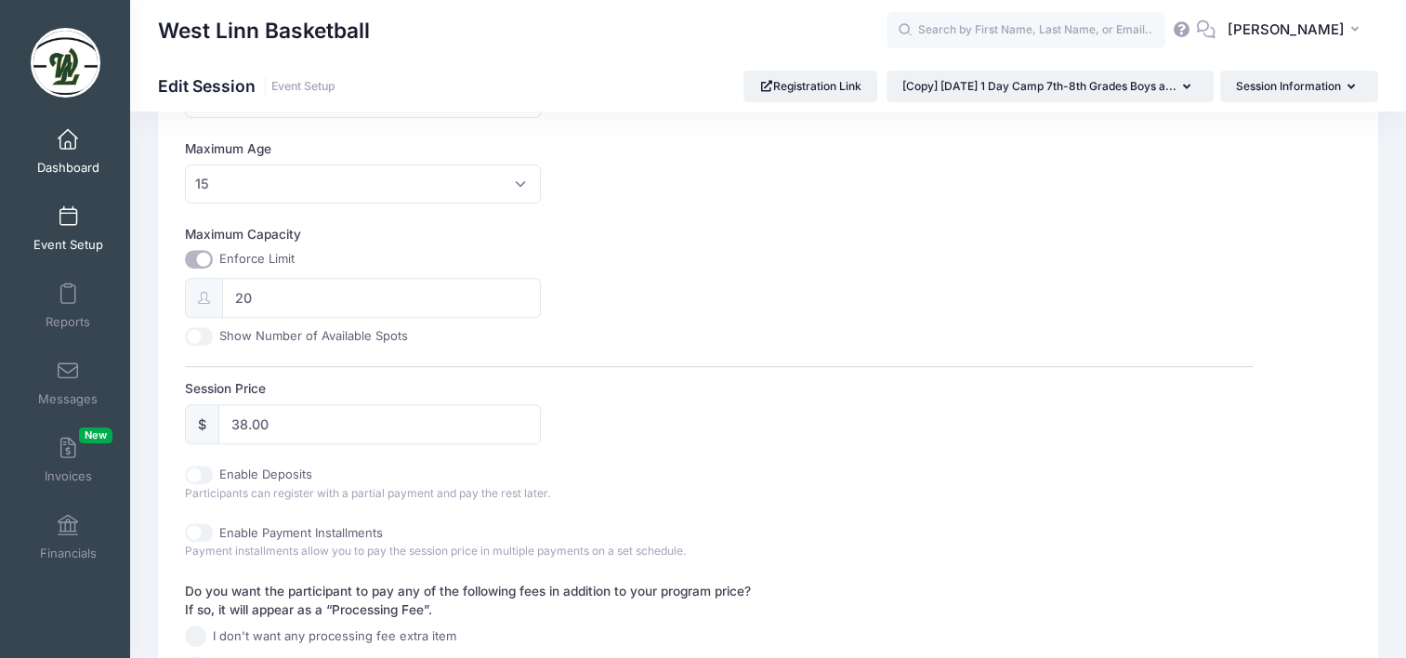
click at [81, 157] on link "Dashboard" at bounding box center [68, 151] width 88 height 65
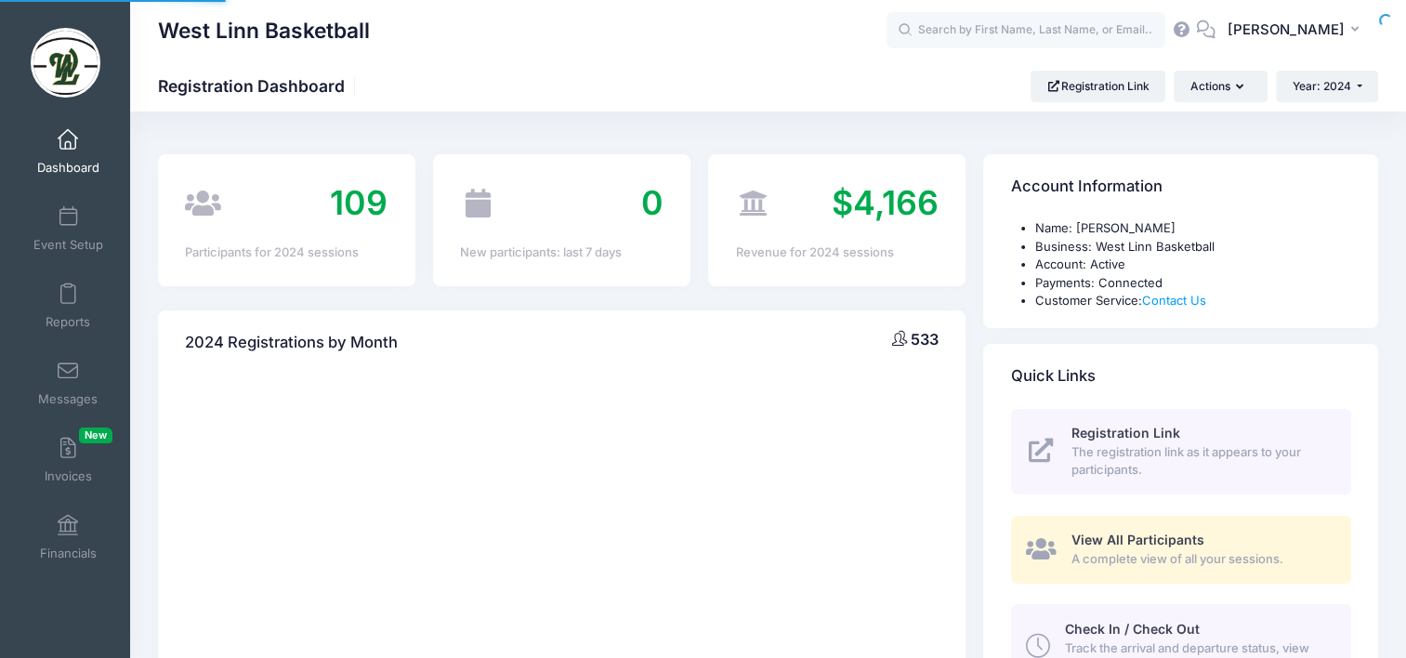
select select
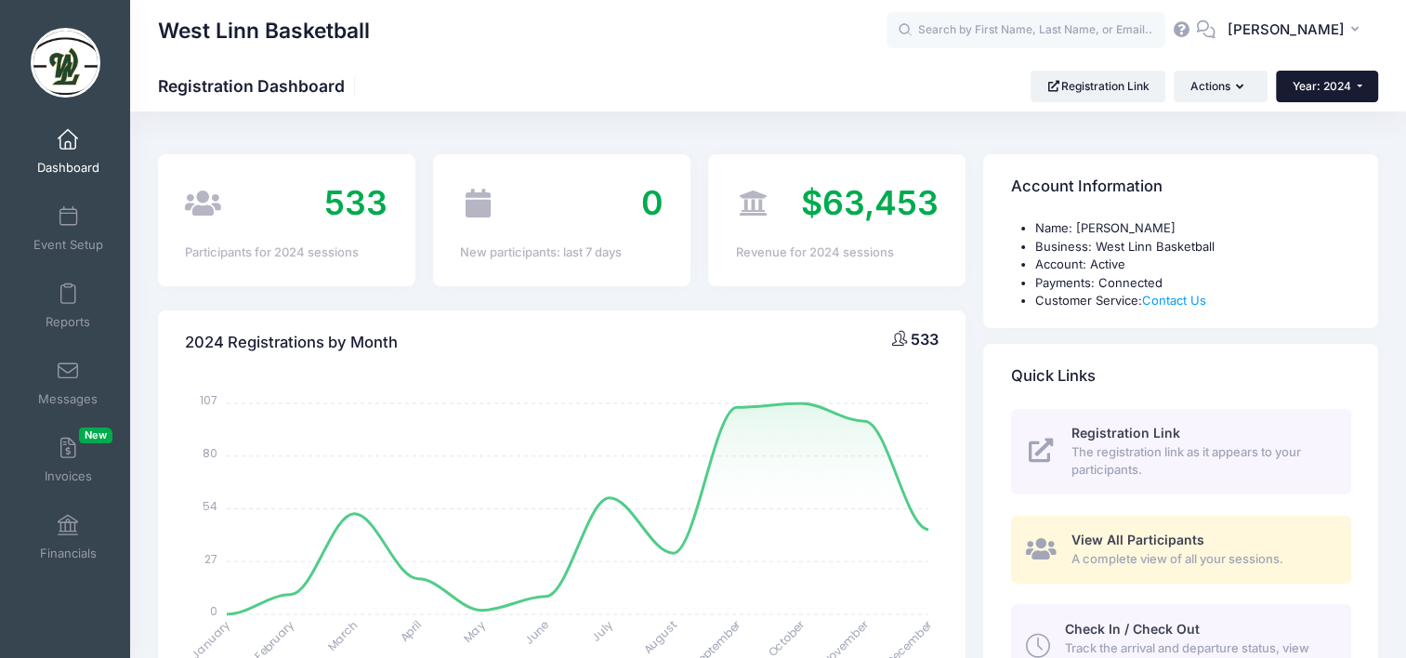
click at [1319, 85] on span "Year: 2024" at bounding box center [1321, 86] width 59 height 14
click at [1334, 126] on link "Year: 2025" at bounding box center [1336, 122] width 121 height 24
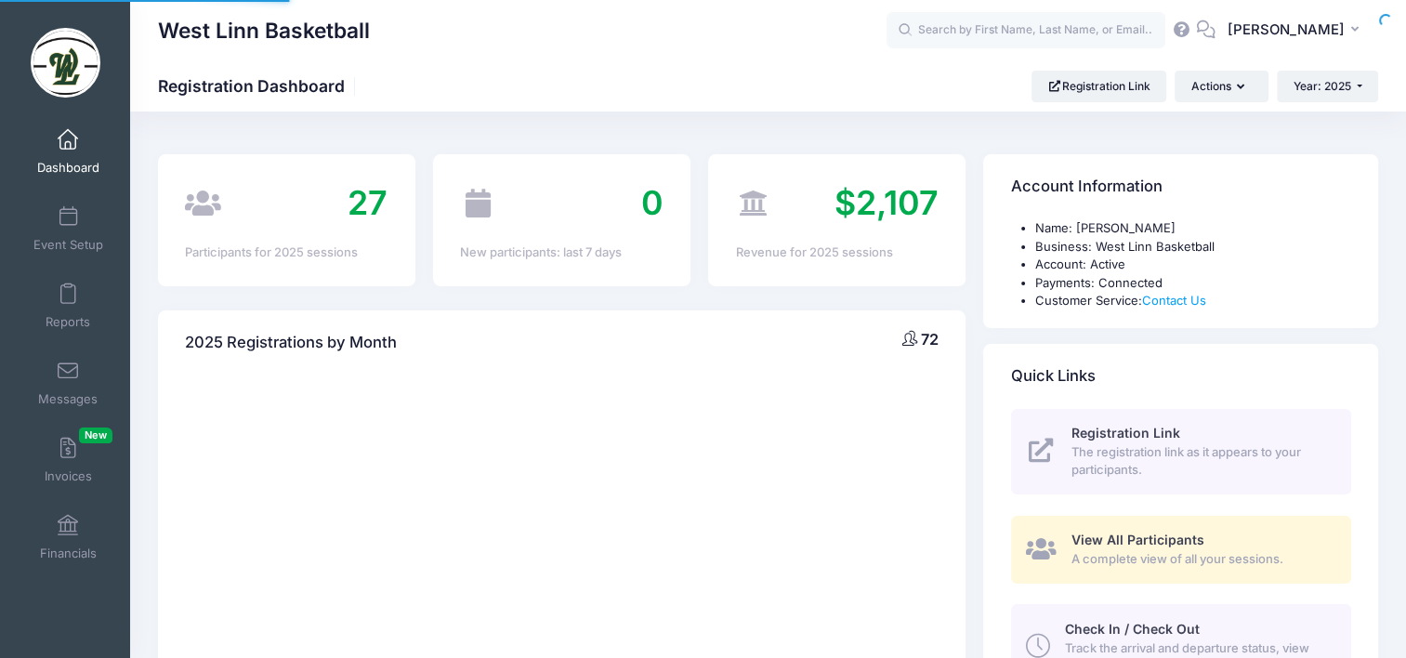
select select
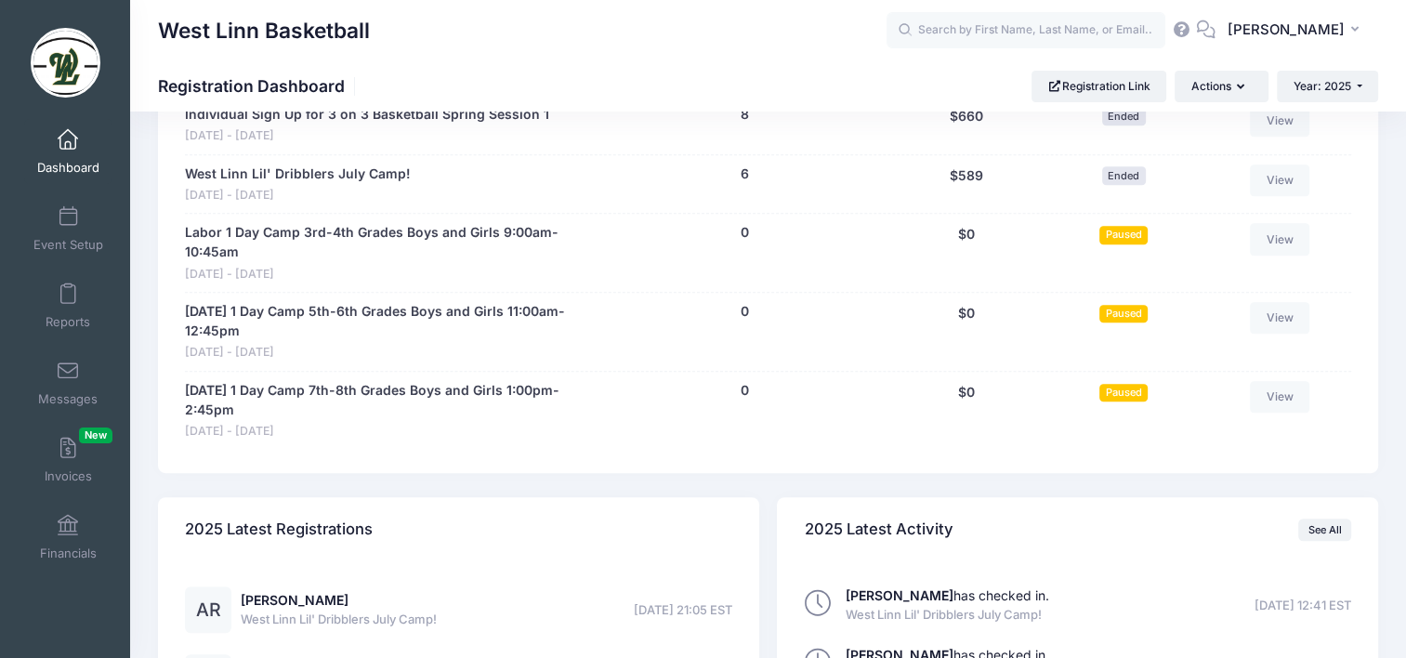
scroll to position [1115, 0]
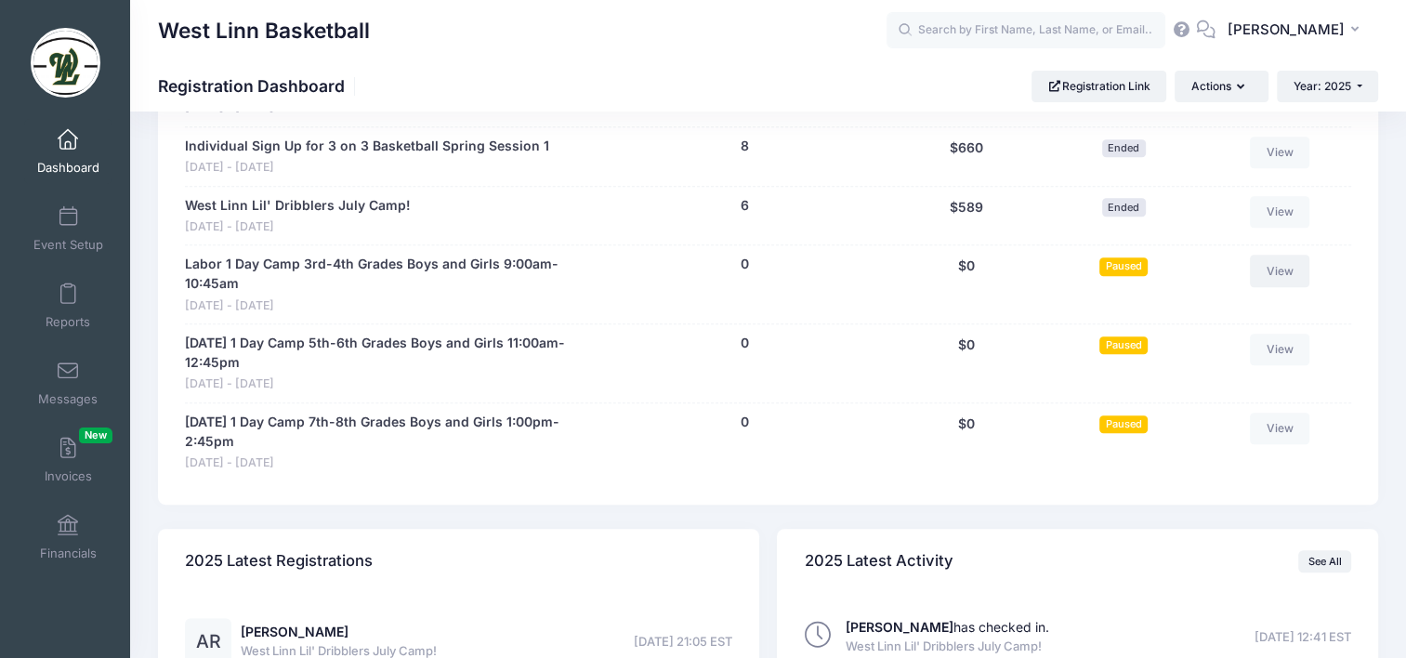
click at [1279, 267] on link "View" at bounding box center [1279, 271] width 59 height 32
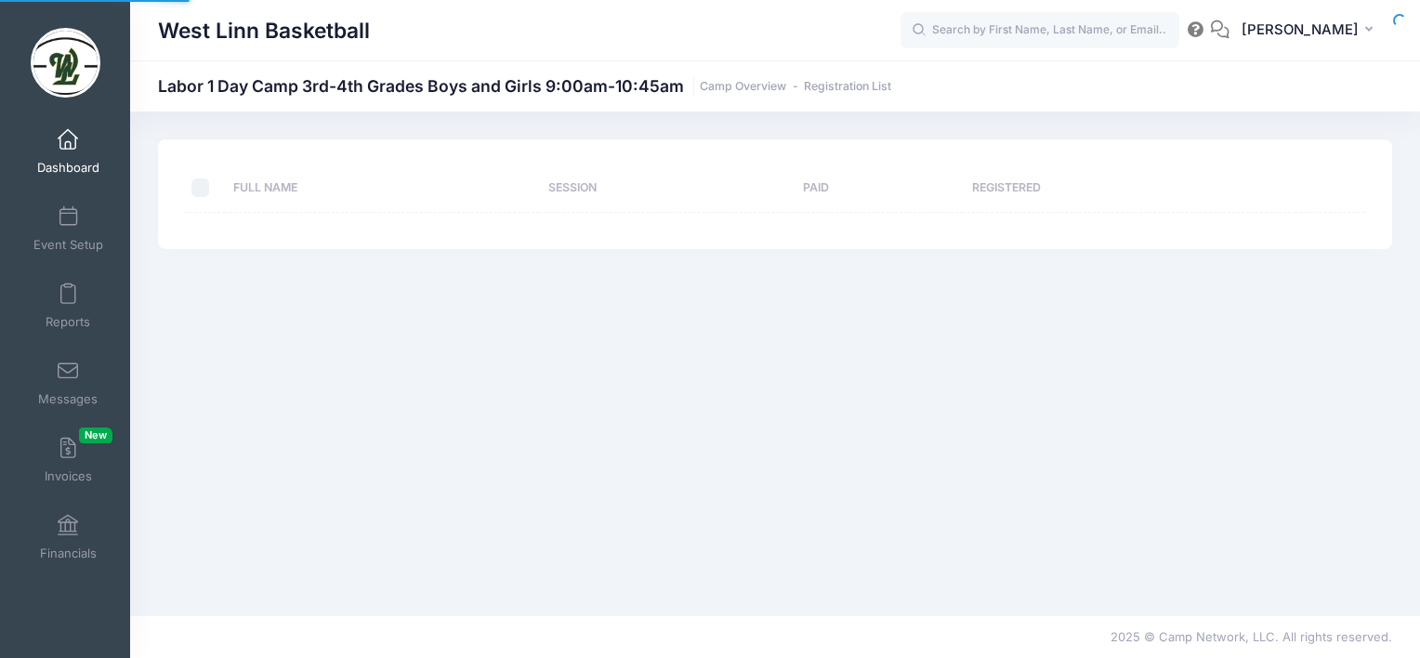
select select "10"
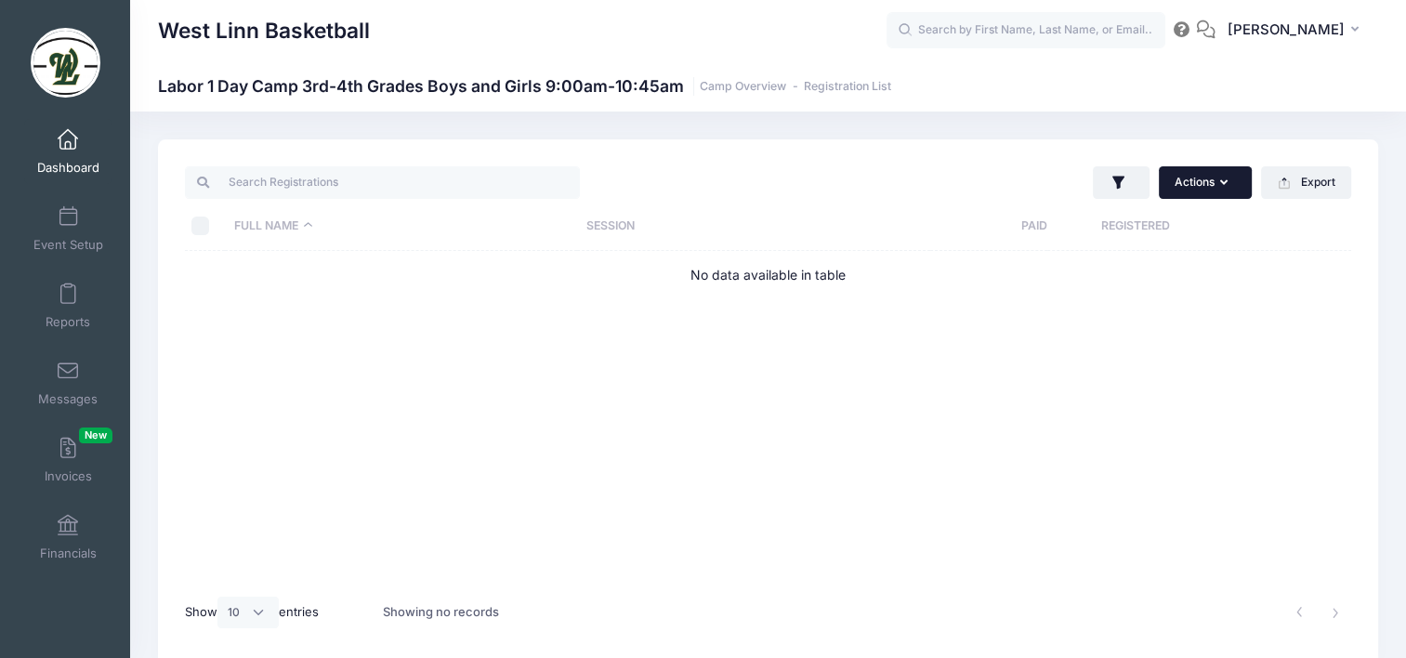
click at [1203, 189] on button "Actions" at bounding box center [1205, 182] width 93 height 32
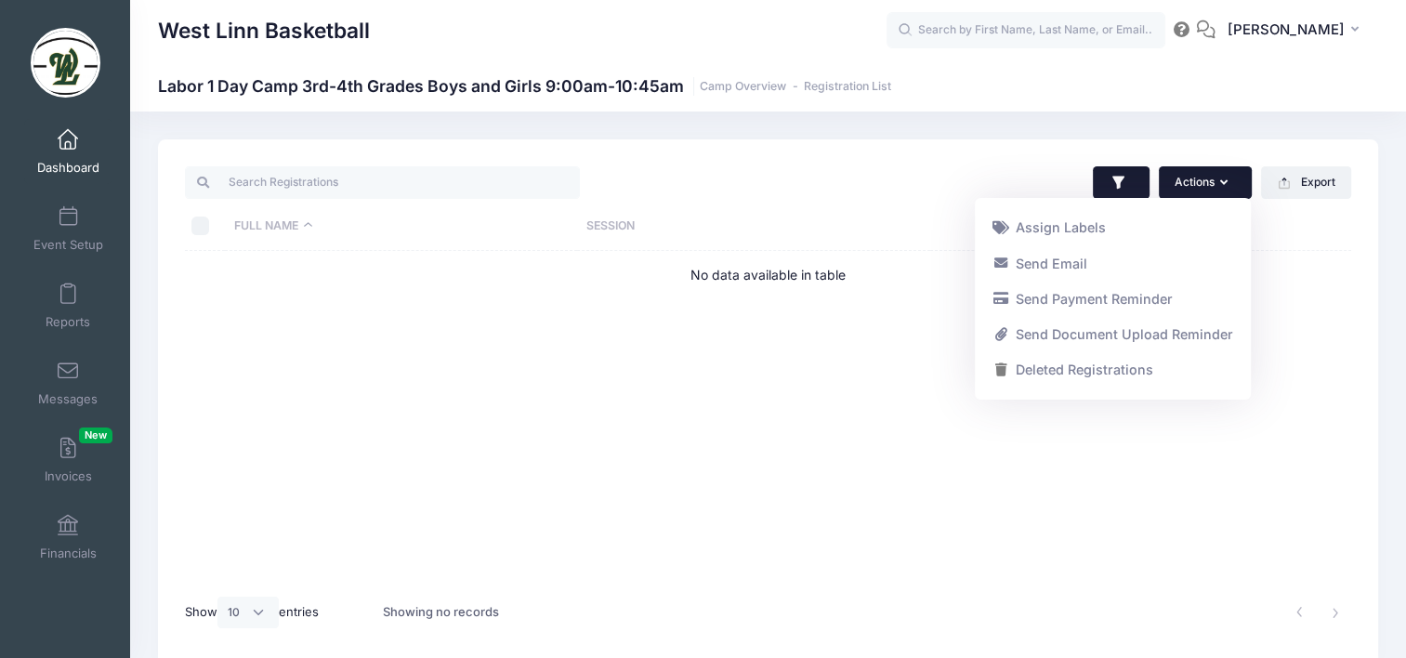
click at [1101, 180] on button "button" at bounding box center [1121, 182] width 57 height 33
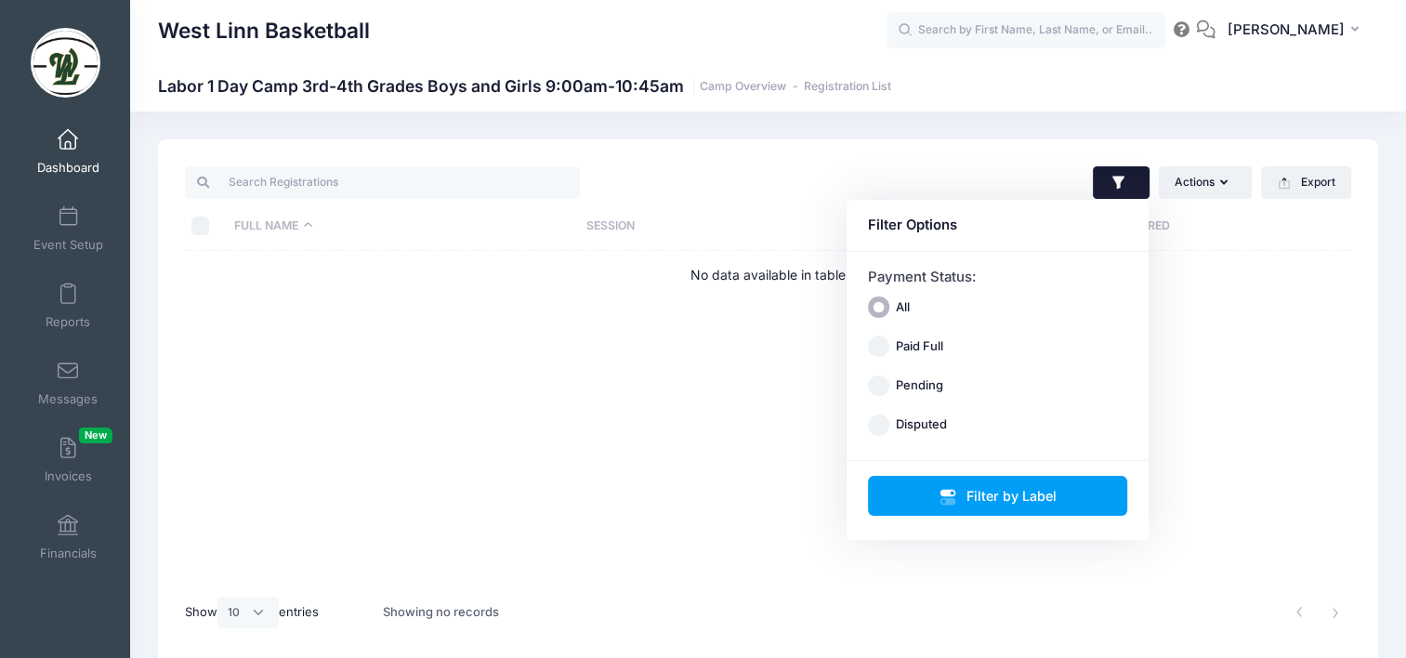
click at [1012, 155] on div "Actions Assign Labels Send Email Send Payment Reminder Send Document Upload Rem…" at bounding box center [768, 402] width 1220 height 526
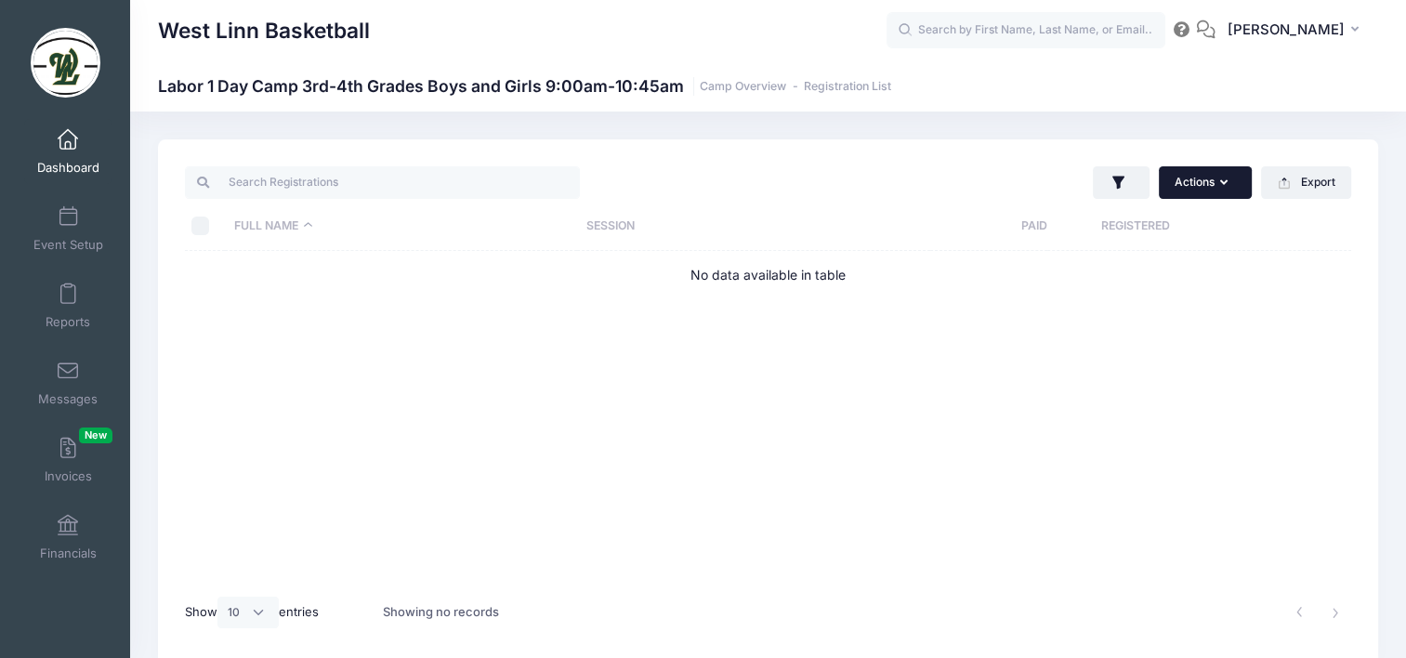
click at [1210, 186] on button "Actions" at bounding box center [1205, 182] width 93 height 32
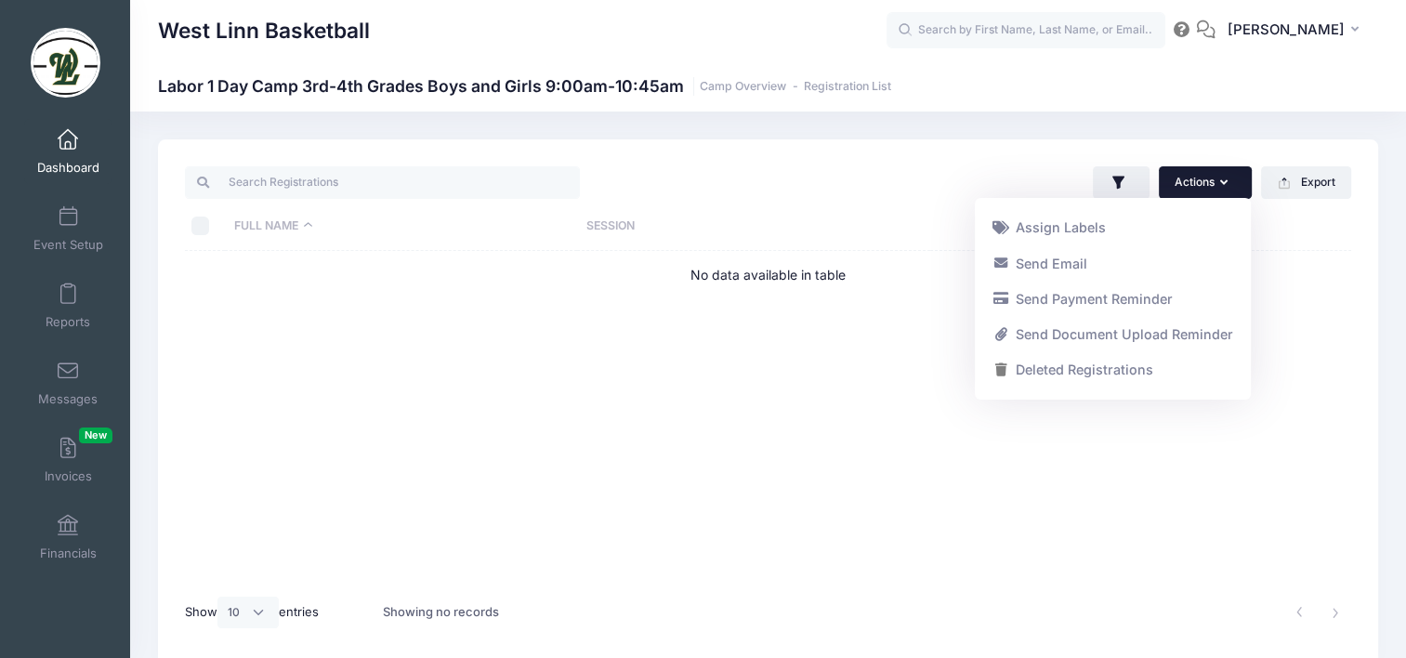
click at [72, 160] on span "Dashboard" at bounding box center [68, 168] width 62 height 16
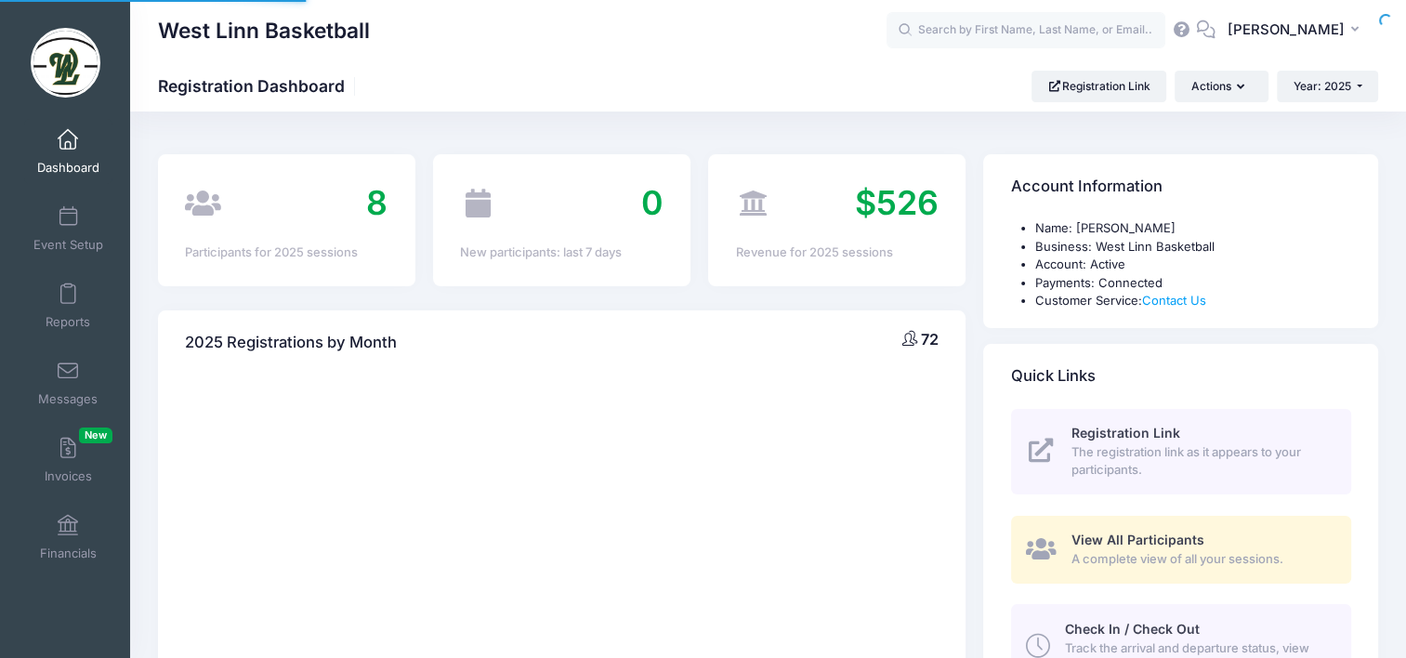
select select
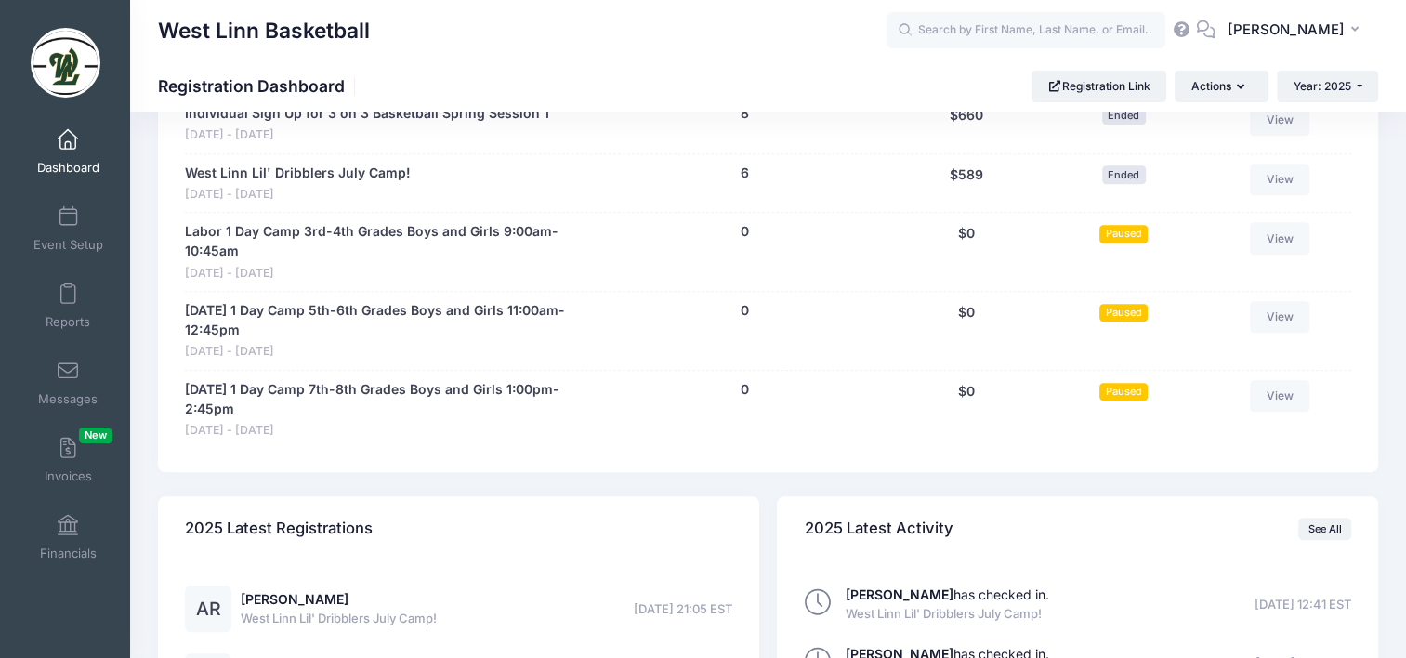
scroll to position [1115, 0]
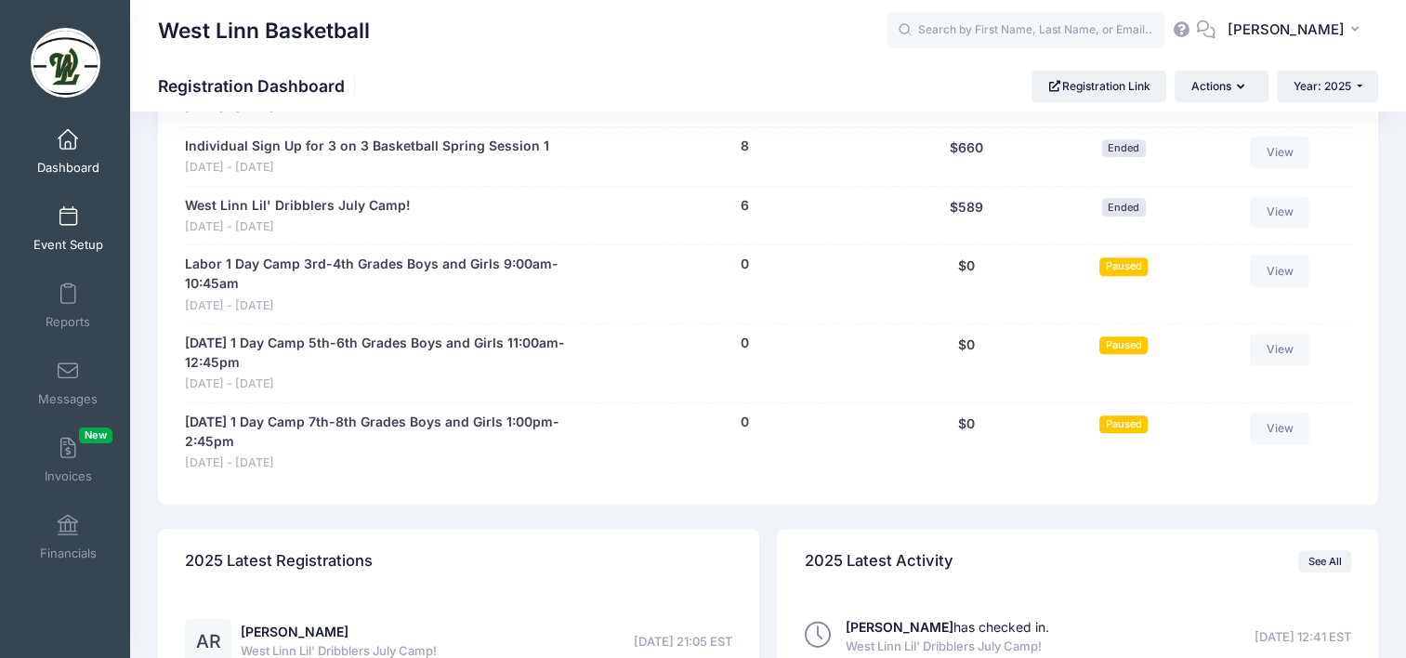
click at [63, 229] on link "Event Setup" at bounding box center [68, 228] width 88 height 65
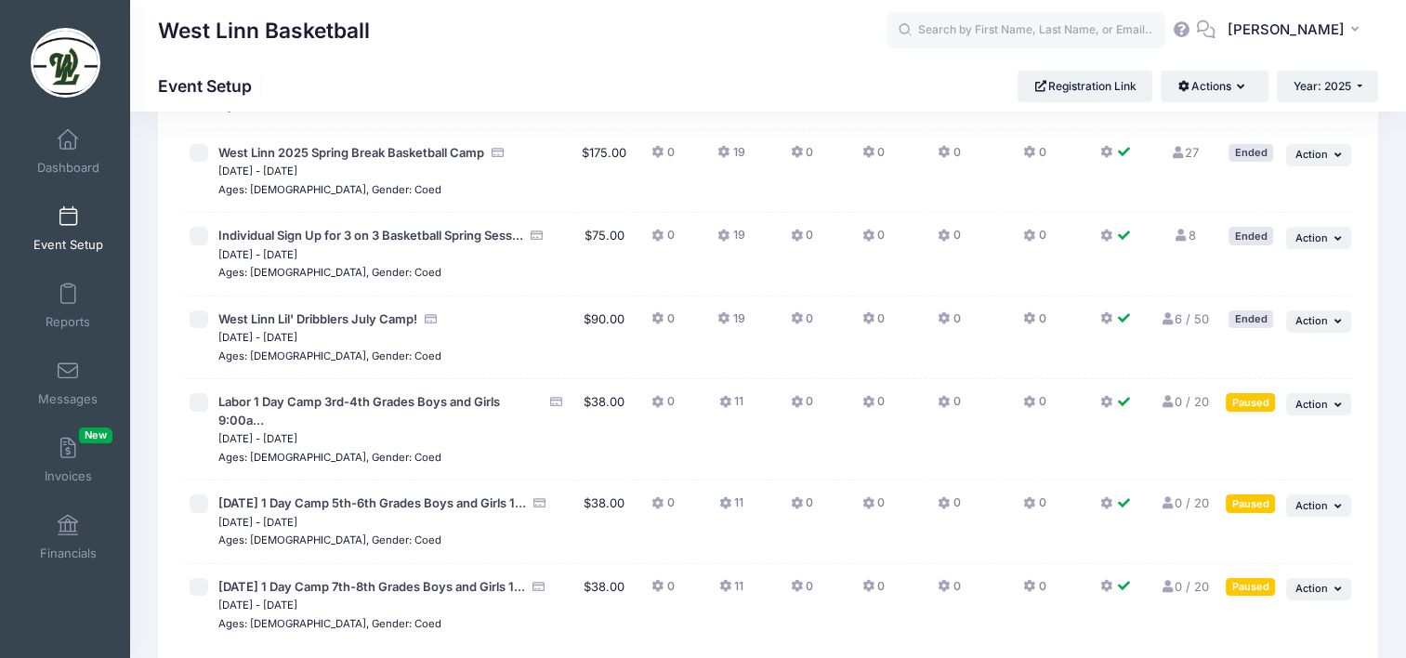
scroll to position [465, 0]
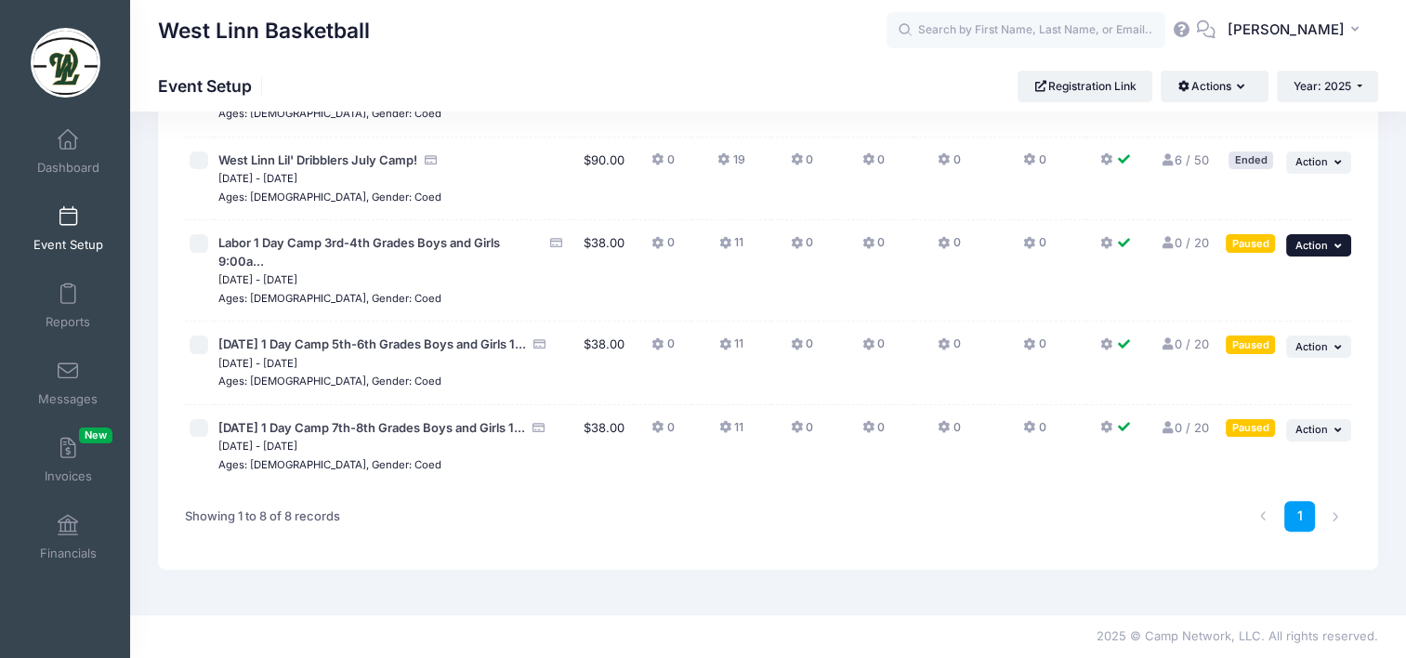
click at [1309, 239] on span "Action" at bounding box center [1311, 245] width 33 height 13
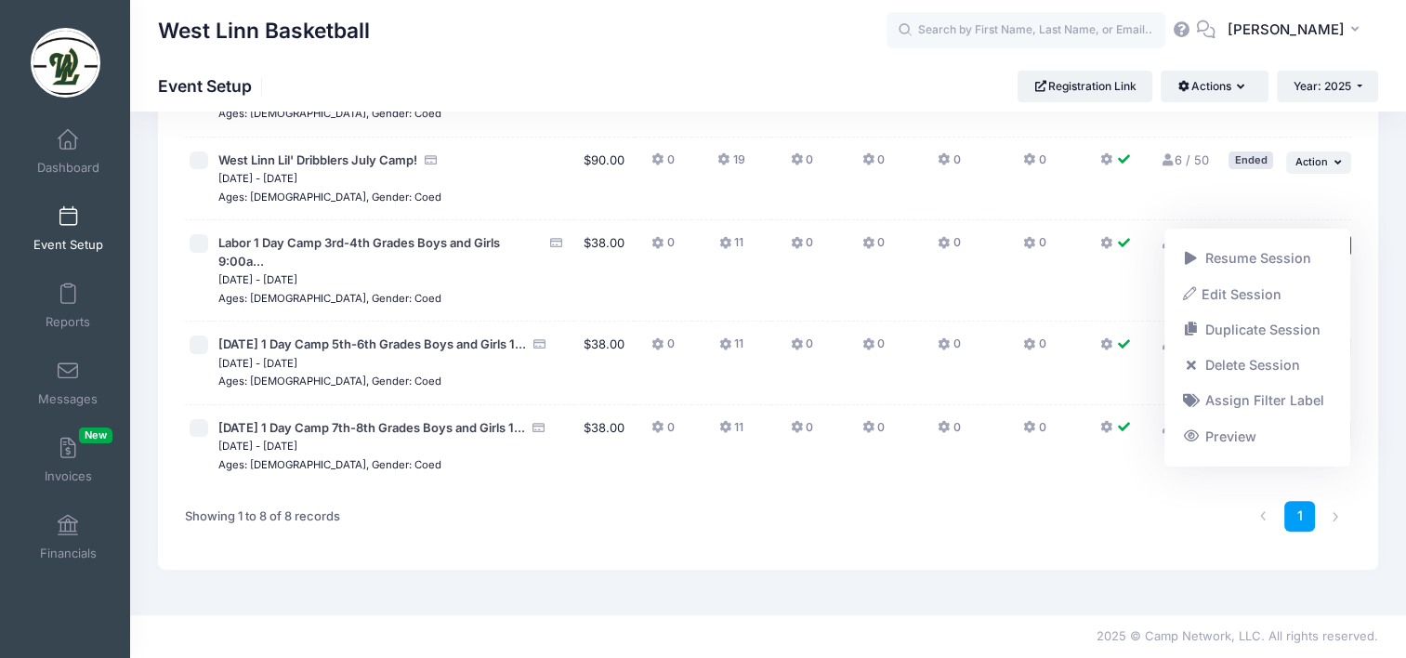
click at [1309, 239] on span "Action" at bounding box center [1311, 245] width 33 height 13
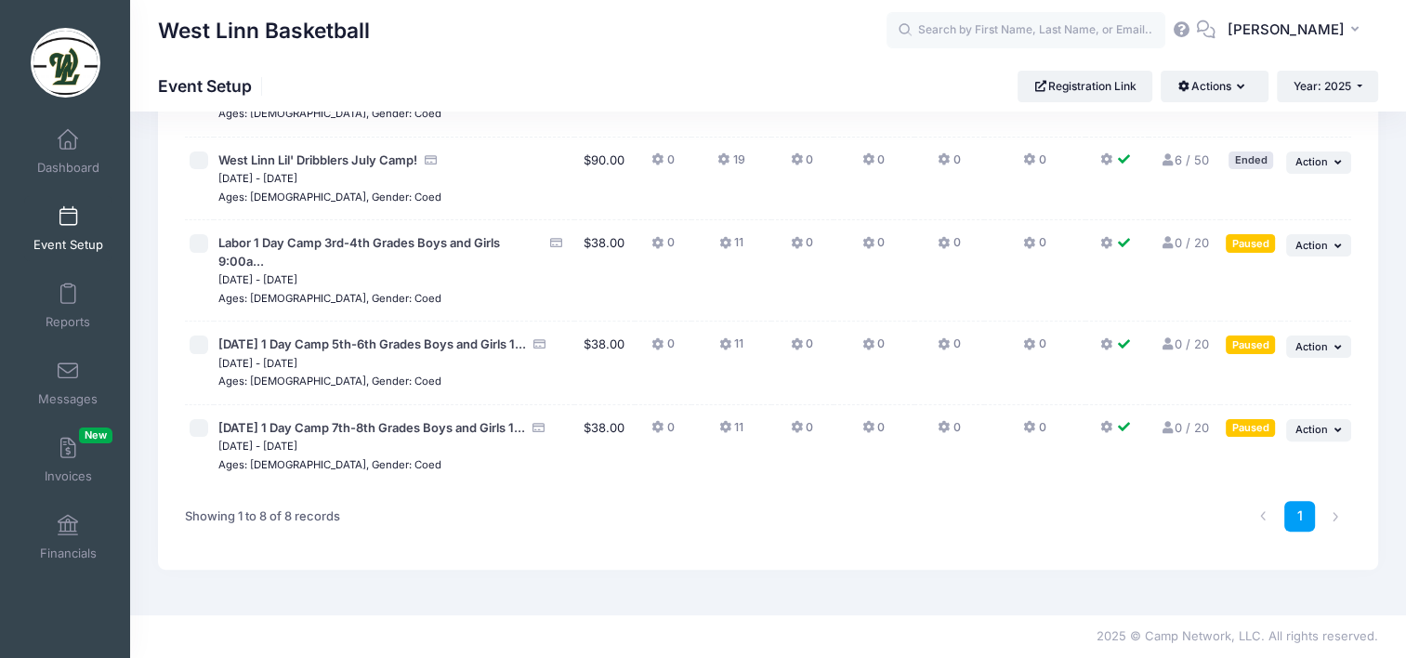
click at [200, 234] on input "checkbox" at bounding box center [199, 243] width 19 height 19
checkbox input "true"
click at [1307, 239] on span "Action" at bounding box center [1311, 245] width 33 height 13
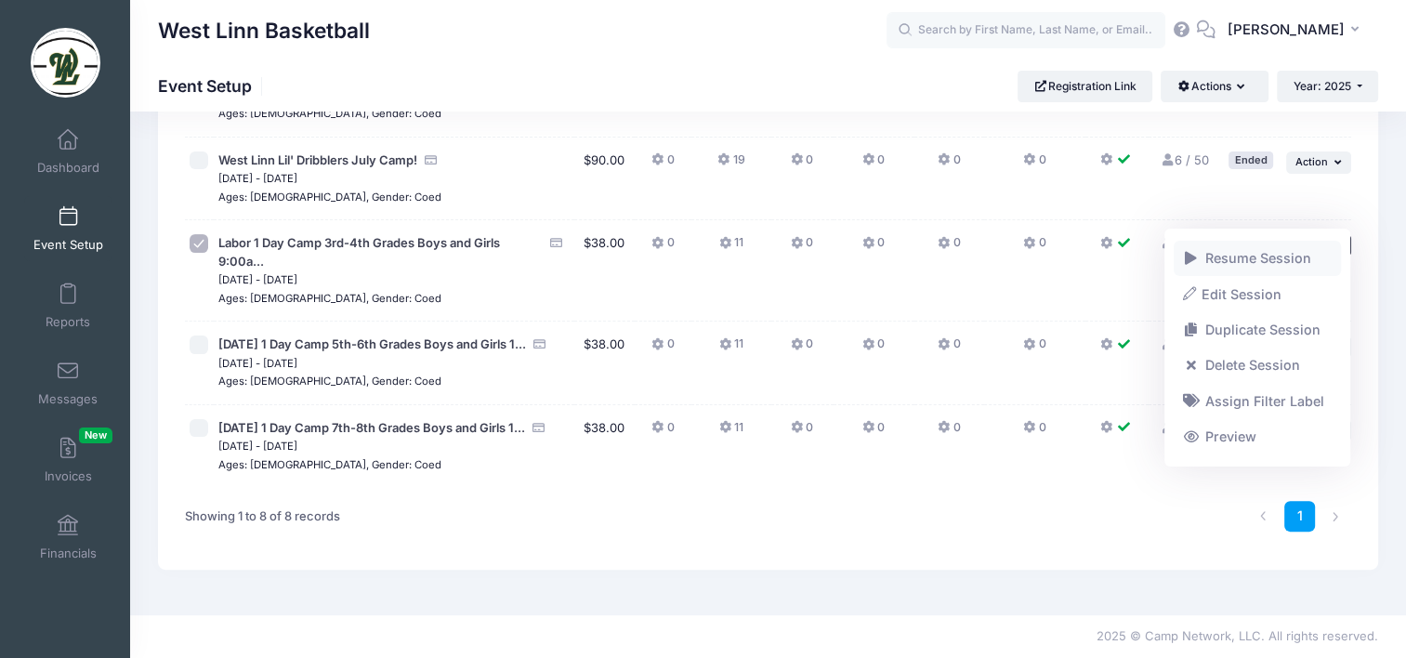
click at [1290, 257] on link "Resume Session" at bounding box center [1258, 258] width 168 height 35
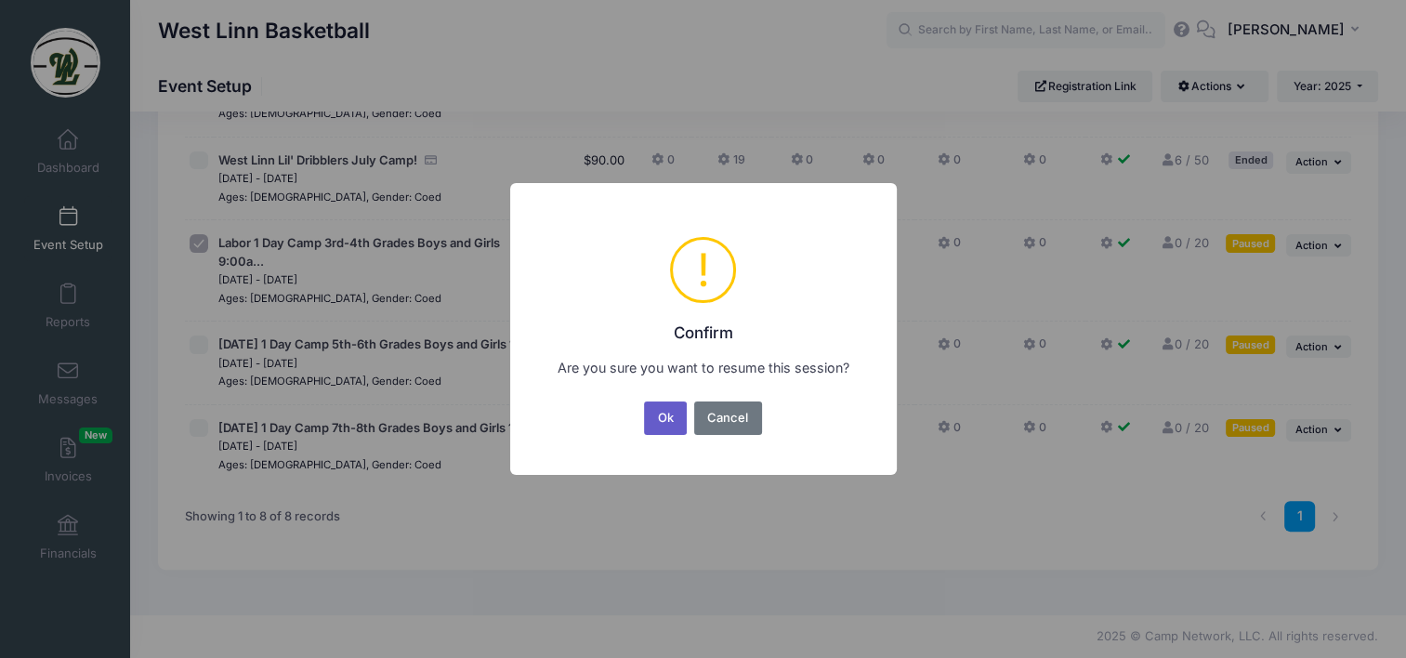
click at [667, 424] on button "Ok" at bounding box center [665, 417] width 43 height 33
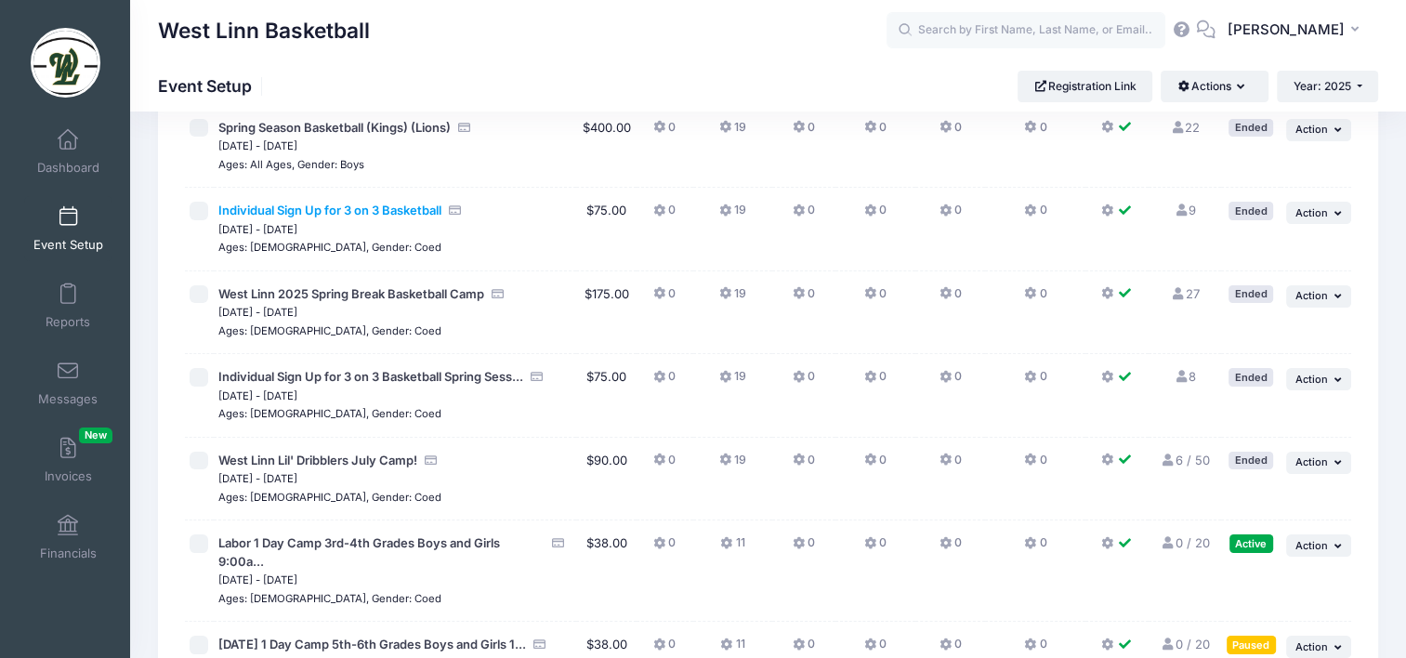
scroll to position [372, 0]
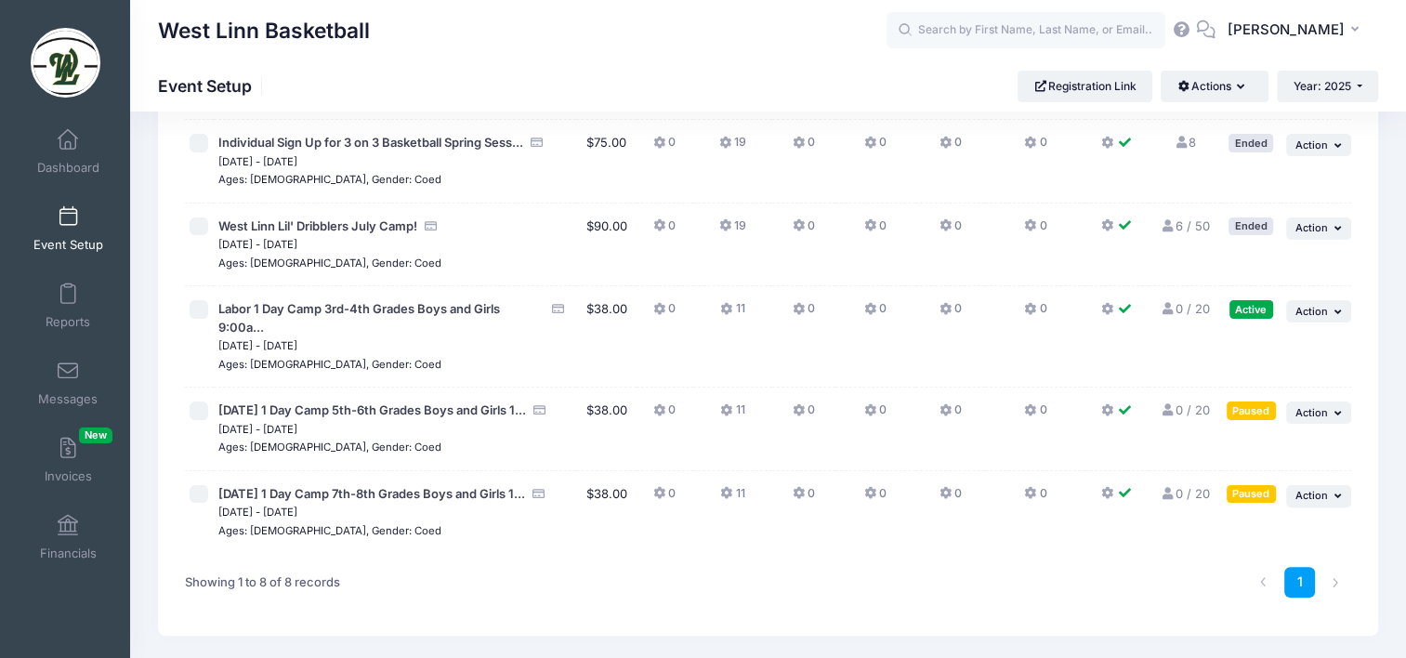
click at [203, 411] on input "checkbox" at bounding box center [199, 410] width 19 height 19
checkbox input "true"
click at [1308, 416] on button "... Action" at bounding box center [1318, 412] width 65 height 22
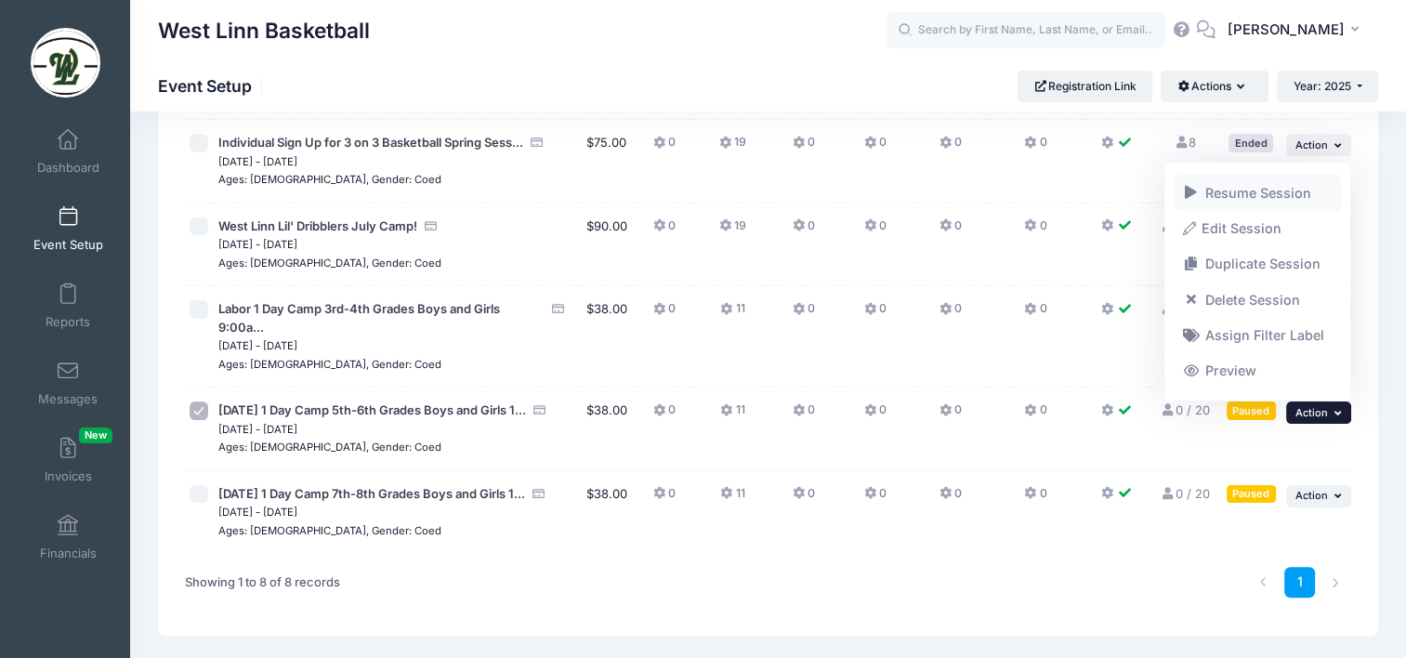
click at [1291, 201] on link "Resume Session" at bounding box center [1258, 192] width 168 height 35
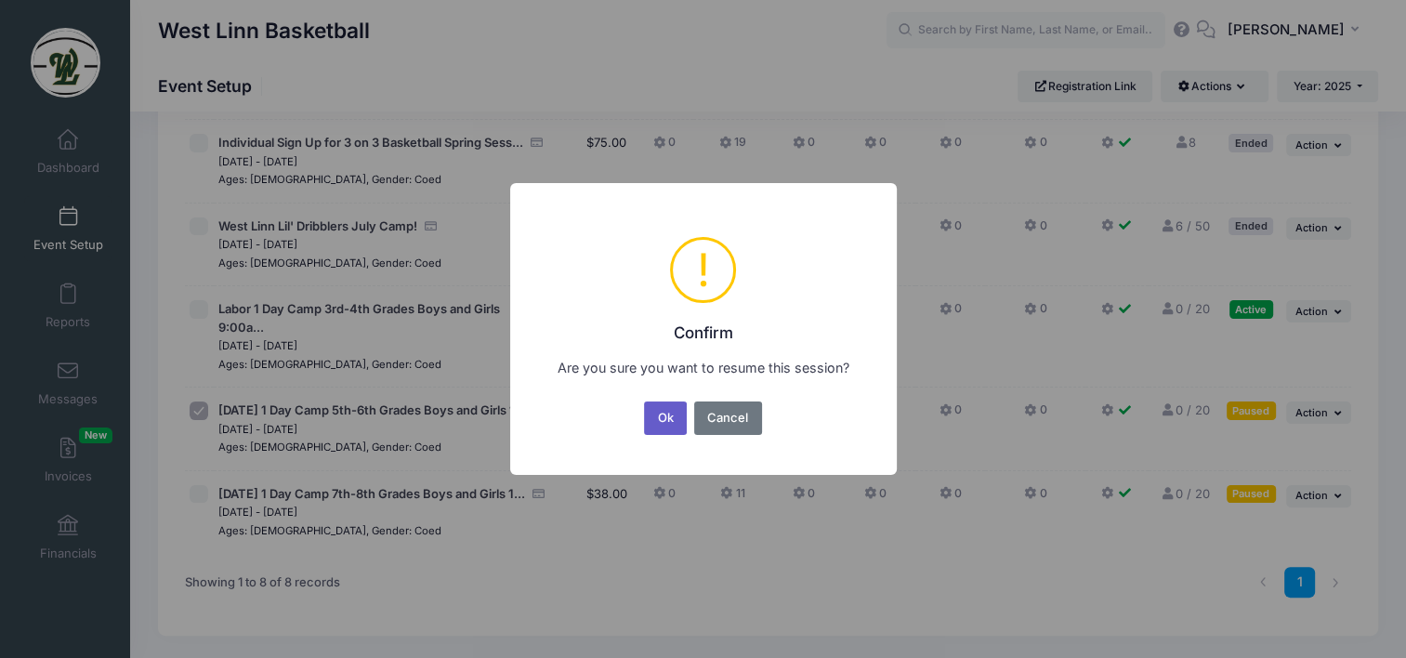
click at [654, 420] on button "Ok" at bounding box center [665, 417] width 43 height 33
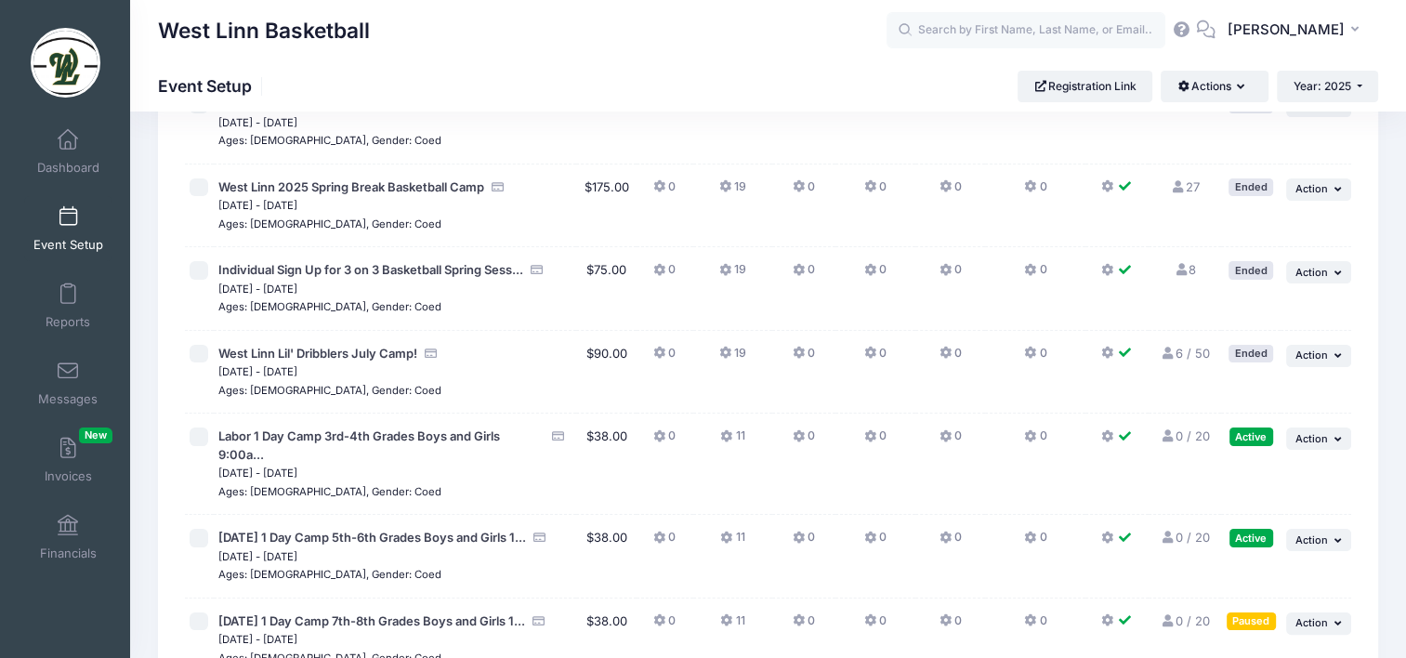
scroll to position [465, 0]
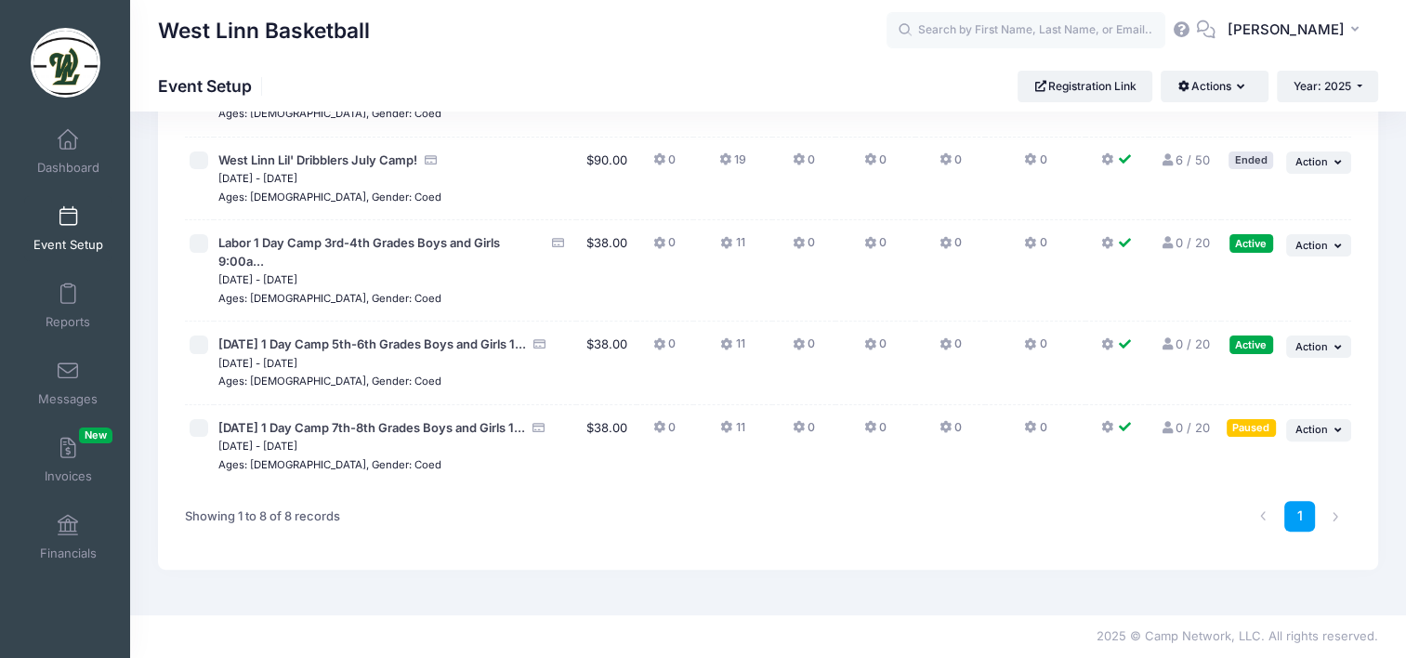
click at [203, 421] on input "checkbox" at bounding box center [199, 428] width 19 height 19
checkbox input "true"
click at [1323, 423] on span "Action" at bounding box center [1311, 429] width 33 height 13
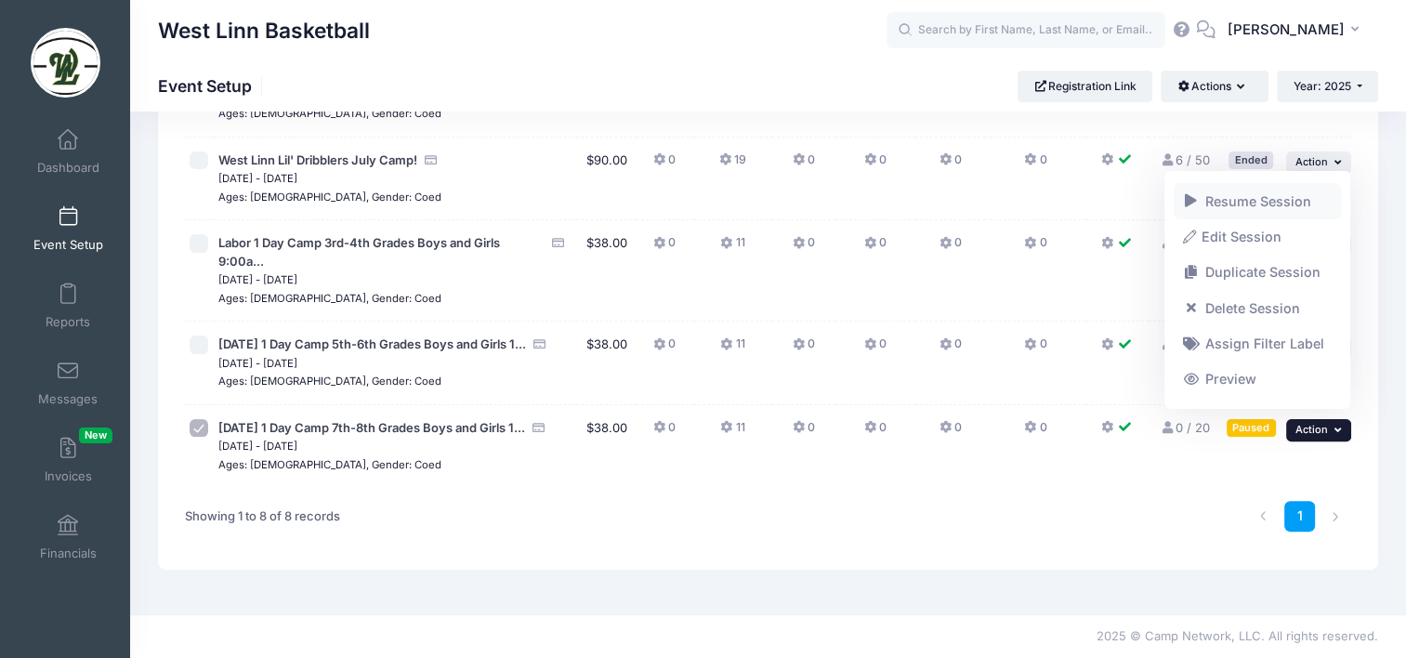
click at [1273, 201] on link "Resume Session" at bounding box center [1258, 200] width 168 height 35
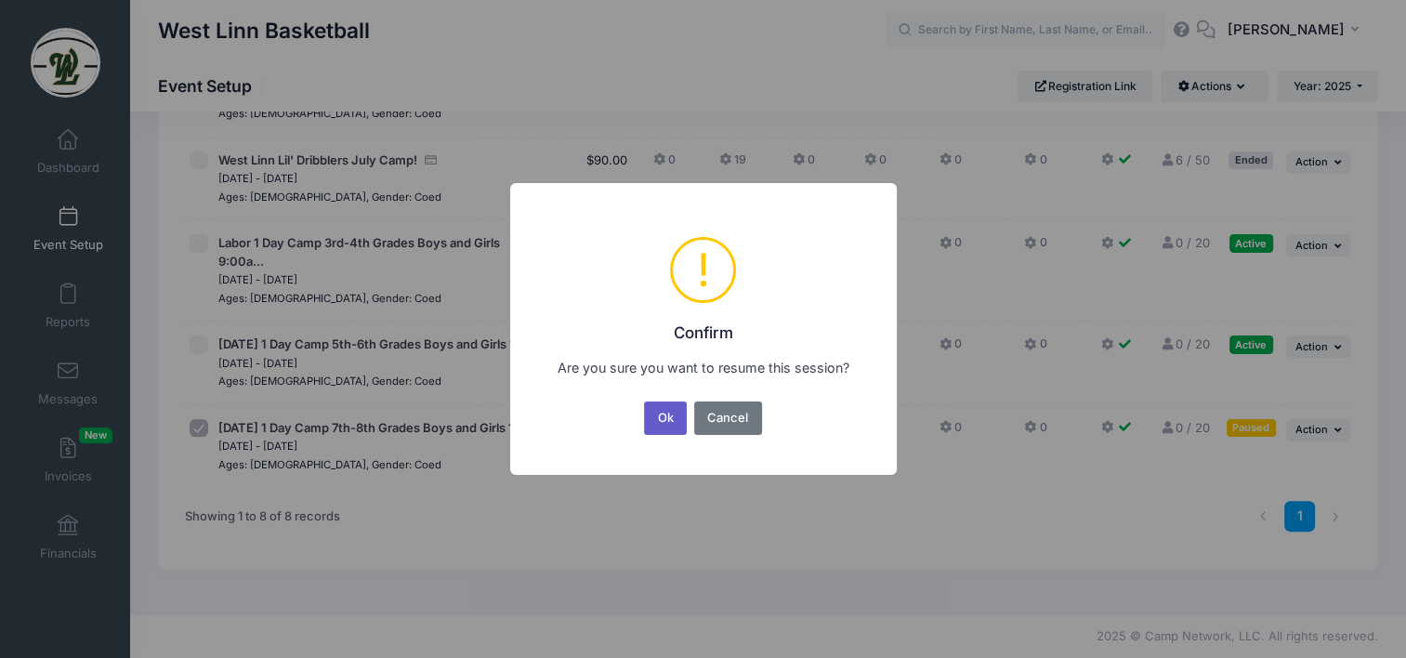
click at [663, 413] on button "Ok" at bounding box center [665, 417] width 43 height 33
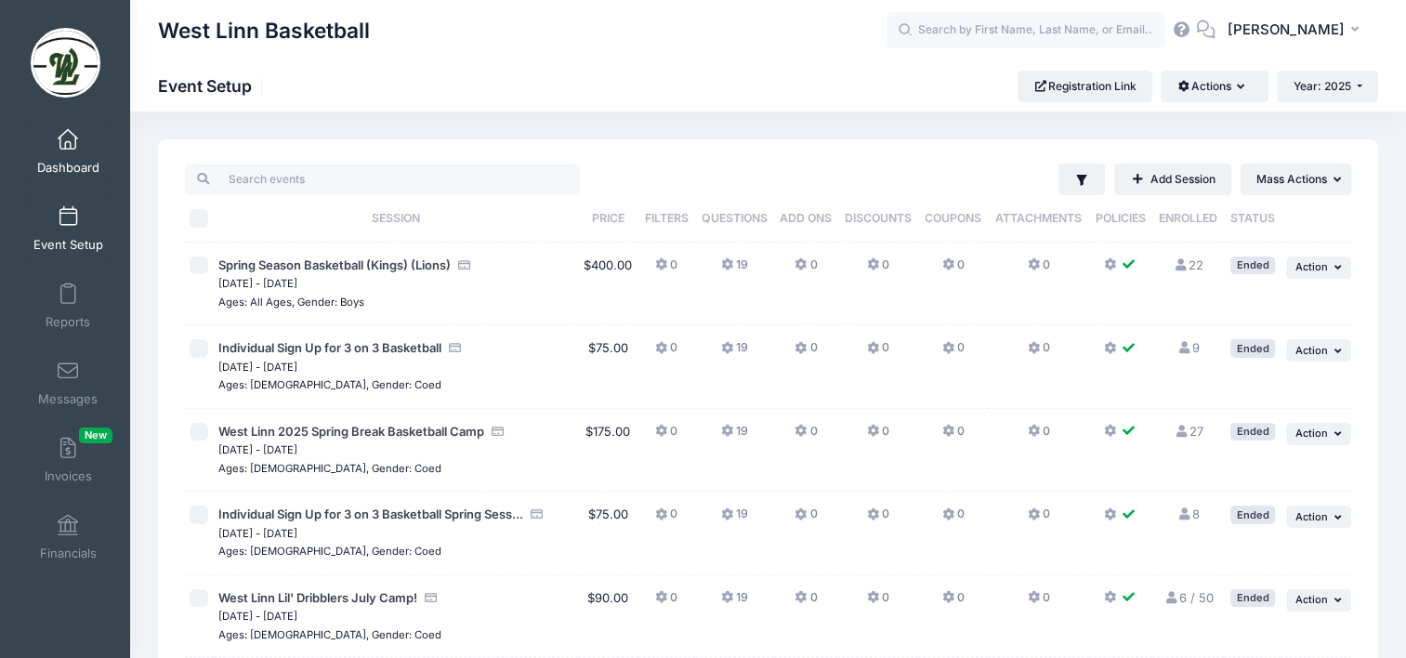
click at [52, 151] on link "Dashboard" at bounding box center [68, 151] width 88 height 65
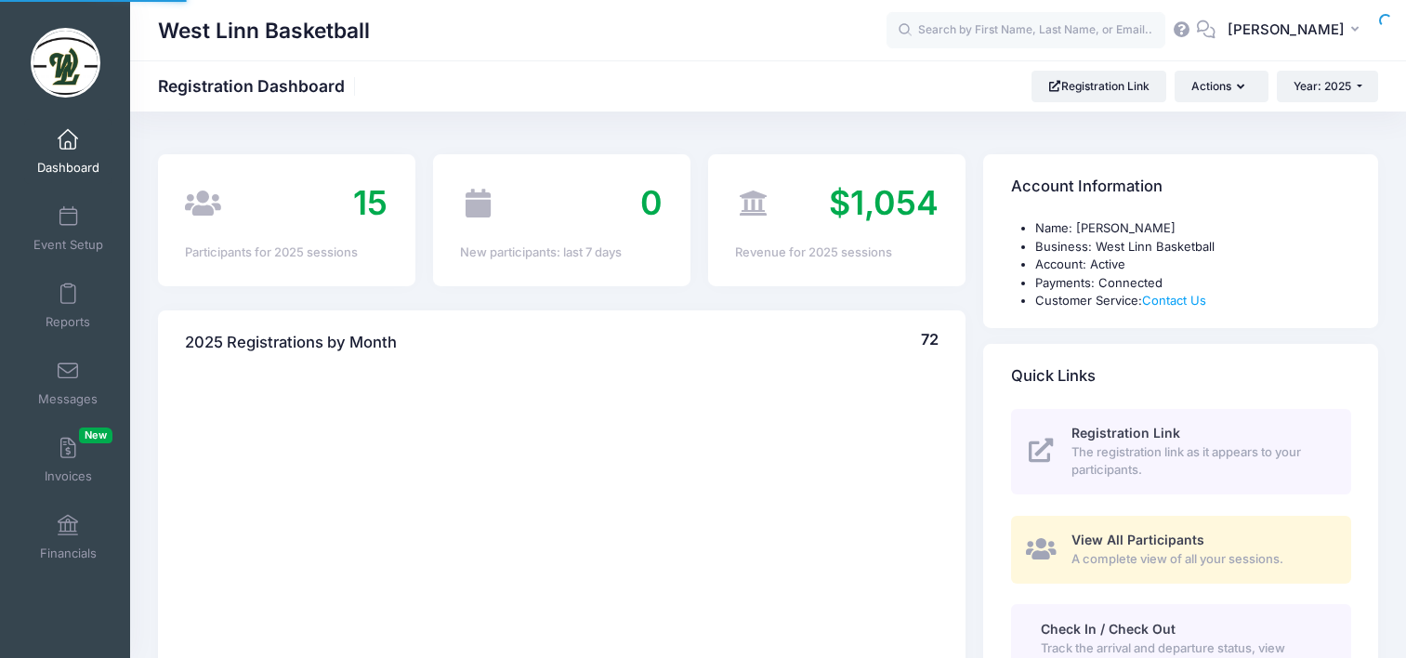
select select
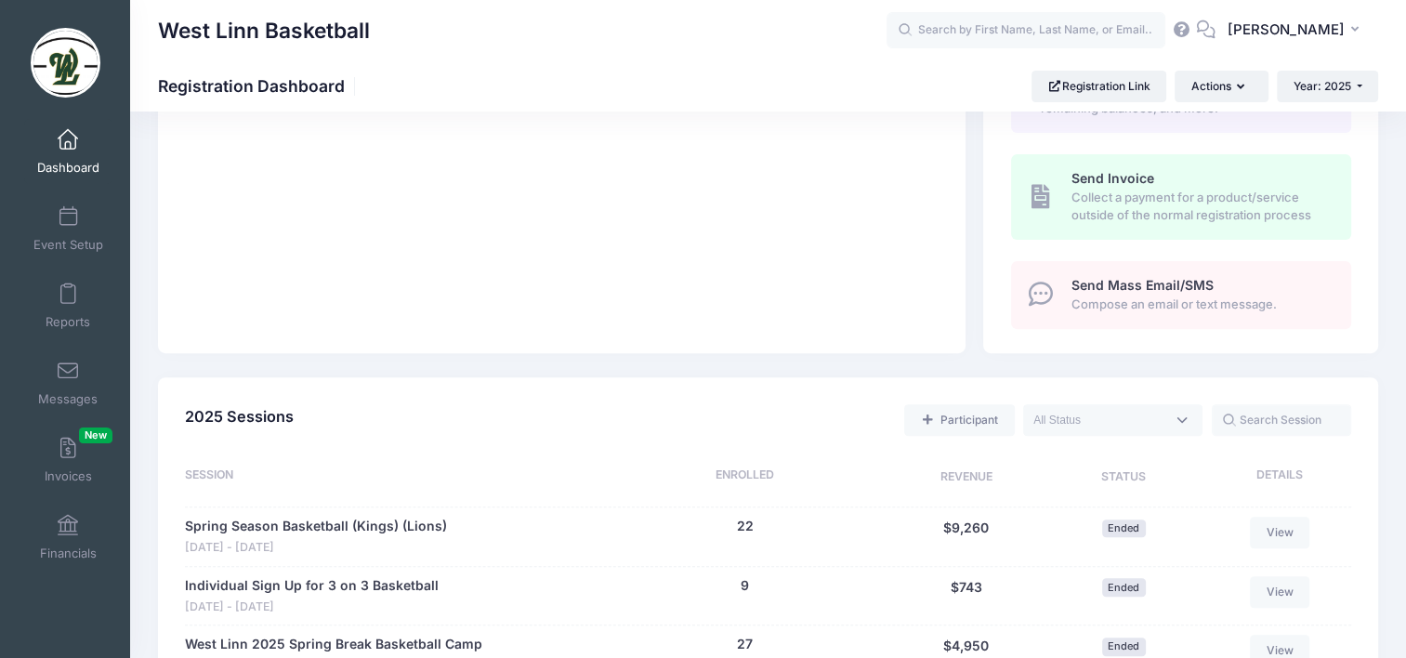
scroll to position [1115, 0]
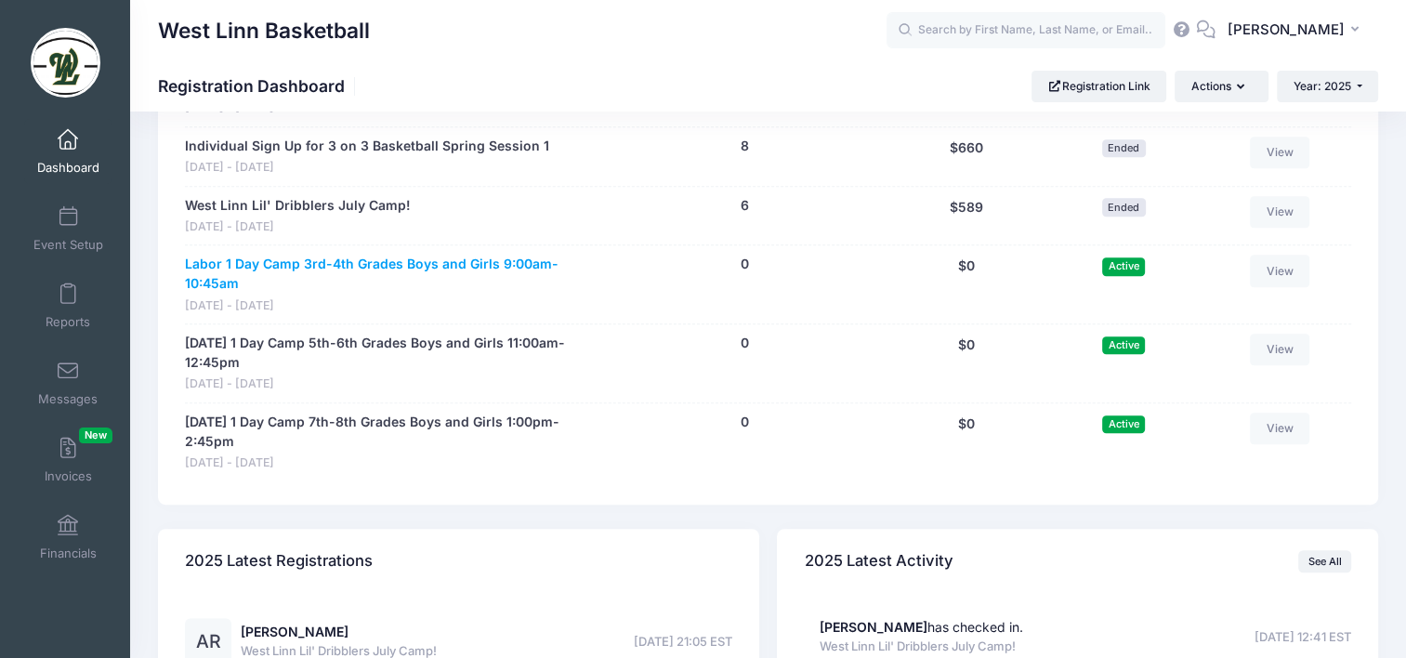
click at [438, 266] on link "Labor 1 Day Camp 3rd-4th Grades Boys and Girls 9:00am-10:45am" at bounding box center [390, 274] width 411 height 39
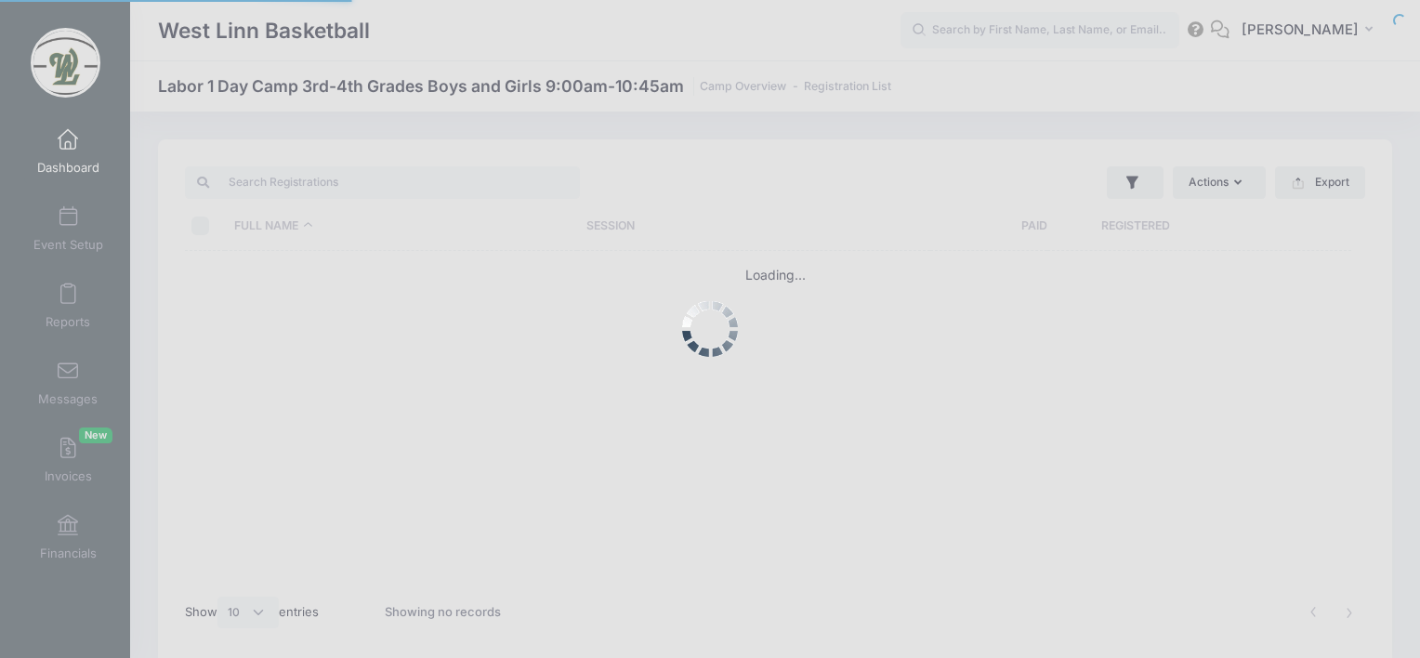
select select "10"
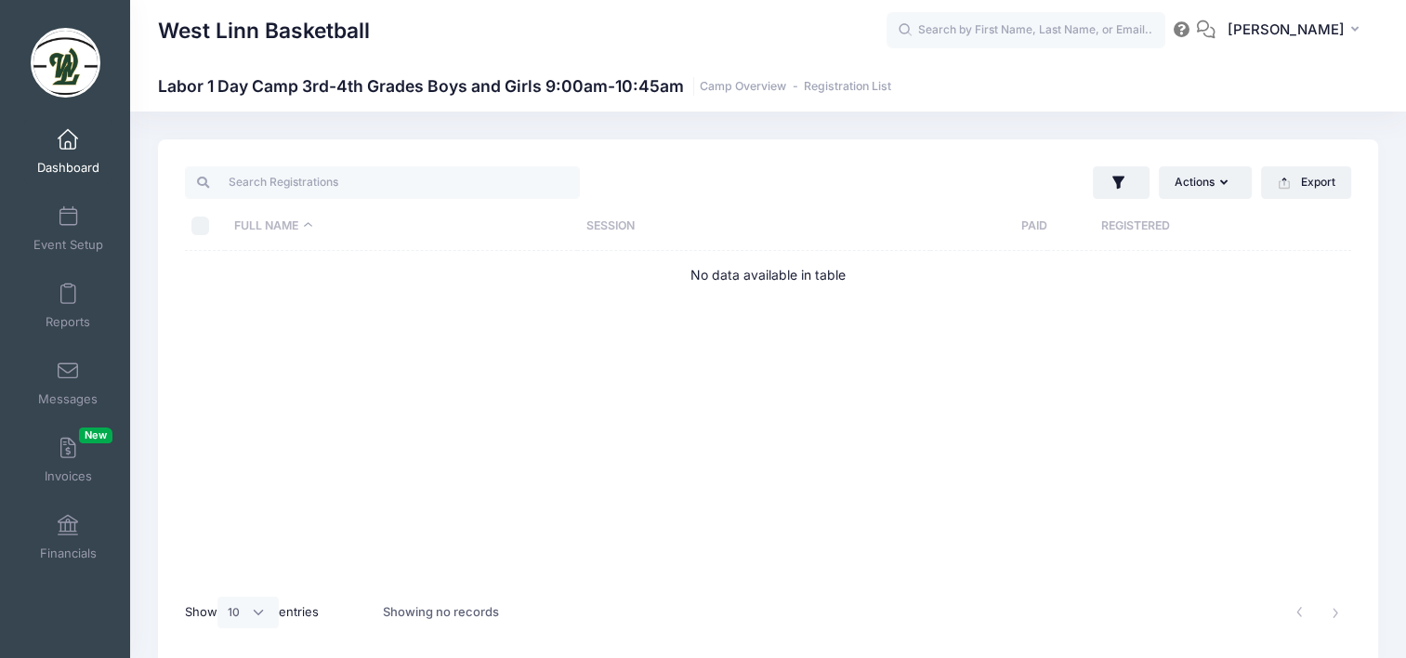
click at [67, 153] on link "Dashboard" at bounding box center [68, 151] width 88 height 65
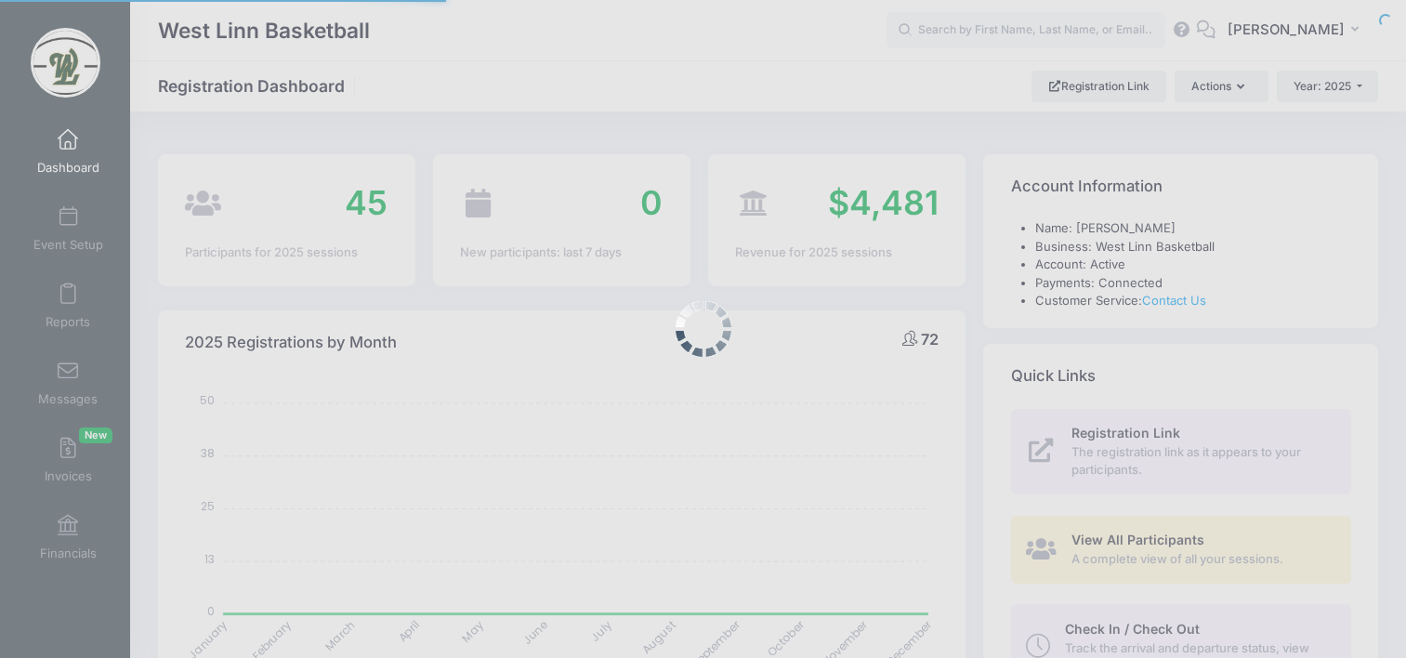
select select
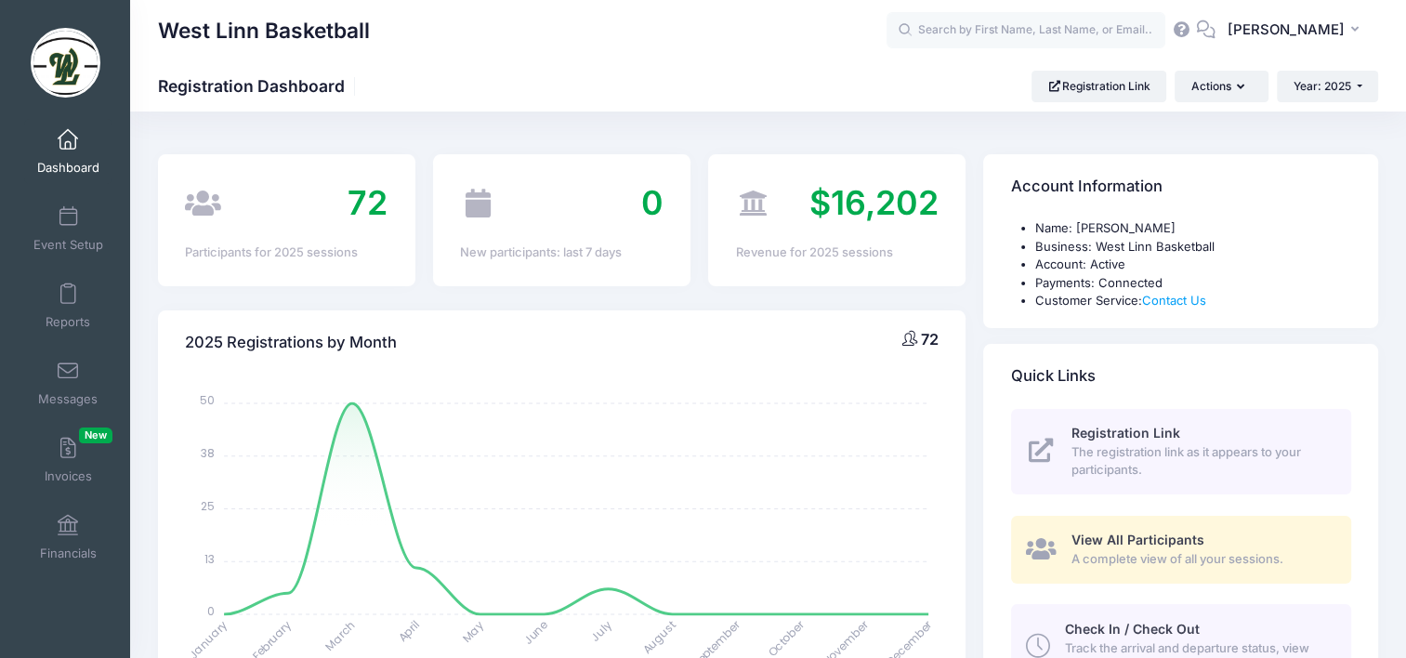
click at [1137, 448] on span "The registration link as it appears to your participants." at bounding box center [1200, 461] width 258 height 36
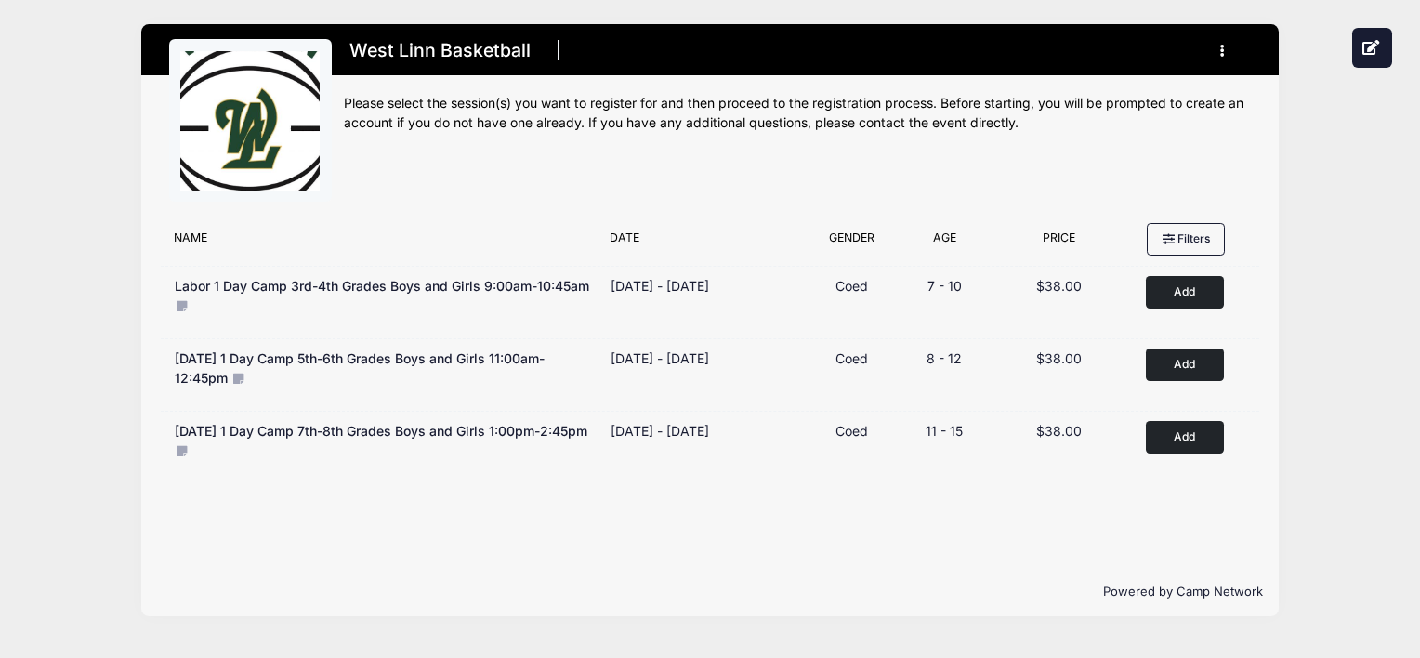
click at [22, 85] on div "West Linn Basketball Register My Profile My Events Settings" at bounding box center [710, 329] width 1420 height 658
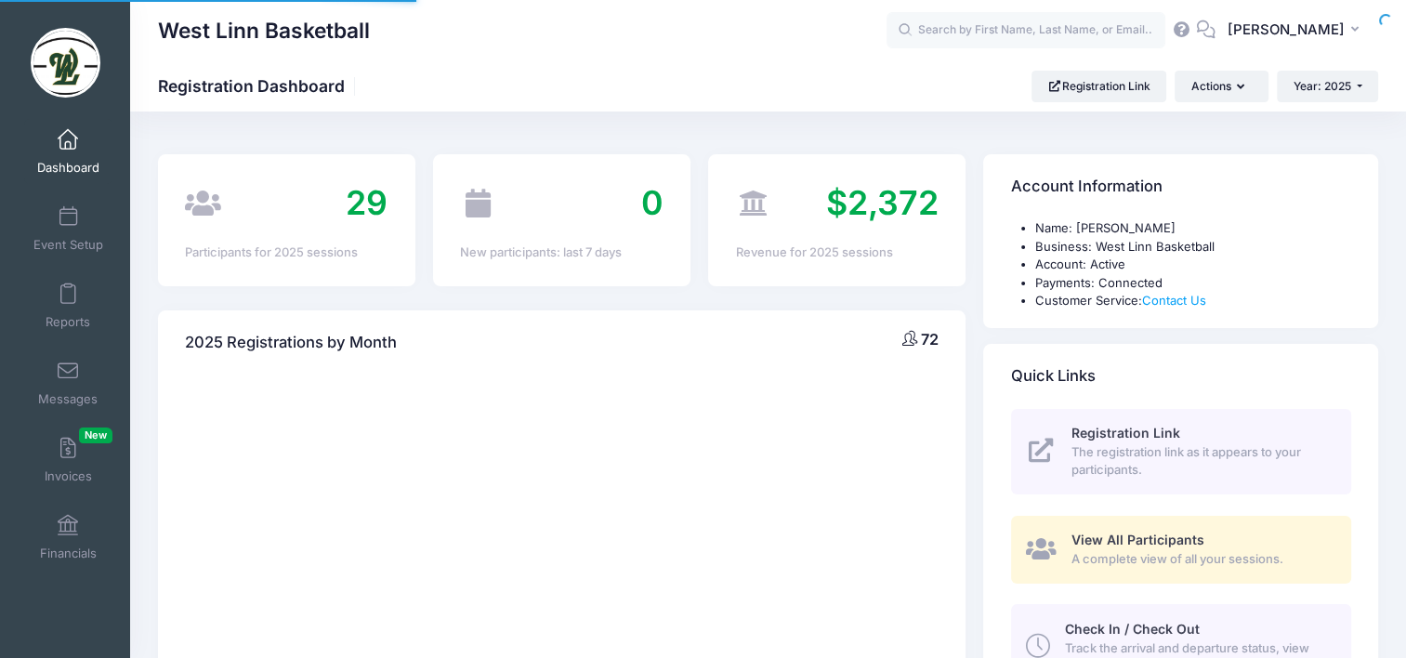
select select
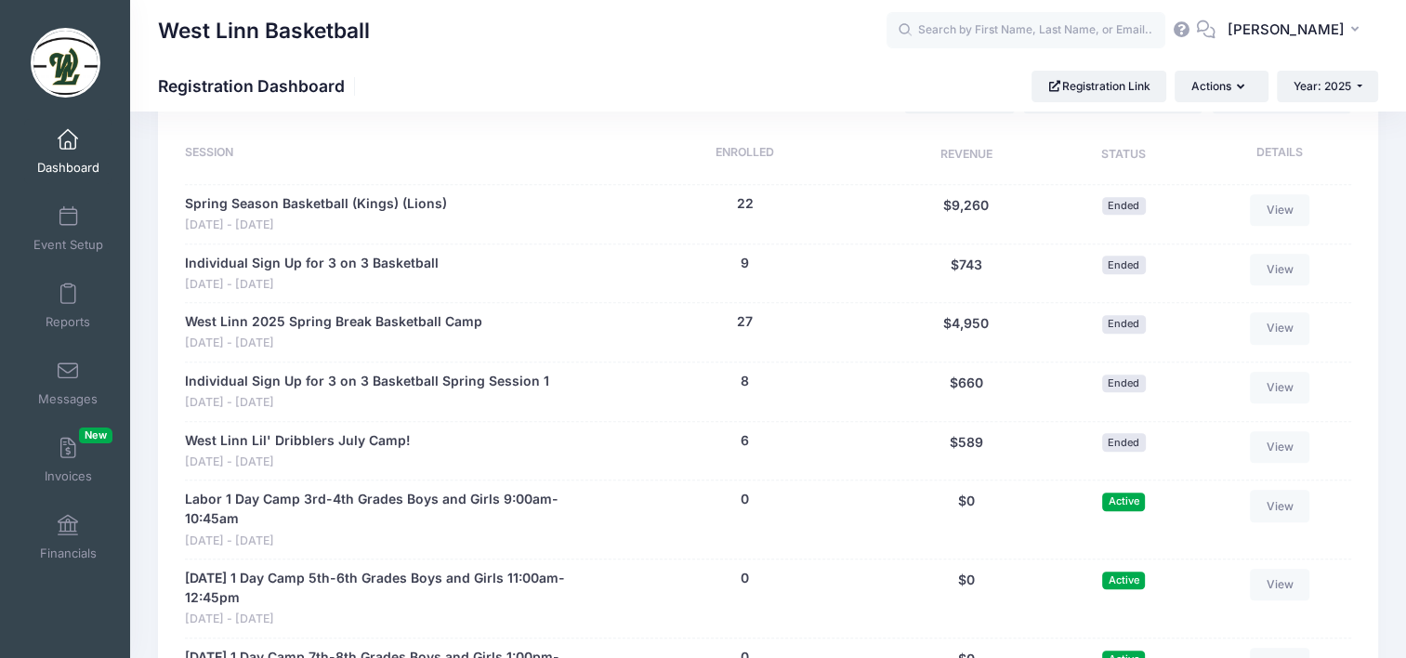
scroll to position [973, 0]
